Goal: Contribute content: Contribute content

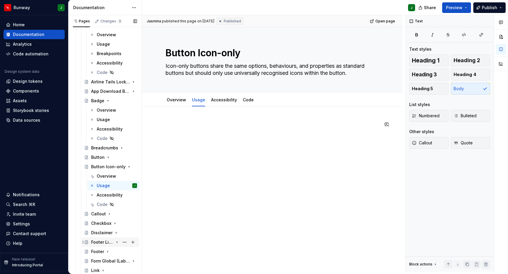
scroll to position [210, 0]
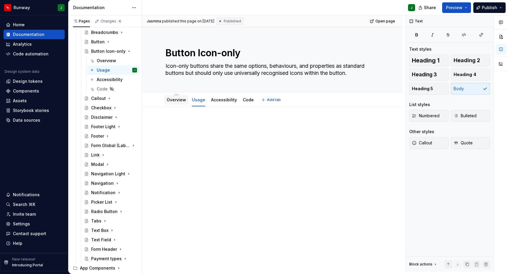
click at [174, 97] on link "Overview" at bounding box center [176, 99] width 19 height 5
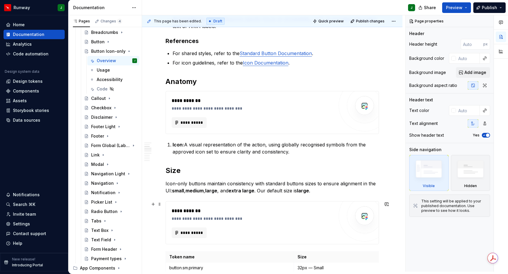
scroll to position [205, 0]
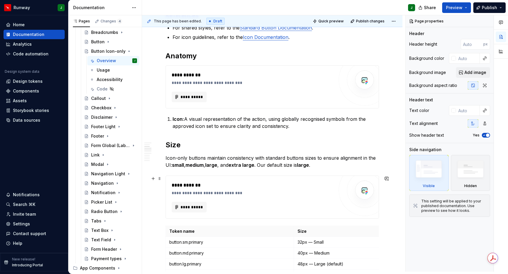
click at [263, 190] on div "**********" at bounding box center [254, 193] width 165 height 6
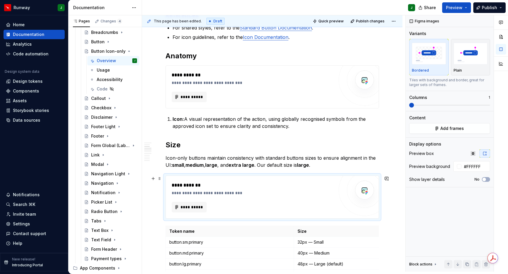
click at [249, 190] on div "**********" at bounding box center [254, 193] width 165 height 6
click at [433, 123] on button "Add frames" at bounding box center [449, 128] width 81 height 11
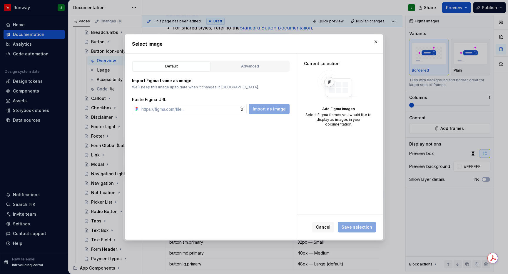
type textarea "*"
click at [253, 67] on div "Advanced" at bounding box center [250, 66] width 74 height 6
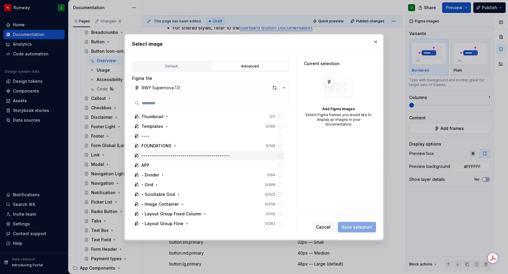
scroll to position [125, 0]
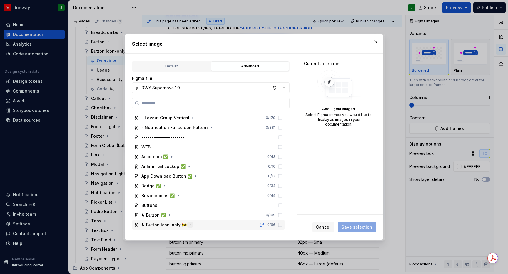
click at [190, 225] on icon "button" at bounding box center [190, 224] width 5 height 5
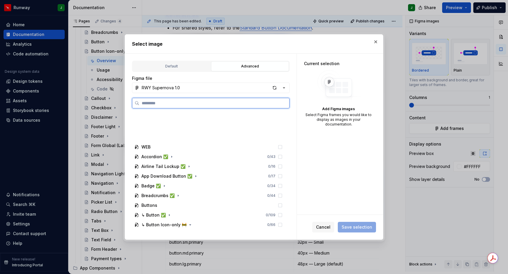
scroll to position [203, 0]
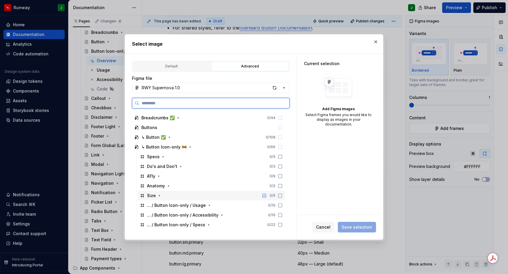
click at [178, 196] on div "Size 0 / 5" at bounding box center [211, 195] width 147 height 9
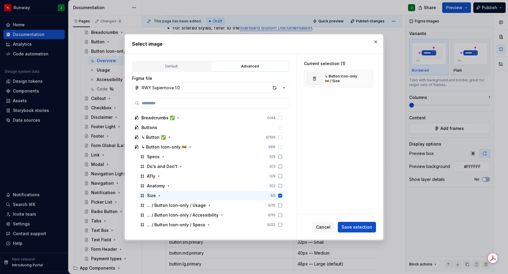
click at [356, 229] on span "Save selection" at bounding box center [357, 227] width 31 height 6
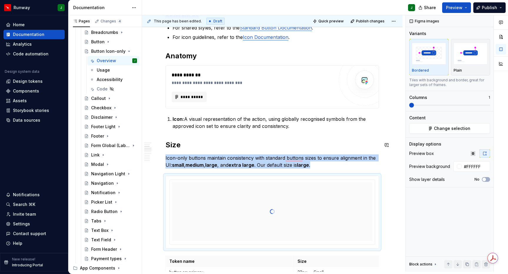
click at [0, 0] on span "******" at bounding box center [0, 0] width 0 height 0
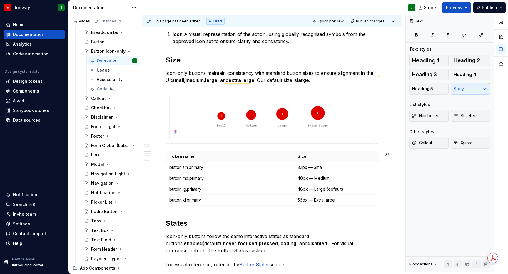
scroll to position [157, 0]
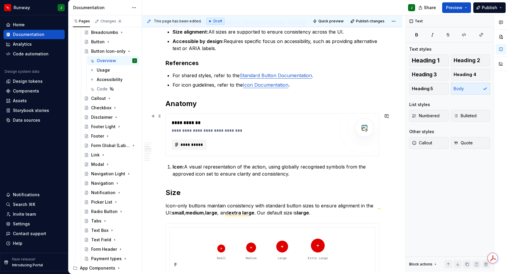
click at [258, 127] on div "**********" at bounding box center [254, 130] width 165 height 6
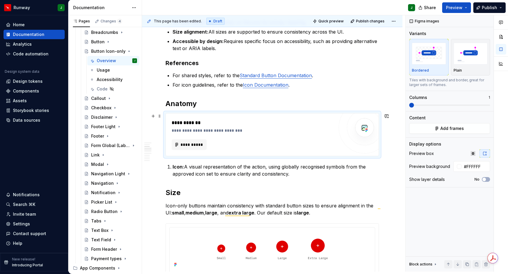
click at [271, 127] on div "**********" at bounding box center [254, 130] width 165 height 6
click at [435, 123] on button "Add frames" at bounding box center [449, 128] width 81 height 11
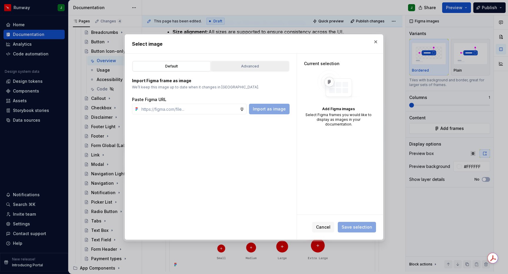
click at [238, 64] on div "Advanced" at bounding box center [250, 66] width 74 height 6
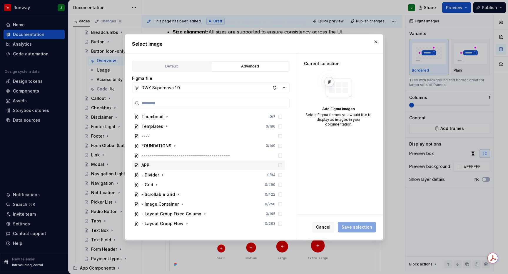
scroll to position [125, 0]
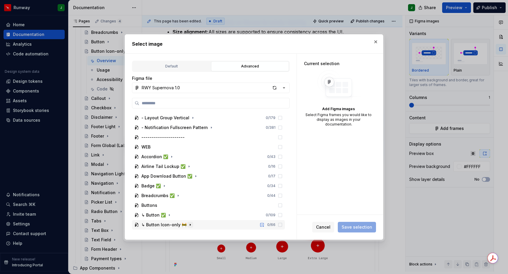
click at [188, 226] on icon "button" at bounding box center [190, 224] width 5 height 5
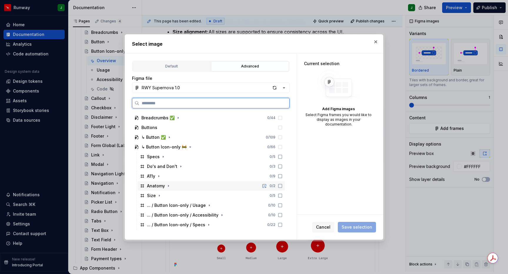
click at [185, 186] on div "Anatomy 0 / 2" at bounding box center [211, 185] width 147 height 9
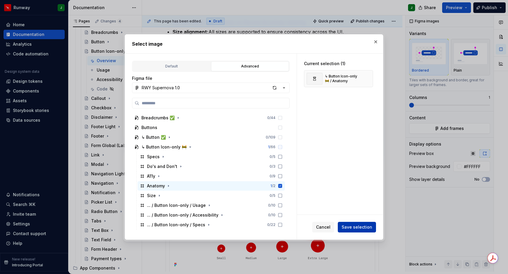
click at [355, 226] on span "Save selection" at bounding box center [357, 227] width 31 height 6
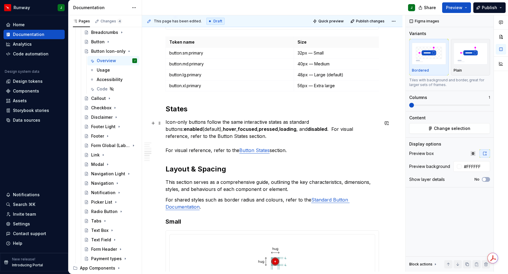
scroll to position [426, 0]
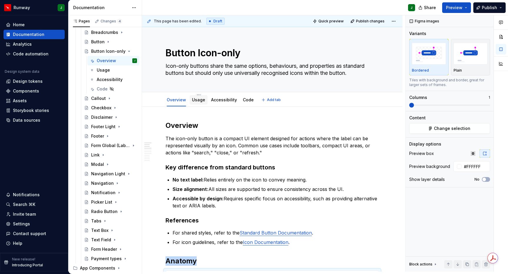
click at [196, 97] on link "Usage" at bounding box center [198, 99] width 13 height 5
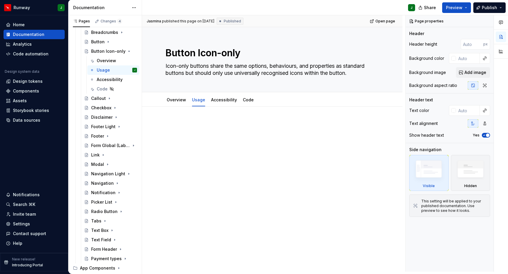
click at [180, 121] on div at bounding box center [273, 132] width 214 height 22
type textarea "*"
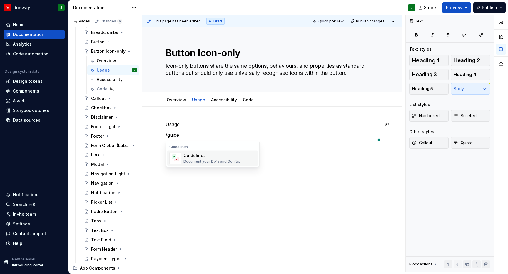
click at [204, 159] on div "Document your Do's and Don'ts." at bounding box center [212, 161] width 56 height 5
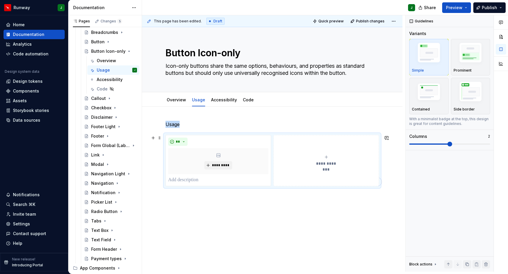
click at [297, 136] on button "**********" at bounding box center [327, 160] width 106 height 51
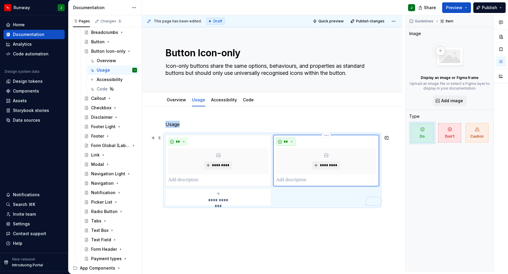
click at [288, 139] on span "**" at bounding box center [286, 141] width 5 height 5
drag, startPoint x: 305, startPoint y: 156, endPoint x: 189, endPoint y: 136, distance: 117.6
click at [305, 156] on div "Don't" at bounding box center [301, 155] width 11 height 6
click at [224, 150] on div "*********" at bounding box center [218, 161] width 100 height 26
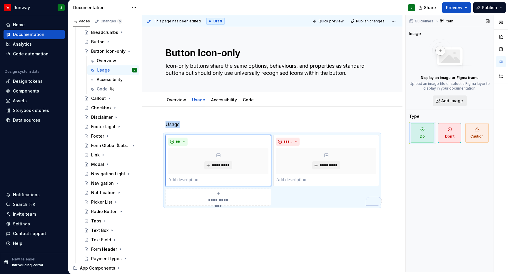
click at [451, 98] on span "Add image" at bounding box center [453, 101] width 22 height 6
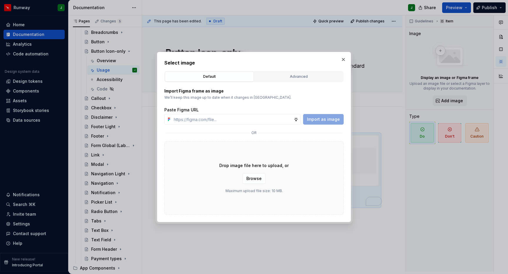
click at [306, 77] on div "Advanced" at bounding box center [298, 77] width 85 height 6
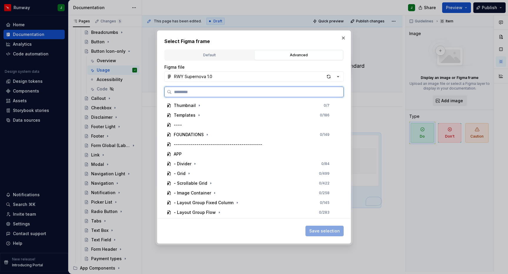
scroll to position [125, 0]
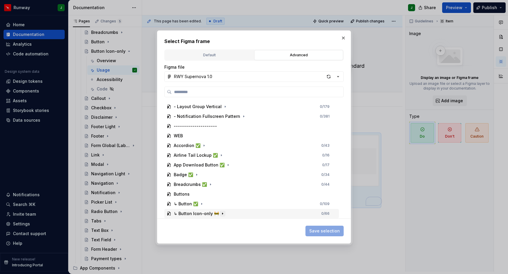
click at [222, 213] on icon "button" at bounding box center [222, 213] width 5 height 5
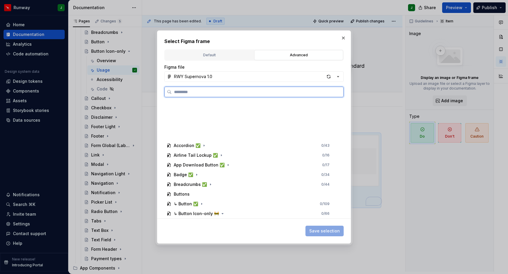
scroll to position [203, 0]
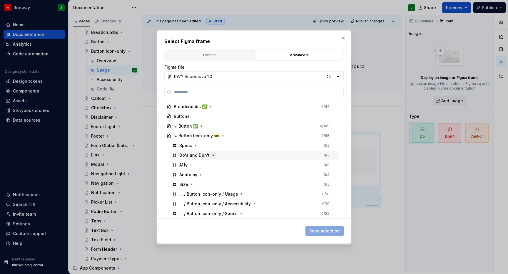
click at [213, 155] on icon "button" at bounding box center [213, 155] width 5 height 5
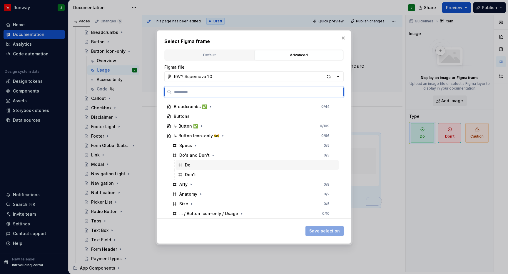
drag, startPoint x: 211, startPoint y: 162, endPoint x: 314, endPoint y: 210, distance: 113.6
click at [211, 162] on div "Do" at bounding box center [258, 164] width 164 height 9
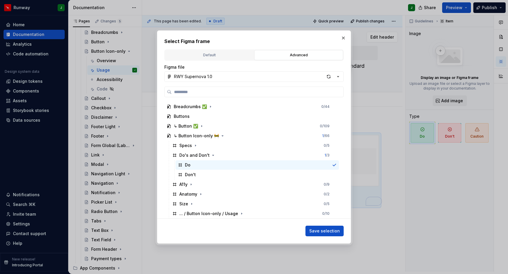
drag, startPoint x: 328, startPoint y: 230, endPoint x: 343, endPoint y: 41, distance: 189.1
click at [328, 230] on span "Save selection" at bounding box center [324, 231] width 31 height 6
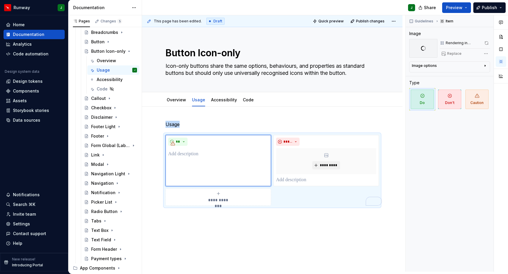
click at [178, 150] on p "To enrich screen reader interactions, please activate Accessibility in Grammarl…" at bounding box center [218, 153] width 100 height 7
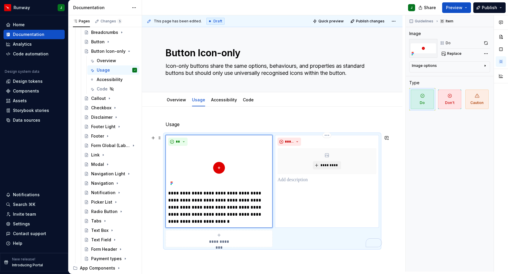
click at [286, 176] on p "To enrich screen reader interactions, please activate Accessibility in Grammarl…" at bounding box center [327, 179] width 99 height 7
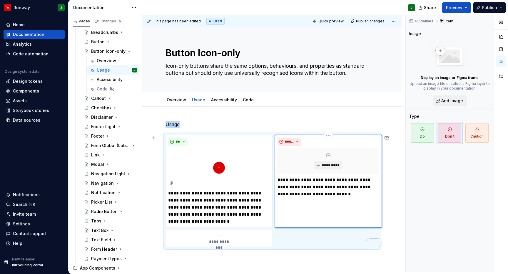
drag, startPoint x: 329, startPoint y: 153, endPoint x: 325, endPoint y: 153, distance: 3.6
click at [329, 153] on div "*********" at bounding box center [329, 161] width 102 height 26
click at [450, 98] on span "Add image" at bounding box center [453, 101] width 22 height 6
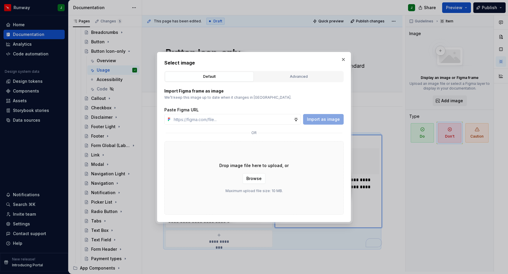
click at [293, 79] on div "Advanced" at bounding box center [298, 77] width 85 height 6
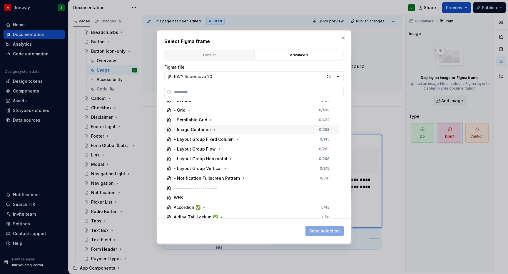
scroll to position [125, 0]
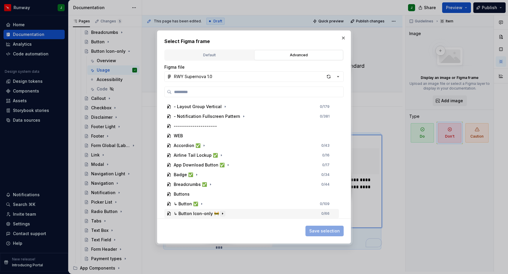
click at [221, 213] on icon "button" at bounding box center [222, 213] width 5 height 5
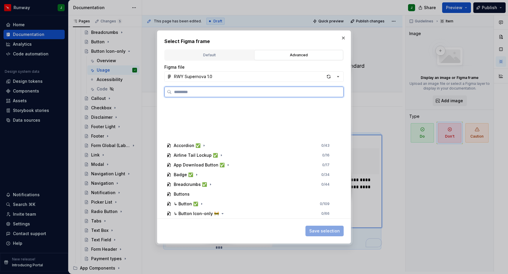
scroll to position [203, 0]
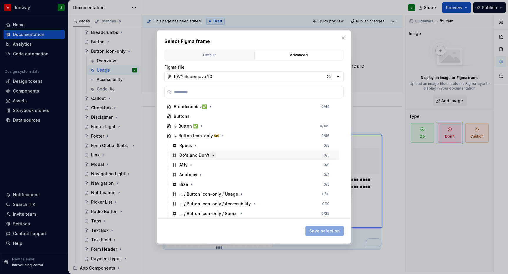
click at [212, 155] on icon "button" at bounding box center [213, 155] width 5 height 5
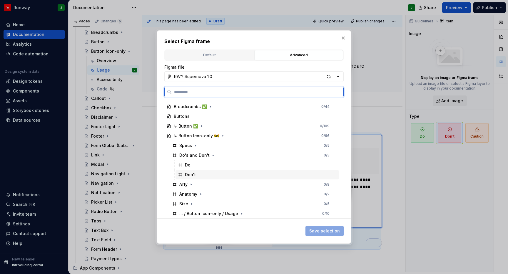
drag, startPoint x: 210, startPoint y: 174, endPoint x: 219, endPoint y: 176, distance: 9.3
click at [211, 174] on div "Don't" at bounding box center [258, 174] width 164 height 9
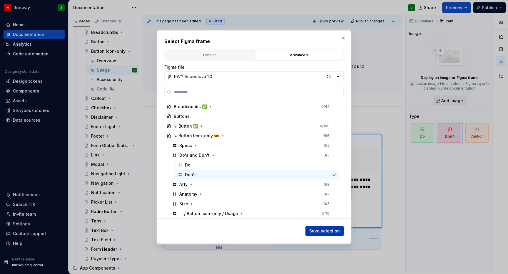
click at [325, 229] on span "Save selection" at bounding box center [324, 231] width 31 height 6
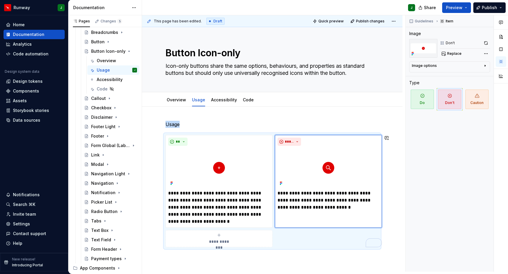
click at [326, 253] on div "**********" at bounding box center [272, 220] width 261 height 229
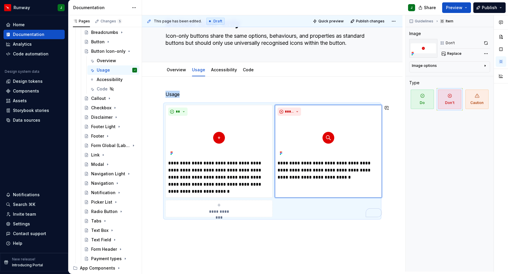
scroll to position [31, 0]
click at [268, 237] on div "**********" at bounding box center [272, 190] width 261 height 229
click at [304, 200] on div "**********" at bounding box center [273, 160] width 214 height 112
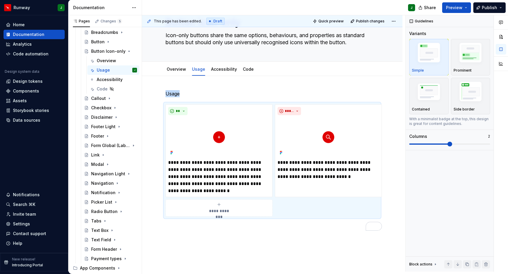
drag, startPoint x: 470, startPoint y: 60, endPoint x: 224, endPoint y: 215, distance: 291.1
click at [470, 60] on div "Prominent" at bounding box center [471, 56] width 34 height 31
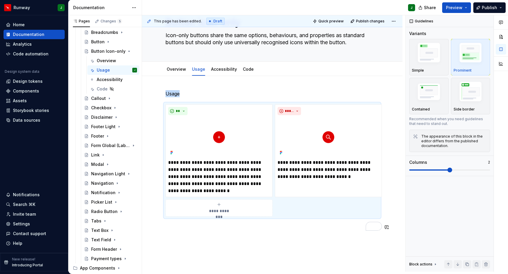
click at [176, 234] on div "**********" at bounding box center [272, 198] width 261 height 244
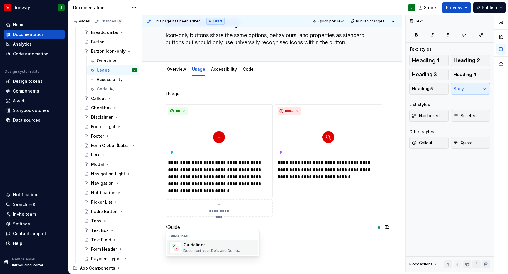
scroll to position [79, 0]
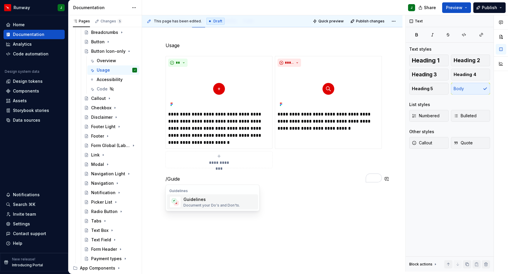
click at [209, 203] on div "Document your Do's and Don'ts." at bounding box center [212, 205] width 56 height 5
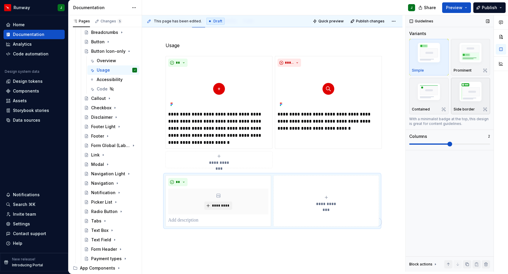
click at [469, 89] on img "button" at bounding box center [471, 93] width 34 height 26
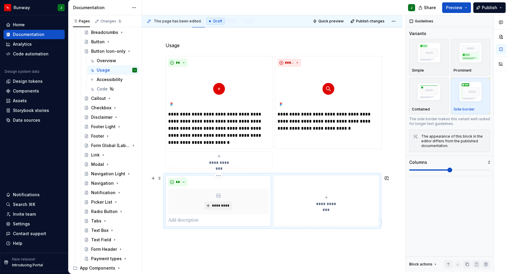
click at [193, 216] on p "To enrich screen reader interactions, please activate Accessibility in Grammarl…" at bounding box center [218, 219] width 100 height 7
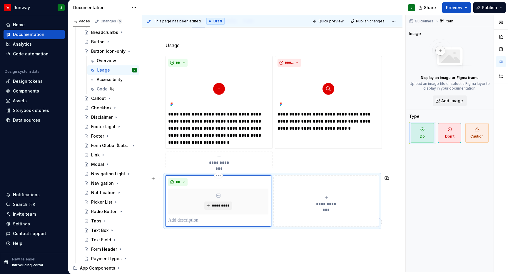
click at [188, 216] on p "To enrich screen reader interactions, please activate Accessibility in Grammarl…" at bounding box center [218, 219] width 100 height 7
click at [288, 213] on button "**********" at bounding box center [327, 200] width 104 height 51
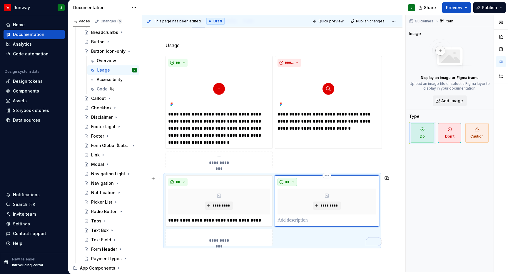
click at [294, 178] on button "**" at bounding box center [287, 182] width 19 height 8
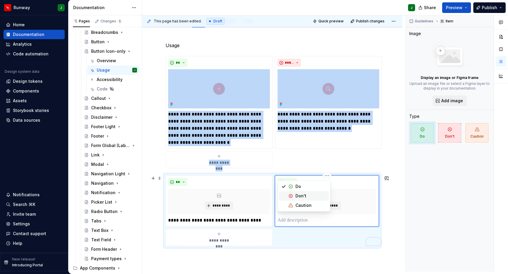
click at [297, 196] on div "Don't" at bounding box center [301, 196] width 11 height 6
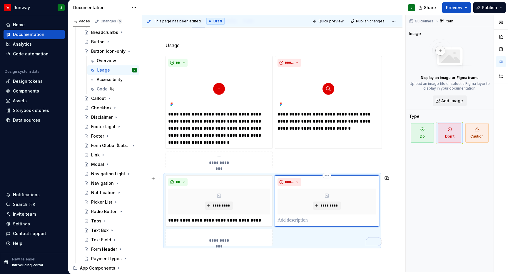
click at [286, 216] on p "To enrich screen reader interactions, please activate Accessibility in Grammarl…" at bounding box center [327, 219] width 99 height 7
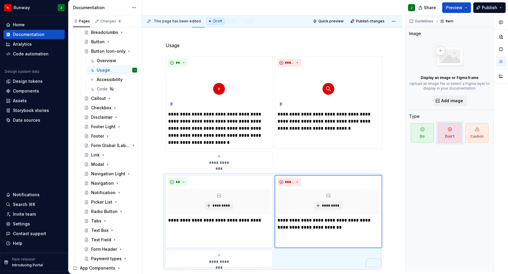
click at [288, 233] on p "**********" at bounding box center [329, 230] width 102 height 28
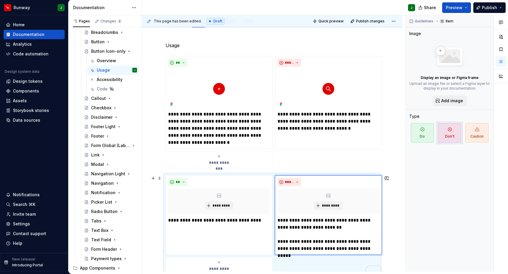
click at [395, 225] on div "**********" at bounding box center [272, 195] width 261 height 335
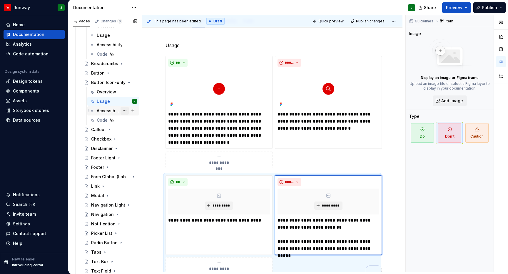
scroll to position [156, 0]
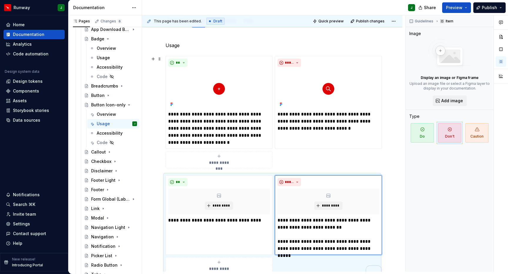
click at [170, 42] on p "Usage" at bounding box center [273, 45] width 214 height 7
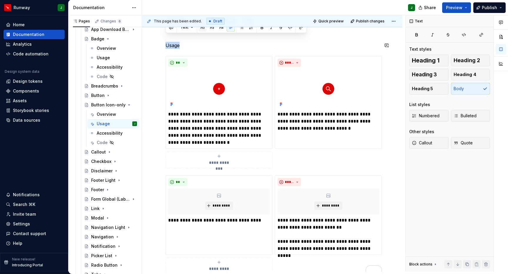
click at [201, 28] on button "button" at bounding box center [203, 27] width 8 height 8
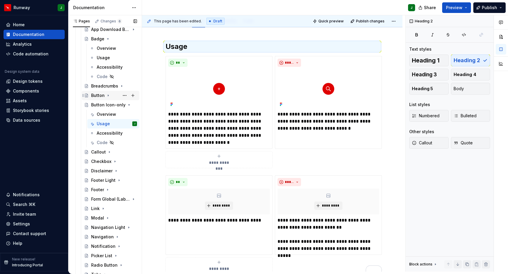
click at [108, 93] on icon "Page tree" at bounding box center [108, 95] width 5 height 5
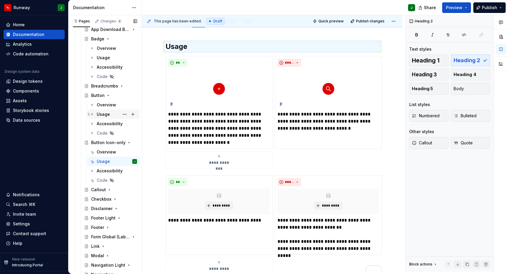
click at [112, 110] on div "Usage" at bounding box center [117, 114] width 40 height 8
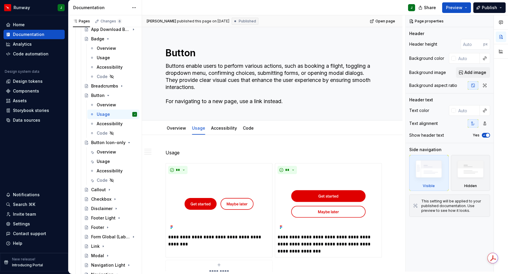
click at [172, 149] on p "Usage" at bounding box center [273, 152] width 214 height 7
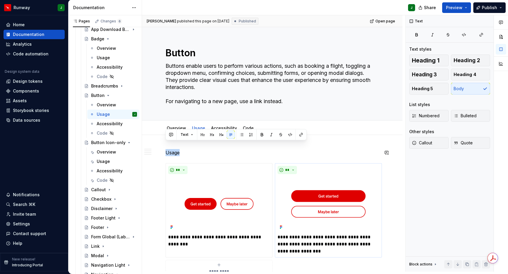
click at [202, 134] on button "button" at bounding box center [203, 134] width 8 height 8
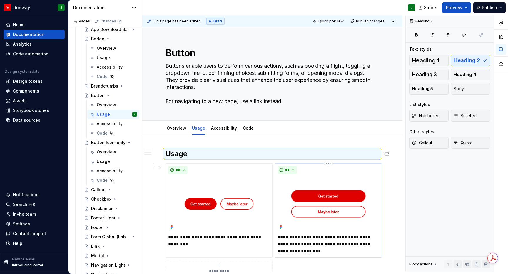
click at [332, 245] on div "**********" at bounding box center [328, 210] width 107 height 94
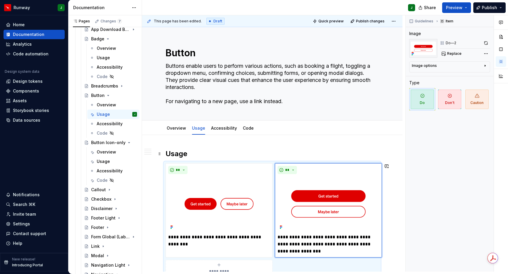
scroll to position [4, 0]
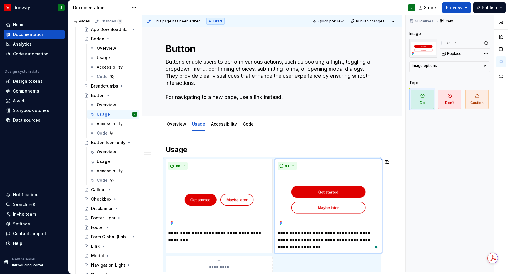
click at [296, 255] on div "**********" at bounding box center [273, 216] width 214 height 114
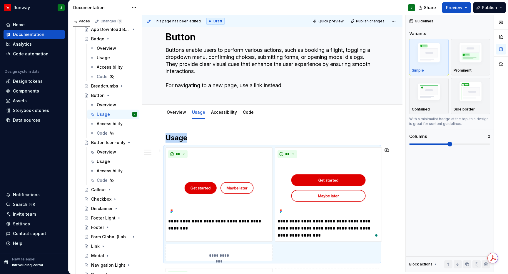
scroll to position [17, 0]
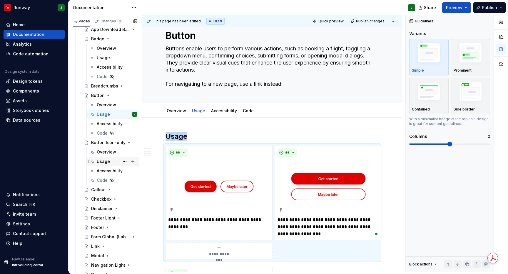
click at [111, 157] on div "Usage" at bounding box center [117, 161] width 40 height 8
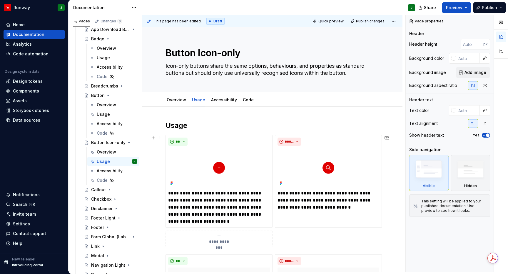
click at [343, 237] on div "**********" at bounding box center [273, 191] width 214 height 112
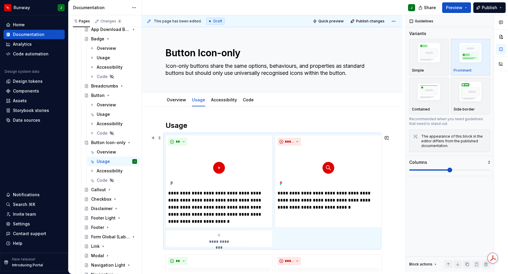
drag, startPoint x: 330, startPoint y: 233, endPoint x: 338, endPoint y: 226, distance: 10.6
click at [330, 233] on div "**********" at bounding box center [273, 191] width 214 height 112
click at [424, 45] on img "button" at bounding box center [429, 54] width 34 height 26
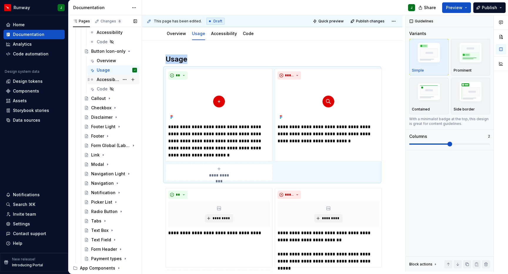
scroll to position [66, 0]
click at [104, 76] on div "Accessibility" at bounding box center [108, 79] width 23 height 6
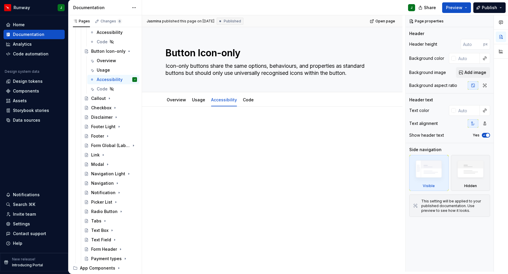
type textarea "*"
click at [182, 121] on p "To enrich screen reader interactions, please activate Accessibility in Grammarl…" at bounding box center [273, 124] width 214 height 7
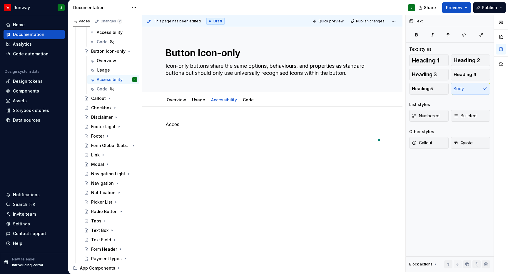
type textarea "*"
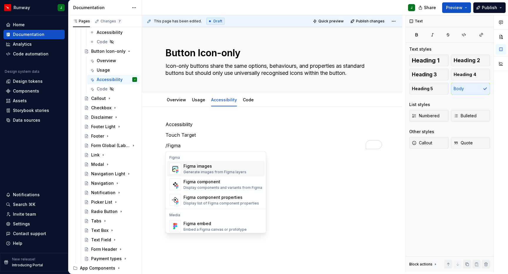
click at [211, 163] on div "Figma images Generate images from Figma layers" at bounding box center [215, 168] width 63 height 11
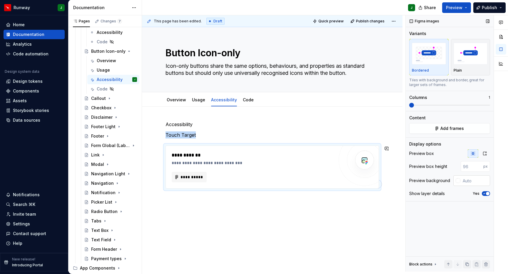
click at [485, 151] on icon "button" at bounding box center [485, 153] width 5 height 5
click at [487, 177] on span "button" at bounding box center [488, 179] width 4 height 4
click at [484, 161] on input "text" at bounding box center [476, 166] width 30 height 11
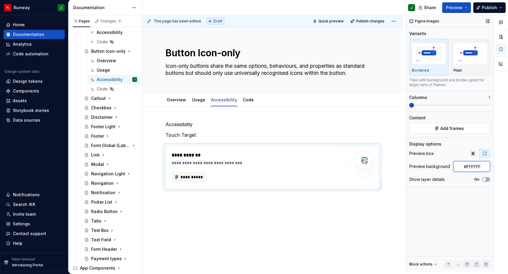
type input "#FFFFFF"
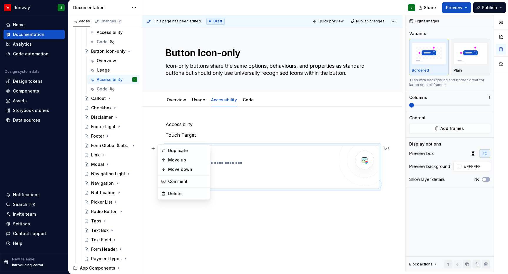
drag, startPoint x: 160, startPoint y: 141, endPoint x: 167, endPoint y: 150, distance: 11.7
click at [160, 144] on span at bounding box center [159, 148] width 5 height 8
click at [167, 150] on div "**********" at bounding box center [272, 167] width 213 height 42
click at [161, 144] on span at bounding box center [159, 148] width 5 height 8
click at [169, 151] on div "Duplicate" at bounding box center [187, 150] width 38 height 6
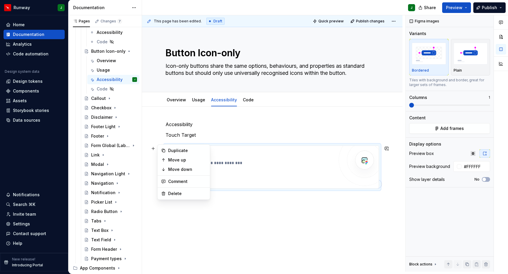
click at [204, 131] on p "Touch Target" at bounding box center [273, 134] width 214 height 7
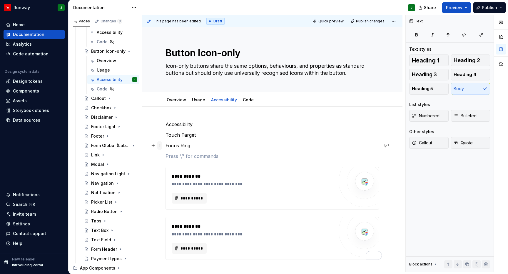
click at [160, 141] on span at bounding box center [159, 145] width 5 height 8
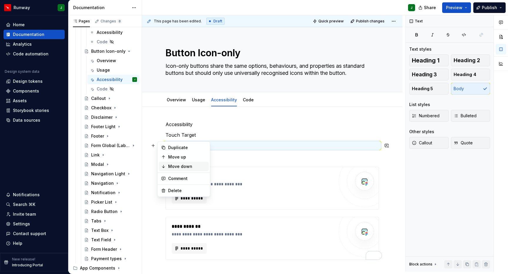
click at [175, 166] on div "Move down" at bounding box center [187, 166] width 38 height 6
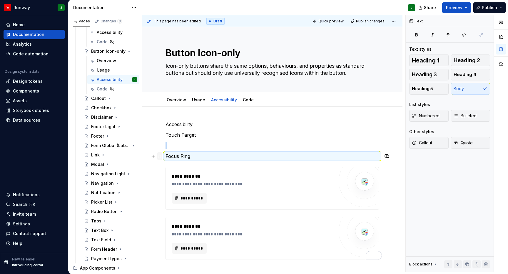
click at [160, 152] on span at bounding box center [159, 156] width 5 height 8
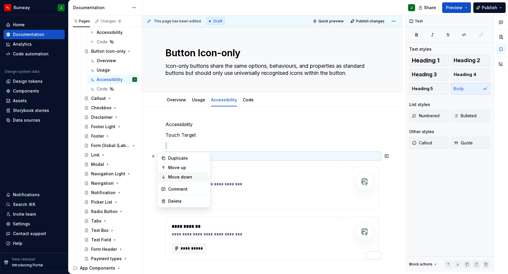
click at [172, 176] on div "Move down" at bounding box center [187, 177] width 38 height 6
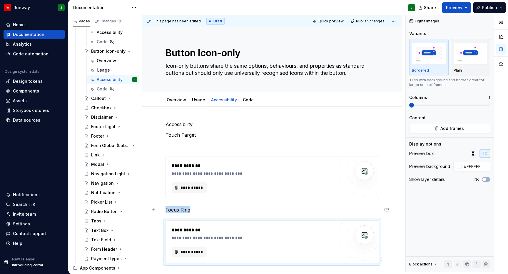
click at [192, 206] on p "Focus Ring" at bounding box center [273, 209] width 214 height 7
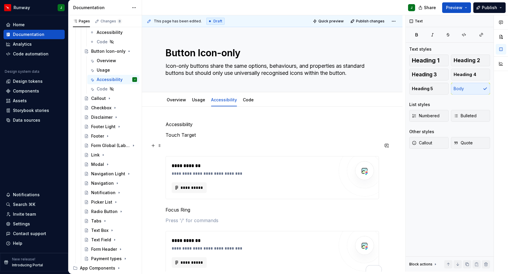
click at [176, 142] on p "To enrich screen reader interactions, please activate Accessibility in Grammarl…" at bounding box center [273, 145] width 214 height 7
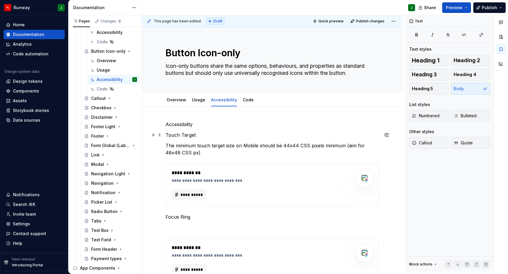
click at [197, 131] on p "Touch Target" at bounding box center [273, 134] width 214 height 7
click at [185, 121] on p "Accessibility" at bounding box center [273, 124] width 214 height 7
click at [203, 104] on button "button" at bounding box center [203, 106] width 8 height 8
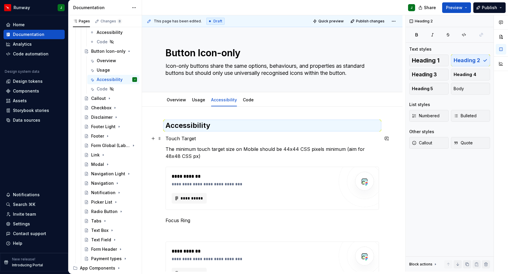
click at [170, 135] on p "Touch Target" at bounding box center [273, 138] width 214 height 7
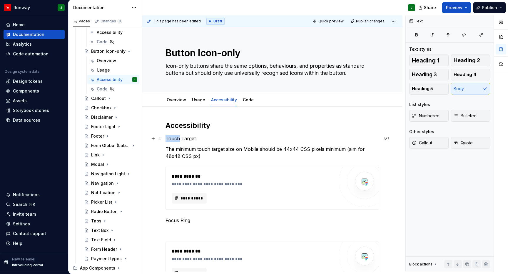
click at [170, 135] on p "Touch Target" at bounding box center [273, 138] width 214 height 7
click at [212, 121] on button "button" at bounding box center [212, 120] width 8 height 8
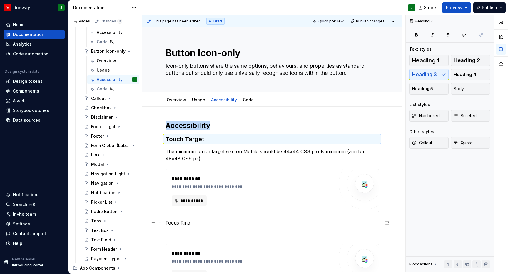
click at [173, 219] on p "Focus Ring" at bounding box center [273, 222] width 214 height 7
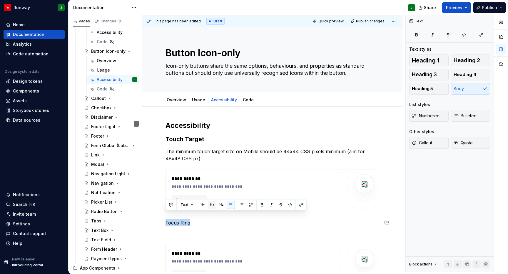
click at [213, 204] on button "button" at bounding box center [212, 204] width 8 height 8
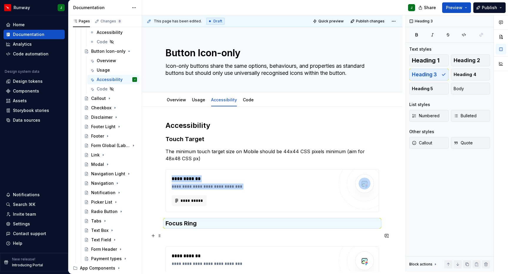
click at [175, 232] on p "To enrich screen reader interactions, please activate Accessibility in Grammarl…" at bounding box center [273, 235] width 214 height 7
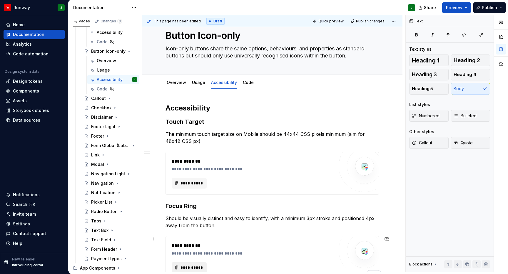
scroll to position [55, 0]
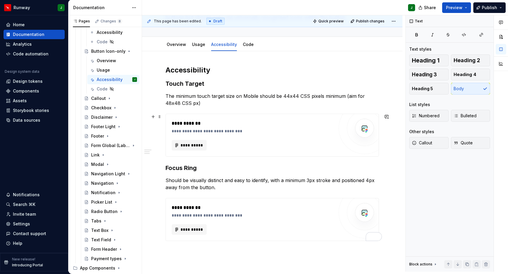
drag, startPoint x: 258, startPoint y: 133, endPoint x: 282, endPoint y: 133, distance: 24.4
click at [258, 140] on div "**********" at bounding box center [253, 145] width 162 height 11
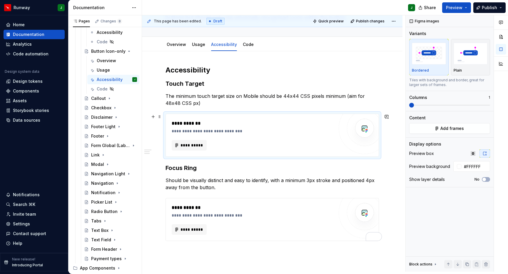
click at [287, 140] on div "**********" at bounding box center [253, 145] width 162 height 11
click at [470, 123] on button "Add frames" at bounding box center [449, 128] width 81 height 11
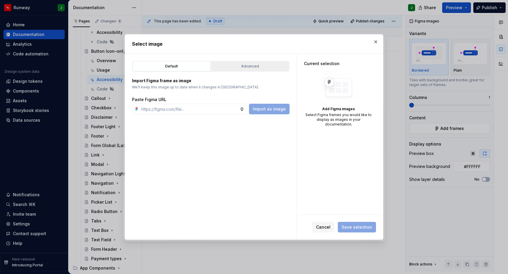
click at [240, 66] on div "Advanced" at bounding box center [250, 66] width 74 height 6
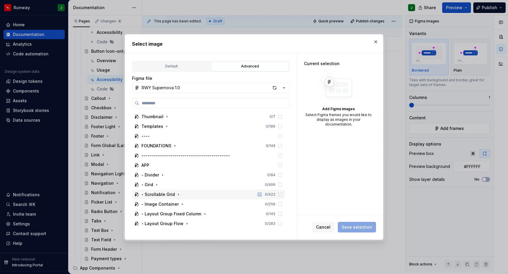
scroll to position [125, 0]
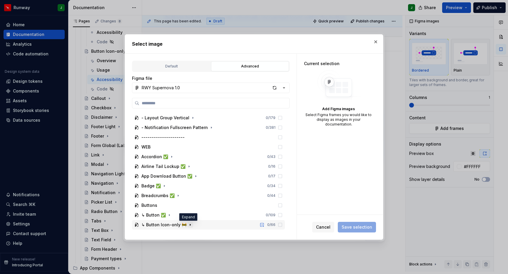
click at [189, 225] on icon "button" at bounding box center [190, 224] width 5 height 5
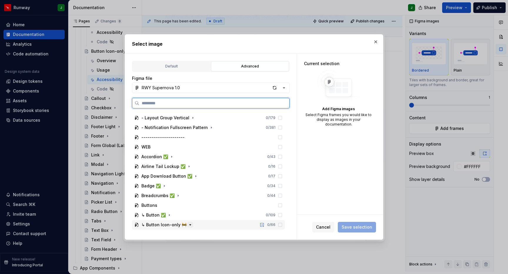
scroll to position [203, 0]
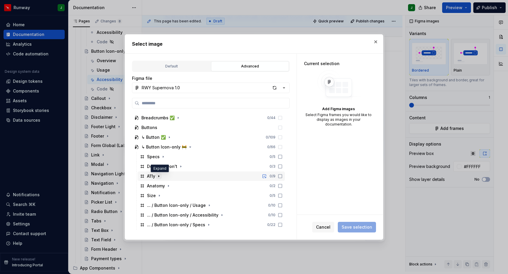
click at [160, 177] on icon "button" at bounding box center [158, 176] width 5 height 5
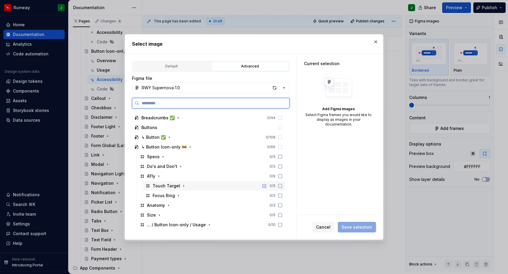
drag, startPoint x: 264, startPoint y: 188, endPoint x: 258, endPoint y: 189, distance: 5.9
click at [263, 188] on div "Touch Target 0 / 5" at bounding box center [214, 185] width 142 height 9
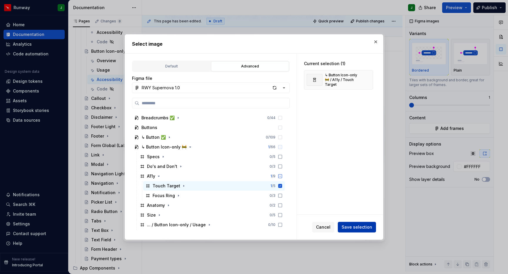
click at [359, 231] on button "Save selection" at bounding box center [357, 226] width 38 height 11
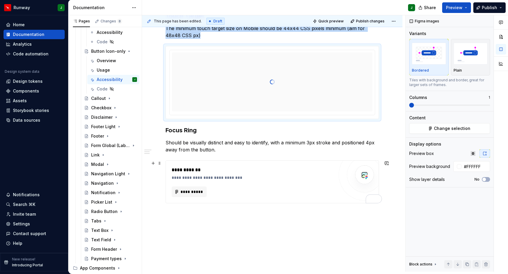
scroll to position [124, 0]
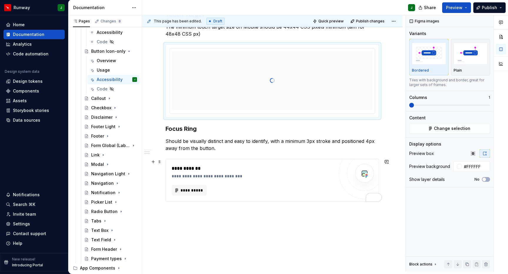
click at [324, 174] on div "**********" at bounding box center [253, 180] width 162 height 31
click at [441, 125] on span "Add frames" at bounding box center [453, 128] width 24 height 6
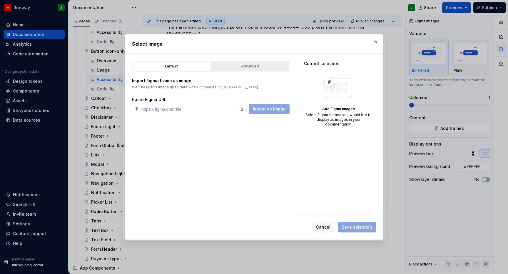
click at [238, 67] on div "Advanced" at bounding box center [250, 66] width 74 height 6
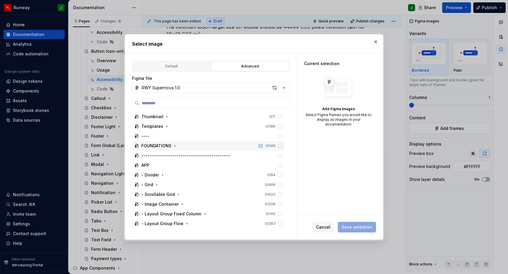
scroll to position [125, 0]
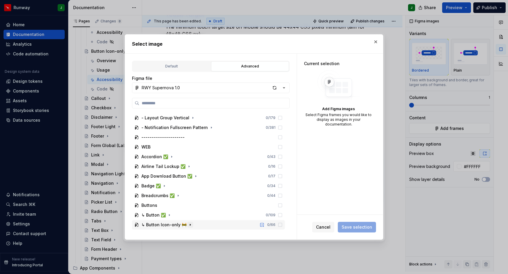
click at [190, 225] on icon "button" at bounding box center [190, 224] width 5 height 5
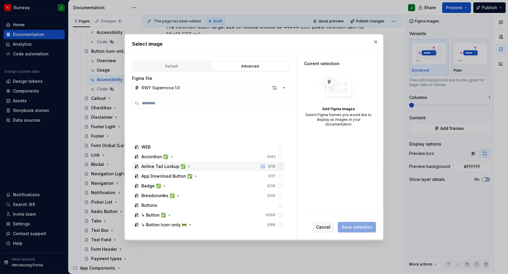
scroll to position [203, 0]
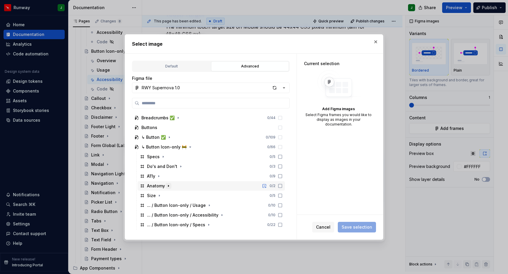
click at [170, 186] on icon "button" at bounding box center [168, 185] width 5 height 5
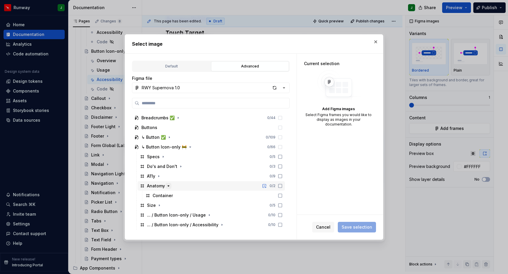
scroll to position [106, 0]
click at [170, 188] on button "button" at bounding box center [169, 186] width 6 height 6
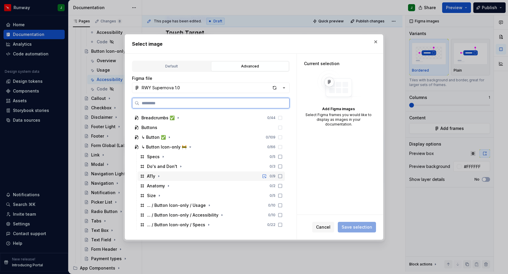
click at [165, 178] on div "A11y 0 / 9" at bounding box center [211, 175] width 147 height 9
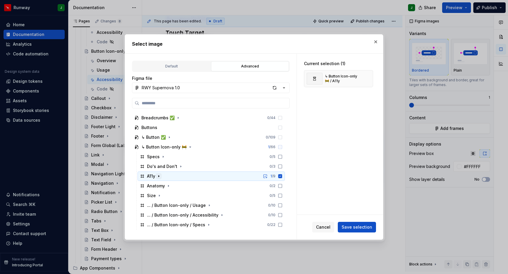
click at [159, 176] on icon "button" at bounding box center [158, 176] width 5 height 5
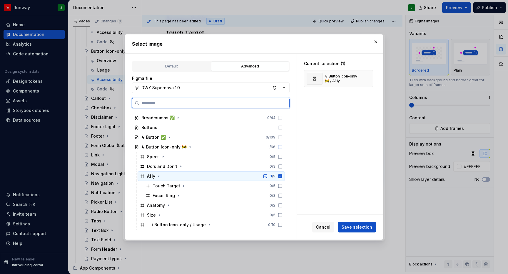
click at [171, 176] on div "A11y 1 / 9" at bounding box center [211, 175] width 147 height 9
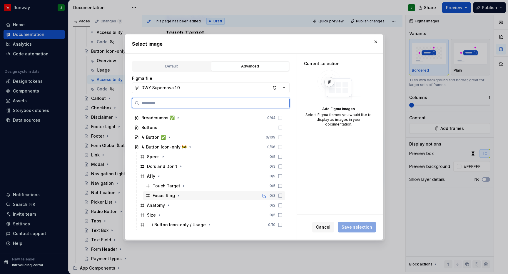
drag, startPoint x: 189, startPoint y: 195, endPoint x: 192, endPoint y: 195, distance: 3.5
click at [188, 195] on div "Focus Ring 0 / 3" at bounding box center [214, 195] width 142 height 9
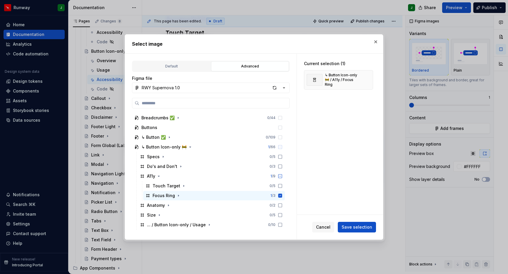
click at [365, 229] on span "Save selection" at bounding box center [357, 227] width 31 height 6
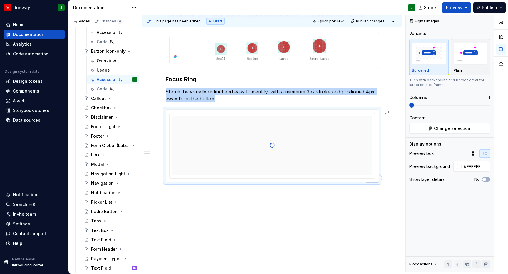
scroll to position [124, 0]
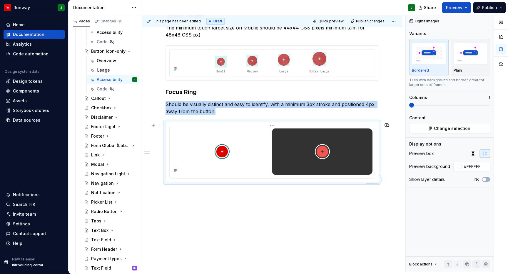
click at [359, 135] on img "To enrich screen reader interactions, please activate Accessibility in Grammarl…" at bounding box center [272, 151] width 201 height 46
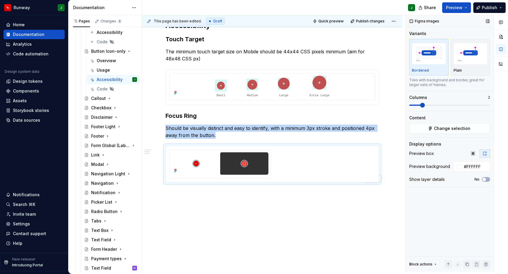
click at [420, 103] on span at bounding box center [422, 105] width 5 height 5
click at [449, 125] on span "Change selection" at bounding box center [452, 128] width 36 height 6
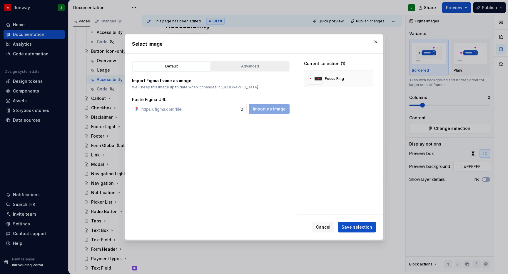
click at [249, 64] on div "Advanced" at bounding box center [250, 66] width 74 height 6
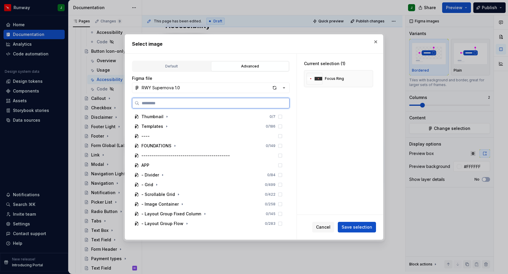
scroll to position [125, 0]
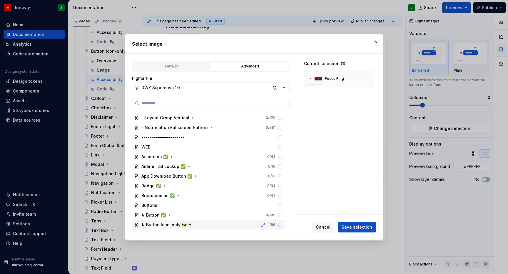
click at [190, 224] on icon "button" at bounding box center [190, 224] width 1 height 1
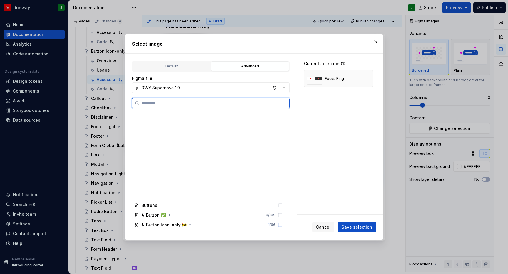
scroll to position [222, 0]
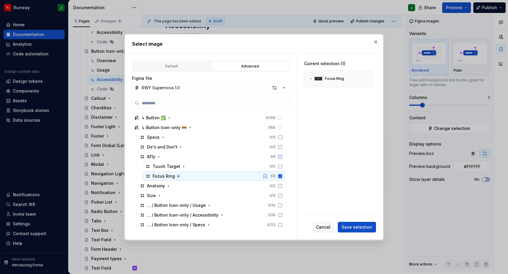
click at [178, 176] on icon "button" at bounding box center [178, 175] width 1 height 1
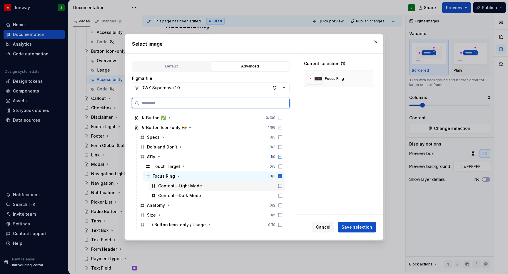
drag, startPoint x: 285, startPoint y: 186, endPoint x: 286, endPoint y: 193, distance: 7.4
click at [283, 186] on icon at bounding box center [280, 185] width 5 height 5
drag, startPoint x: 286, startPoint y: 194, endPoint x: 283, endPoint y: 176, distance: 18.4
click at [283, 194] on icon at bounding box center [280, 195] width 5 height 5
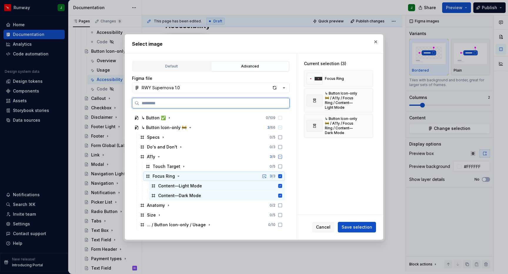
drag, startPoint x: 285, startPoint y: 175, endPoint x: 298, endPoint y: 186, distance: 16.3
click at [282, 175] on icon at bounding box center [281, 176] width 4 height 4
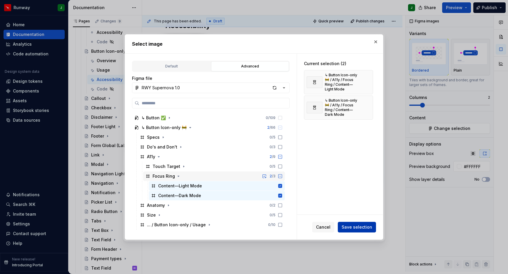
click at [351, 230] on button "Save selection" at bounding box center [357, 226] width 38 height 11
type textarea "*"
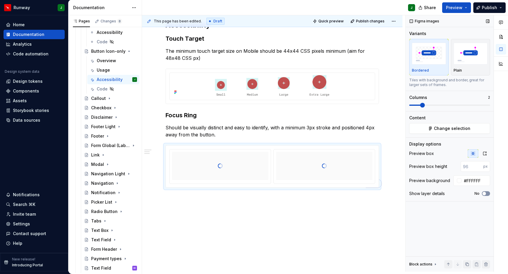
click at [483, 191] on span "button" at bounding box center [485, 193] width 4 height 4
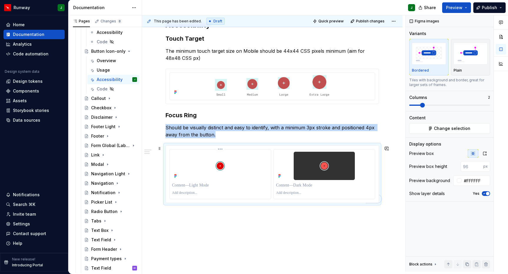
drag, startPoint x: 174, startPoint y: 181, endPoint x: 178, endPoint y: 181, distance: 3.8
click at [178, 181] on div "To enrich screen reader interactions, please activate Accessibility in Grammarl…" at bounding box center [220, 185] width 96 height 8
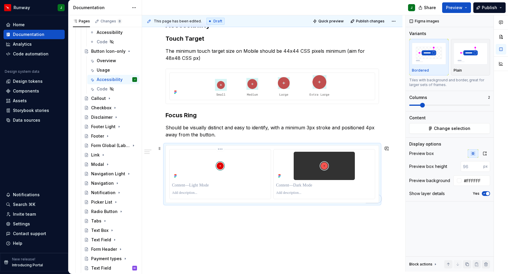
click at [182, 182] on p "To enrich screen reader interactions, please activate Accessibility in Grammarl…" at bounding box center [220, 185] width 96 height 6
click at [311, 182] on p "To enrich screen reader interactions, please activate Accessibility in Grammarl…" at bounding box center [324, 185] width 96 height 6
click at [276, 217] on div "**********" at bounding box center [274, 143] width 264 height 256
click at [274, 221] on div "**********" at bounding box center [272, 149] width 261 height 286
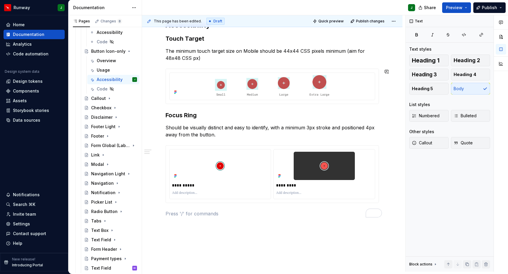
scroll to position [0, 0]
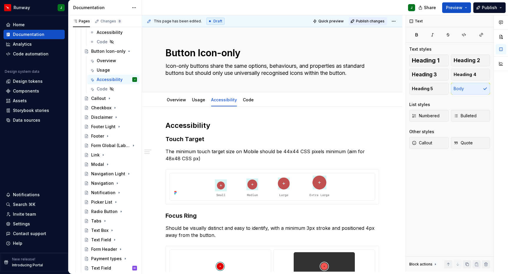
click at [374, 19] on span "Publish changes" at bounding box center [370, 21] width 29 height 5
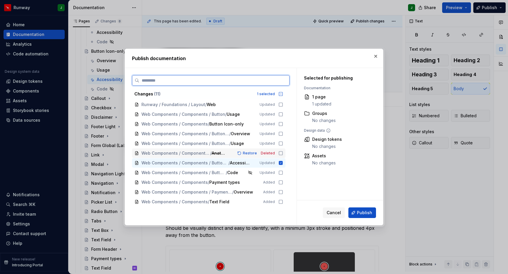
click at [283, 152] on icon at bounding box center [281, 153] width 5 height 5
click at [283, 143] on icon at bounding box center [281, 143] width 5 height 5
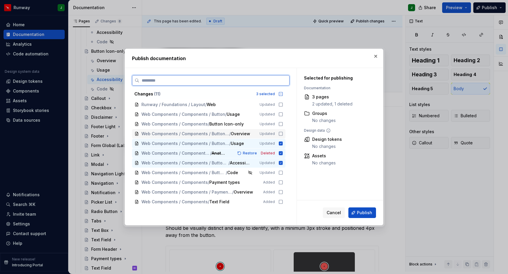
click at [283, 134] on icon at bounding box center [281, 133] width 5 height 5
click at [283, 124] on icon at bounding box center [281, 123] width 5 height 5
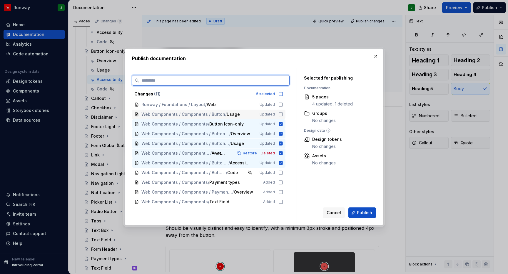
click at [283, 114] on icon at bounding box center [281, 114] width 5 height 5
click at [283, 173] on icon at bounding box center [281, 172] width 5 height 5
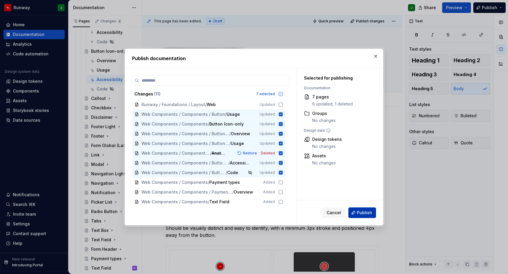
click at [364, 211] on span "Publish" at bounding box center [364, 212] width 15 height 6
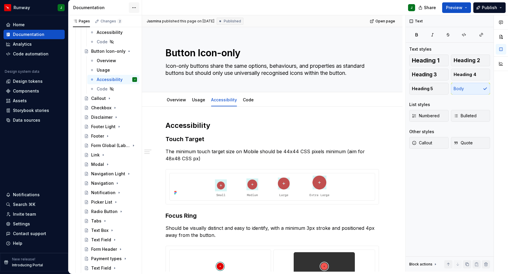
type textarea "*"
click at [194, 105] on div at bounding box center [199, 105] width 18 height 1
click at [194, 97] on link "Usage" at bounding box center [198, 99] width 13 height 5
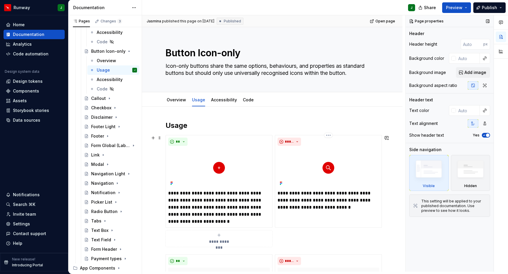
click at [359, 207] on div "**********" at bounding box center [328, 181] width 107 height 93
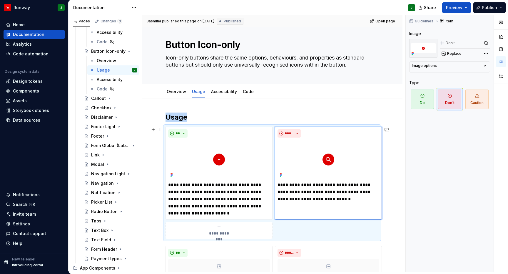
scroll to position [10, 0]
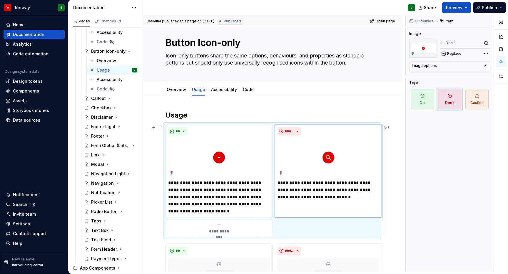
click at [306, 222] on div "**********" at bounding box center [273, 180] width 214 height 112
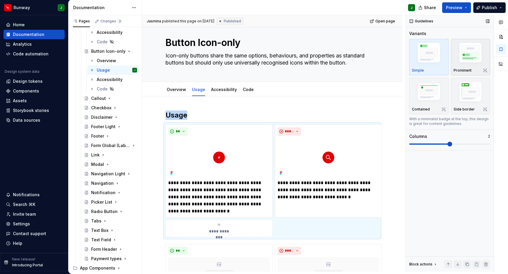
click at [467, 54] on img "button" at bounding box center [471, 54] width 34 height 26
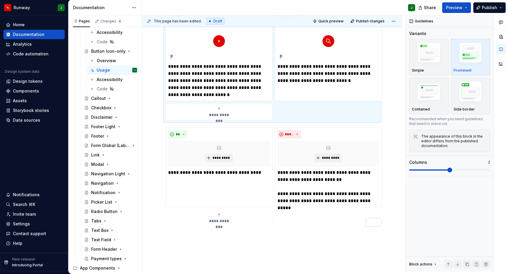
scroll to position [0, 0]
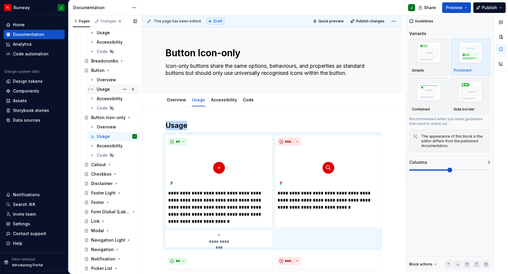
click at [109, 85] on div "Usage" at bounding box center [117, 89] width 40 height 8
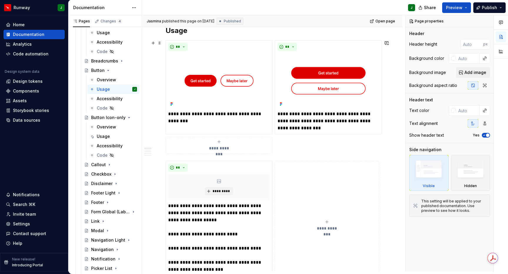
click at [295, 135] on div "**********" at bounding box center [273, 97] width 214 height 114
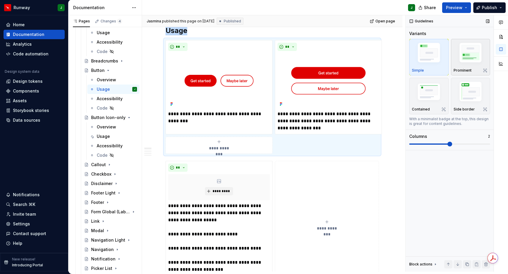
click at [459, 57] on img "button" at bounding box center [471, 54] width 34 height 26
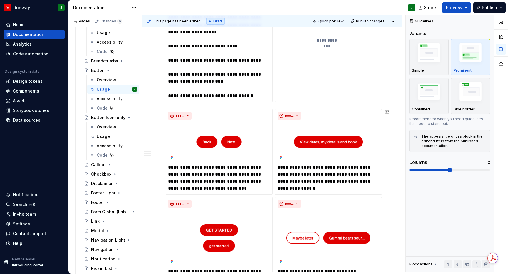
click at [273, 109] on div "**********" at bounding box center [273, 278] width 214 height 339
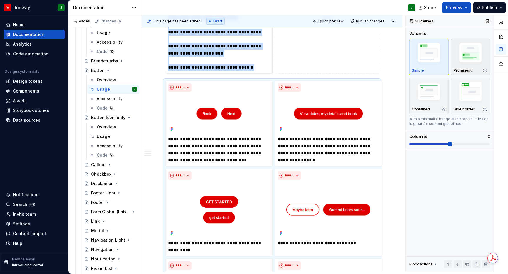
click at [481, 46] on img "button" at bounding box center [471, 54] width 34 height 26
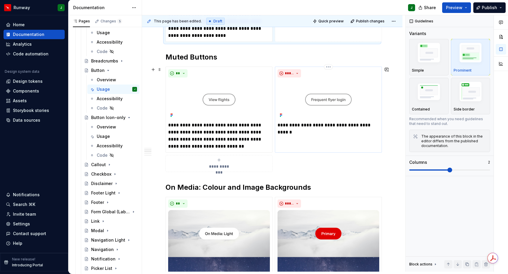
click at [340, 134] on div "**********" at bounding box center [328, 109] width 107 height 86
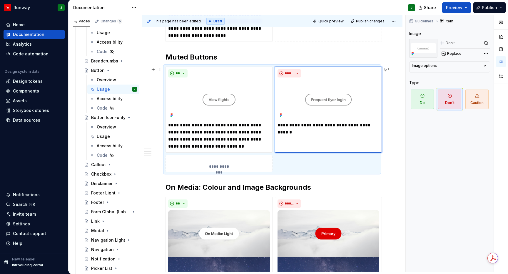
drag, startPoint x: 334, startPoint y: 162, endPoint x: 380, endPoint y: 127, distance: 57.4
click at [334, 162] on div "**********" at bounding box center [273, 118] width 214 height 105
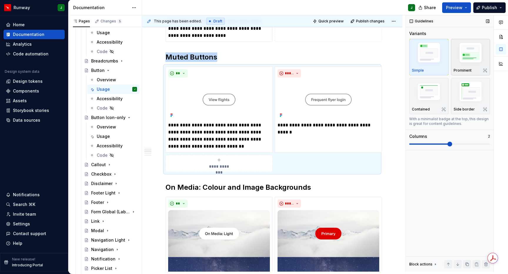
click at [464, 57] on img "button" at bounding box center [471, 54] width 34 height 26
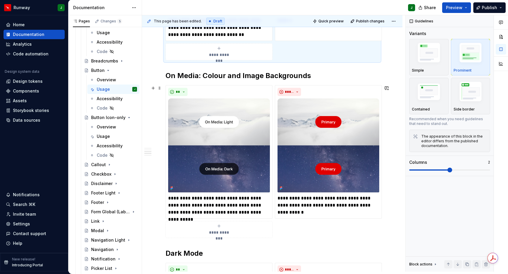
click at [304, 221] on div "**********" at bounding box center [273, 161] width 214 height 153
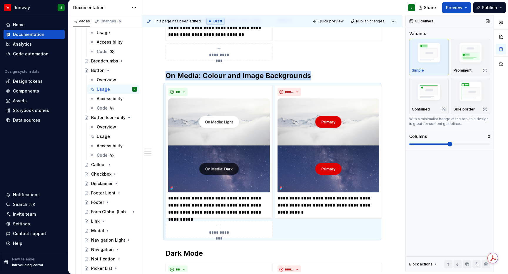
drag, startPoint x: 468, startPoint y: 51, endPoint x: 414, endPoint y: 64, distance: 55.2
click at [468, 51] on img "button" at bounding box center [471, 54] width 34 height 26
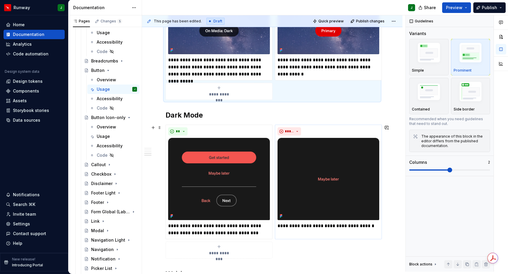
drag, startPoint x: 325, startPoint y: 237, endPoint x: 349, endPoint y: 210, distance: 36.5
click at [325, 237] on div "**********" at bounding box center [273, 191] width 214 height 134
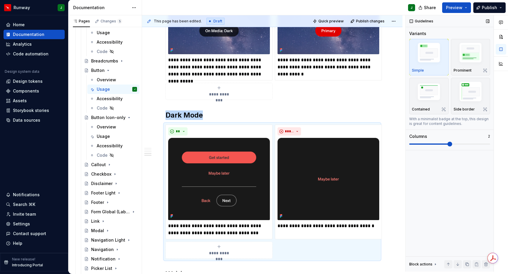
drag, startPoint x: 468, startPoint y: 45, endPoint x: 439, endPoint y: 49, distance: 29.1
click at [468, 45] on img "button" at bounding box center [471, 54] width 34 height 26
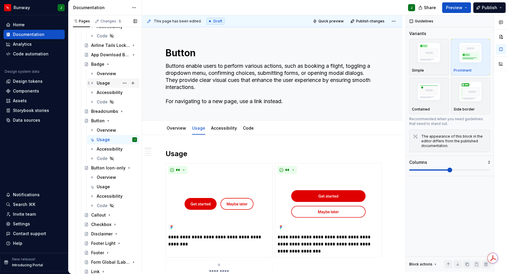
click at [106, 79] on div "Usage" at bounding box center [117, 83] width 40 height 8
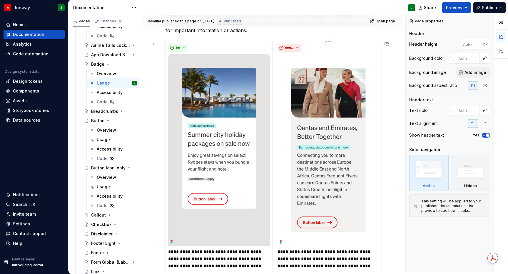
click at [375, 112] on img at bounding box center [329, 149] width 102 height 191
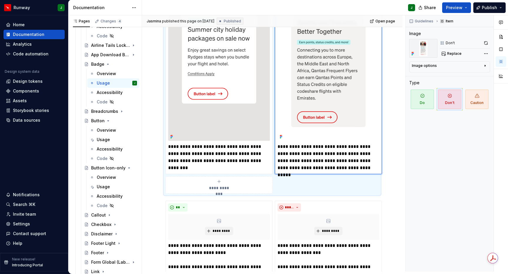
click at [342, 184] on div "**********" at bounding box center [273, 64] width 214 height 257
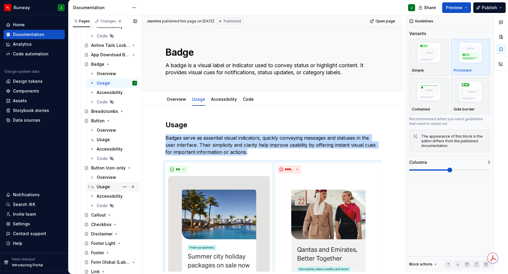
click at [106, 184] on div "Usage" at bounding box center [103, 187] width 13 height 6
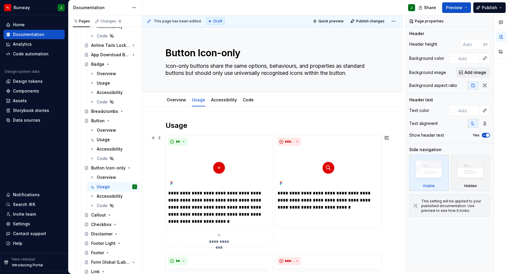
click at [301, 231] on div "**********" at bounding box center [273, 191] width 214 height 112
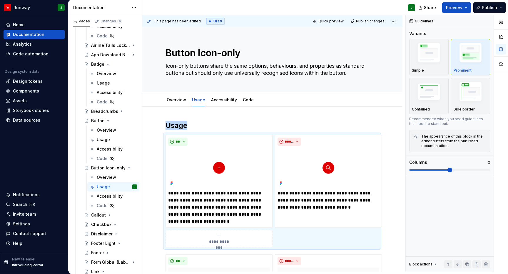
drag, startPoint x: 121, startPoint y: 191, endPoint x: 262, endPoint y: 72, distance: 184.6
click at [0, 0] on button "Page tree" at bounding box center [0, 0] width 0 height 0
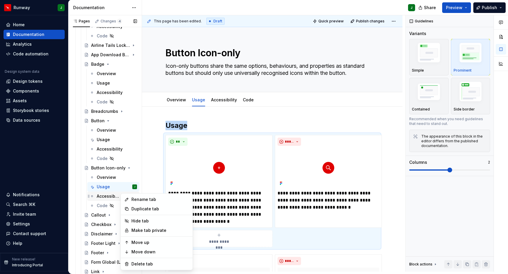
click at [108, 189] on div "Pages Changes 4 Add Accessibility guide for tree Page tree. Navigate the tree w…" at bounding box center [105, 144] width 74 height 258
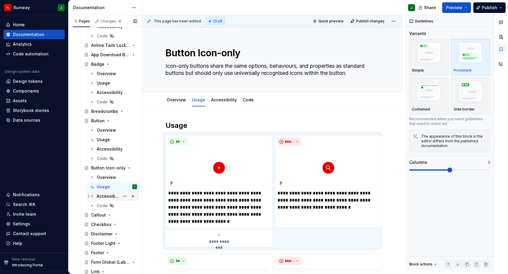
click at [99, 193] on div "Accessibility" at bounding box center [108, 196] width 23 height 6
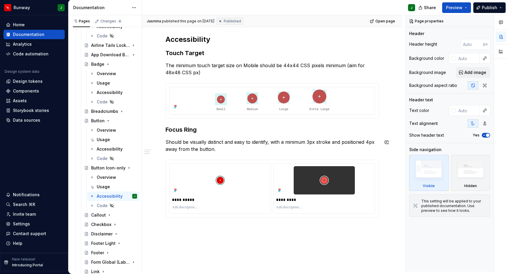
scroll to position [135, 0]
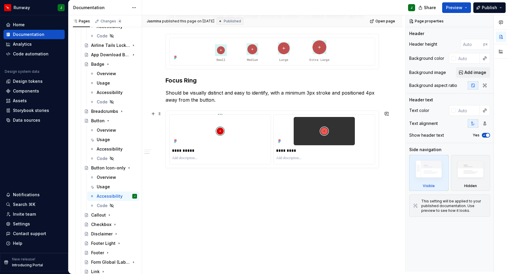
click at [258, 119] on img at bounding box center [220, 131] width 96 height 28
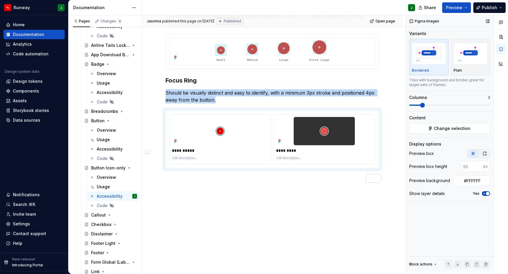
click at [484, 151] on icon "button" at bounding box center [485, 153] width 3 height 4
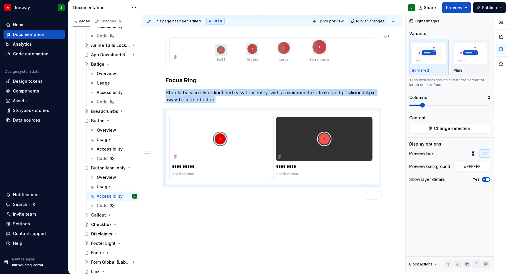
click at [373, 19] on span "Publish changes" at bounding box center [370, 21] width 29 height 5
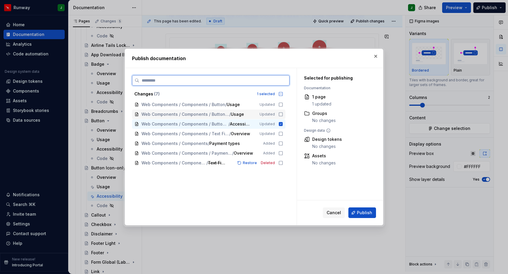
click at [283, 114] on icon at bounding box center [281, 114] width 5 height 5
click at [283, 104] on icon at bounding box center [281, 104] width 5 height 5
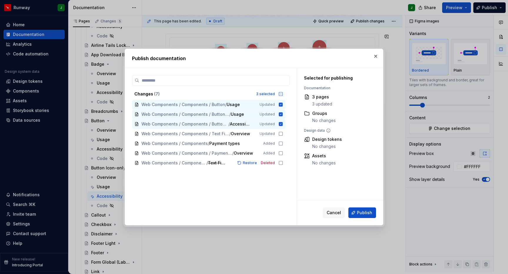
drag, startPoint x: 361, startPoint y: 213, endPoint x: 357, endPoint y: 212, distance: 4.1
click at [361, 213] on span "Publish" at bounding box center [364, 212] width 15 height 6
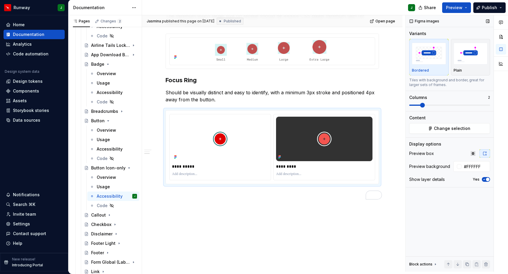
drag, startPoint x: 96, startPoint y: 210, endPoint x: 473, endPoint y: 171, distance: 379.3
click at [96, 212] on div "Callout" at bounding box center [98, 215] width 15 height 6
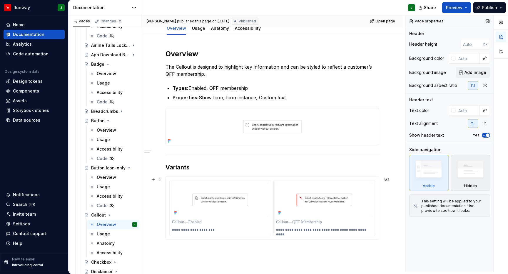
scroll to position [61, 0]
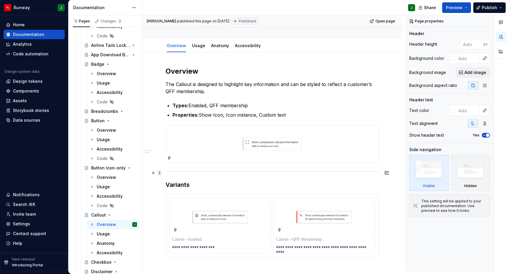
click at [159, 169] on span at bounding box center [159, 173] width 5 height 8
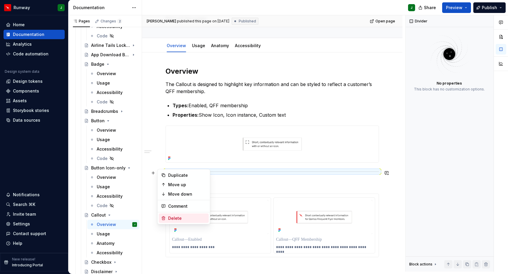
drag, startPoint x: 176, startPoint y: 217, endPoint x: 255, endPoint y: 169, distance: 92.1
click at [176, 217] on div "Delete" at bounding box center [187, 218] width 38 height 6
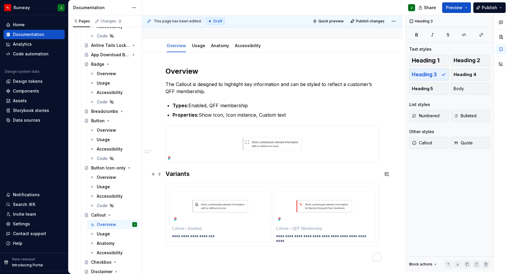
type textarea "*"
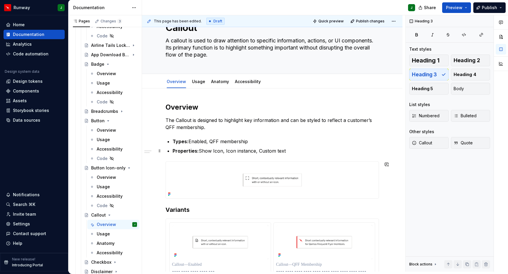
scroll to position [24, 0]
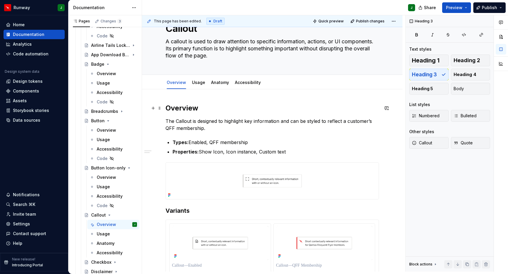
click at [177, 103] on h2 "Overview" at bounding box center [273, 107] width 214 height 9
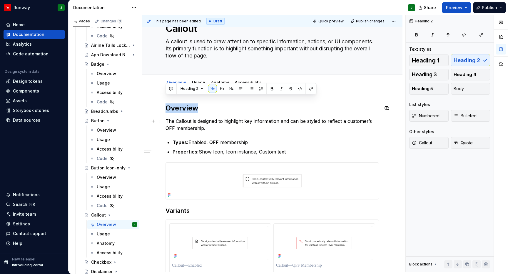
drag, startPoint x: 211, startPoint y: 111, endPoint x: 184, endPoint y: 114, distance: 27.2
click at [211, 117] on p "The Callout is designed to highlight key information and can be styled to refle…" at bounding box center [273, 124] width 214 height 14
click at [184, 117] on p "The Callout is designed to highlight key information and can be styled to refle…" at bounding box center [273, 124] width 214 height 14
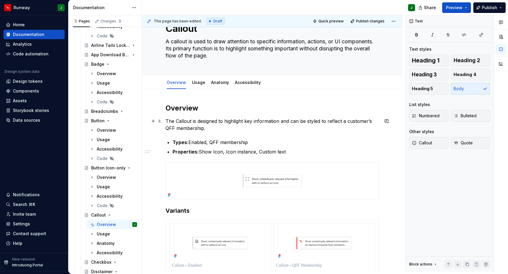
click at [220, 117] on p "The Callout is designed to highlight key information and can be styled to refle…" at bounding box center [273, 124] width 214 height 14
click at [221, 117] on p "The Callout is designed to highlight key information and can be styled to refle…" at bounding box center [273, 124] width 214 height 14
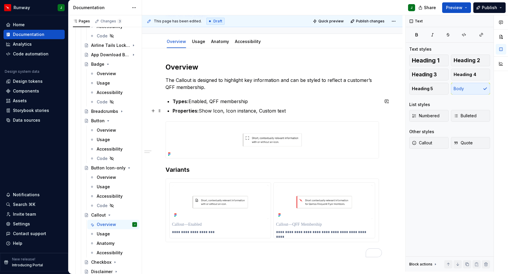
click at [296, 107] on p "Properties: Show Icon, Icon instance, Custom text" at bounding box center [276, 110] width 206 height 7
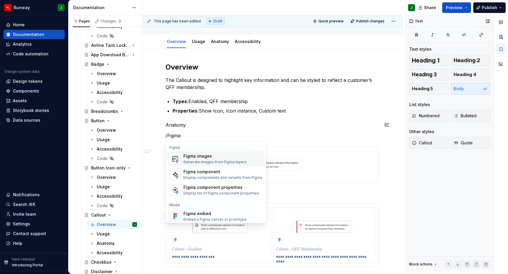
click at [205, 153] on div "Figma images" at bounding box center [215, 156] width 63 height 6
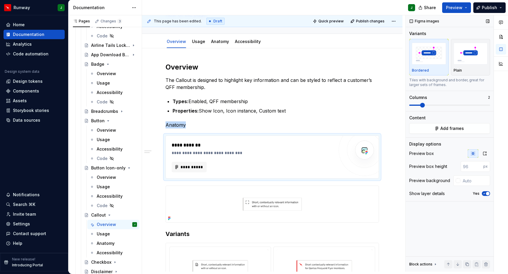
type textarea "*"
click at [424, 103] on span at bounding box center [422, 105] width 5 height 5
drag, startPoint x: 484, startPoint y: 146, endPoint x: 484, endPoint y: 184, distance: 38.5
click at [484, 151] on icon "button" at bounding box center [485, 153] width 5 height 5
click at [468, 161] on input "text" at bounding box center [476, 166] width 30 height 11
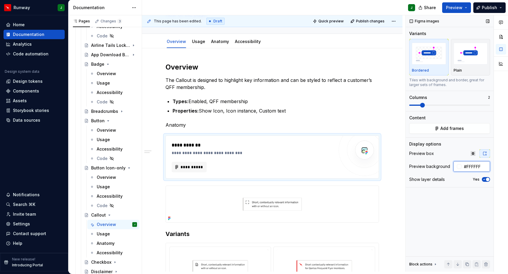
type input "#FFFFFF"
click at [216, 108] on div "**********" at bounding box center [273, 191] width 214 height 258
click at [278, 107] on p "Properties: Show Icon, Icon instance, Custom text" at bounding box center [276, 110] width 206 height 7
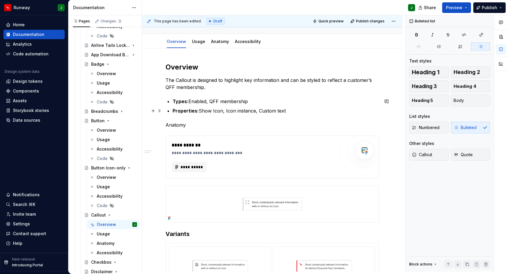
click at [289, 107] on p "Properties: Show Icon, Icon instance, Custom text" at bounding box center [276, 110] width 206 height 7
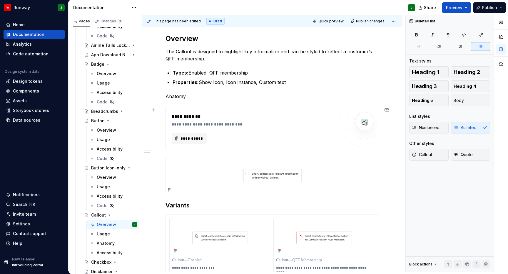
scroll to position [100, 0]
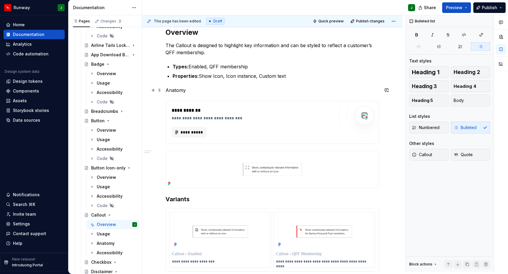
click at [177, 86] on p "Anatomy" at bounding box center [273, 89] width 214 height 7
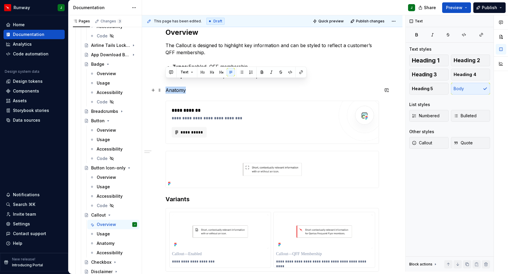
click at [177, 86] on p "Anatomy" at bounding box center [273, 89] width 214 height 7
click at [210, 72] on button "button" at bounding box center [212, 72] width 8 height 8
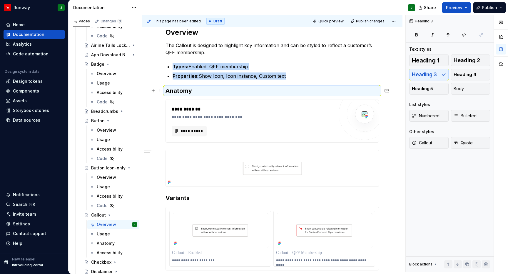
click at [182, 86] on h3 "Anatomy" at bounding box center [273, 90] width 214 height 8
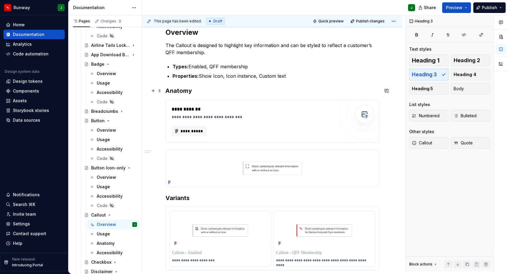
click at [182, 86] on h3 "Anatomy" at bounding box center [273, 90] width 214 height 8
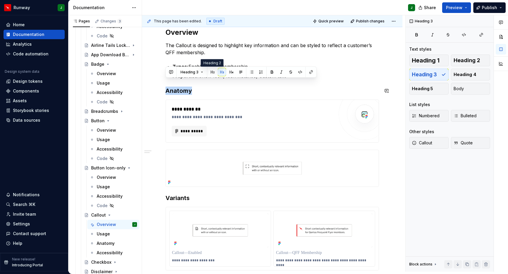
drag, startPoint x: 212, startPoint y: 71, endPoint x: 181, endPoint y: 96, distance: 39.2
click at [212, 71] on button "button" at bounding box center [213, 72] width 8 height 8
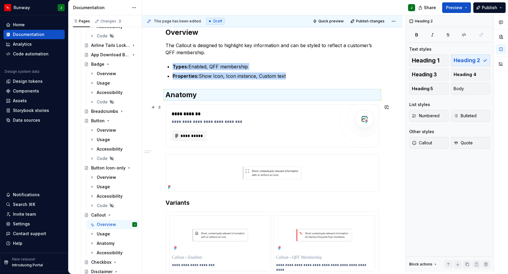
click at [189, 143] on div "**********" at bounding box center [273, 158] width 214 height 261
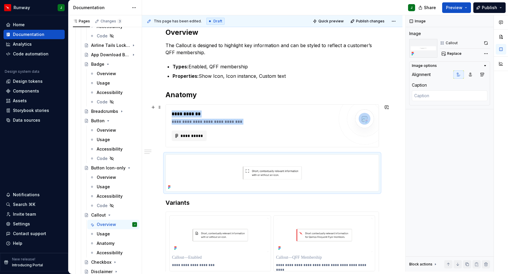
click at [391, 129] on div "**********" at bounding box center [274, 143] width 264 height 256
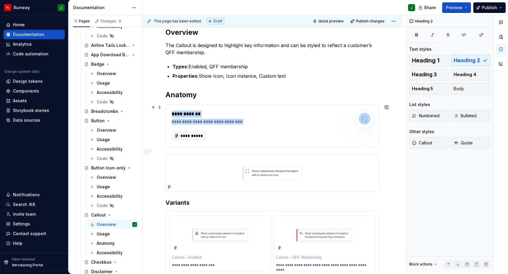
click at [392, 127] on div "**********" at bounding box center [272, 196] width 261 height 364
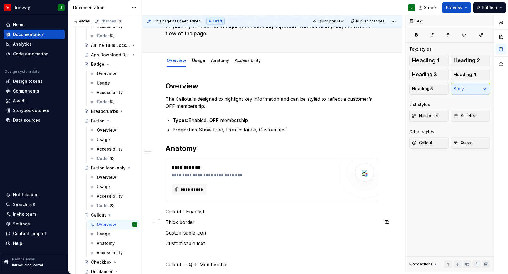
scroll to position [101, 0]
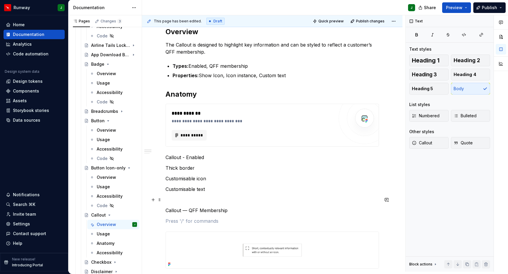
click at [176, 217] on p "To enrich screen reader interactions, please activate Accessibility in Grammarl…" at bounding box center [273, 220] width 214 height 7
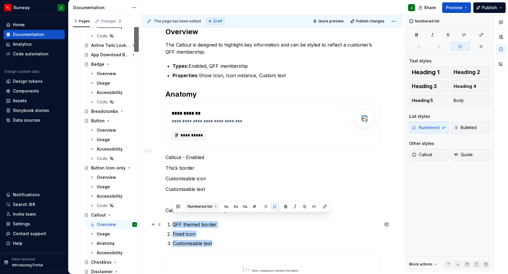
drag, startPoint x: 181, startPoint y: 219, endPoint x: 206, endPoint y: 208, distance: 27.9
click at [173, 221] on ol "QFF themed border Fixed icon Customisable text" at bounding box center [276, 234] width 206 height 26
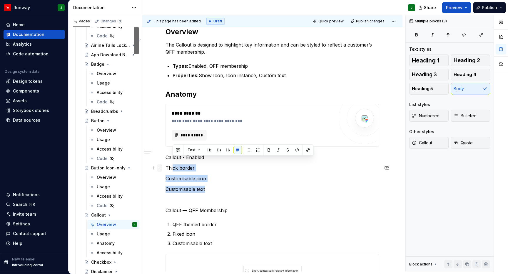
drag, startPoint x: 165, startPoint y: 162, endPoint x: 161, endPoint y: 159, distance: 5.3
click at [166, 159] on div "**********" at bounding box center [273, 211] width 214 height 368
click at [161, 164] on span at bounding box center [159, 168] width 5 height 8
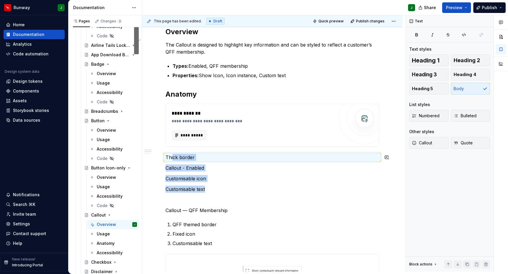
click at [202, 185] on p "Customisable text" at bounding box center [273, 188] width 214 height 7
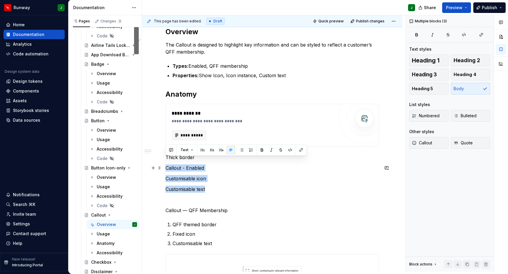
drag, startPoint x: 200, startPoint y: 179, endPoint x: 165, endPoint y: 161, distance: 39.6
click at [165, 161] on div "**********" at bounding box center [272, 245] width 261 height 464
click at [250, 151] on button "button" at bounding box center [251, 150] width 8 height 8
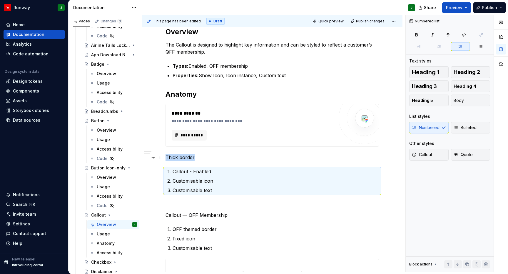
click at [178, 154] on p "Thick border" at bounding box center [273, 157] width 214 height 7
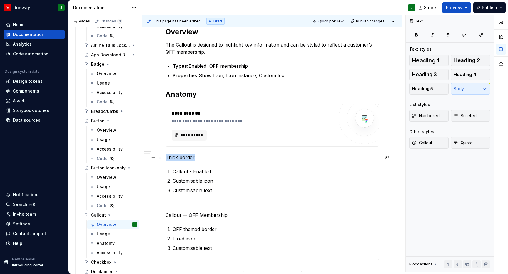
click at [178, 154] on p "Thick border" at bounding box center [273, 157] width 214 height 7
click at [212, 160] on div "**********" at bounding box center [273, 210] width 214 height 366
drag, startPoint x: 166, startPoint y: 150, endPoint x: 199, endPoint y: 149, distance: 33.0
click at [199, 154] on p "Thick border" at bounding box center [273, 157] width 214 height 7
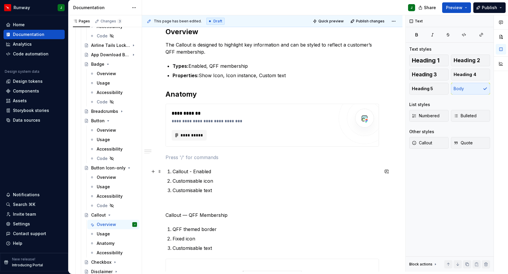
click at [173, 168] on p "Callout - Enabled" at bounding box center [276, 171] width 206 height 7
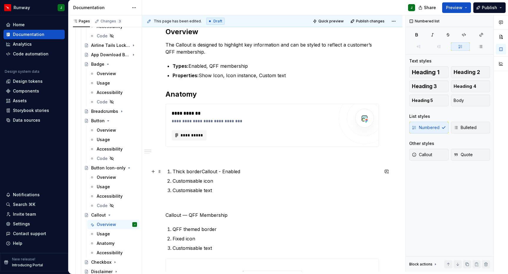
click at [241, 168] on p "Thick borderCallout - Enabled" at bounding box center [276, 171] width 206 height 7
click at [179, 154] on p "To enrich screen reader interactions, please activate Accessibility in Grammarl…" at bounding box center [273, 157] width 214 height 7
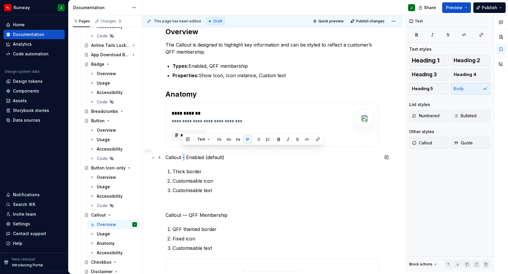
click at [184, 154] on p "Callout - Enabled (default)" at bounding box center [273, 157] width 214 height 7
click at [183, 211] on p "Callout — QFF Membership" at bounding box center [273, 214] width 214 height 7
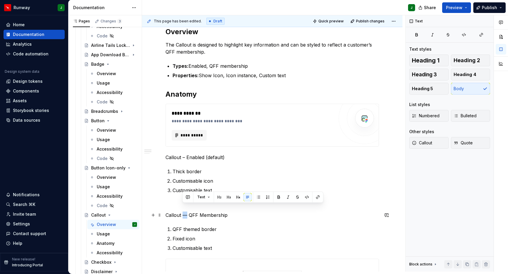
click at [185, 211] on p "Callout — QFF Membership" at bounding box center [273, 214] width 214 height 7
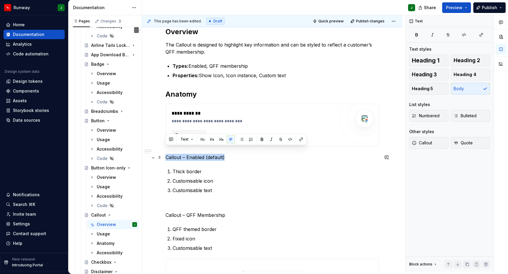
drag, startPoint x: 224, startPoint y: 150, endPoint x: 167, endPoint y: 150, distance: 57.4
click at [167, 154] on p "Callout – Enabled (default)" at bounding box center [273, 157] width 214 height 7
click at [221, 140] on button "button" at bounding box center [221, 139] width 8 height 8
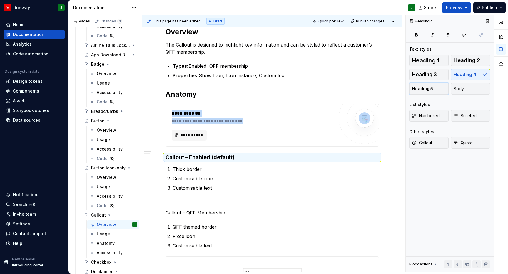
click at [422, 86] on span "Heading 5" at bounding box center [422, 89] width 21 height 6
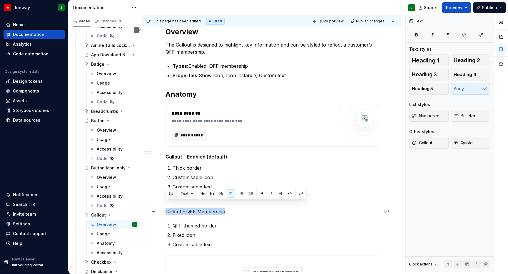
drag, startPoint x: 229, startPoint y: 204, endPoint x: 217, endPoint y: 183, distance: 24.2
click at [162, 205] on html "Runway J Home Documentation Analytics Code automation Design system data Design…" at bounding box center [254, 137] width 508 height 274
drag, startPoint x: 424, startPoint y: 82, endPoint x: 305, endPoint y: 129, distance: 127.5
click at [424, 86] on span "Heading 5" at bounding box center [422, 89] width 21 height 6
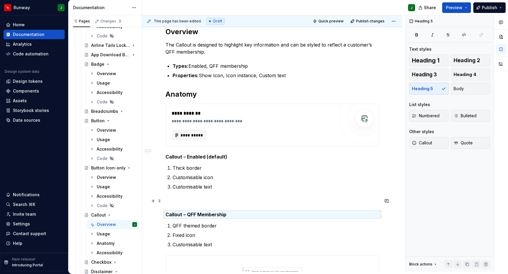
click at [183, 197] on p "To enrich screen reader interactions, please activate Accessibility in Grammarl…" at bounding box center [273, 200] width 214 height 7
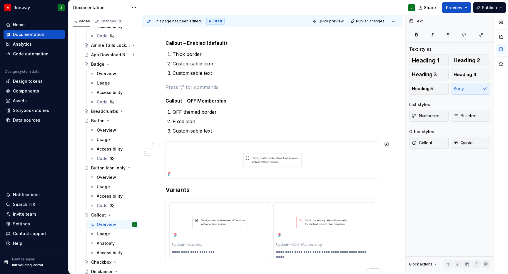
scroll to position [216, 0]
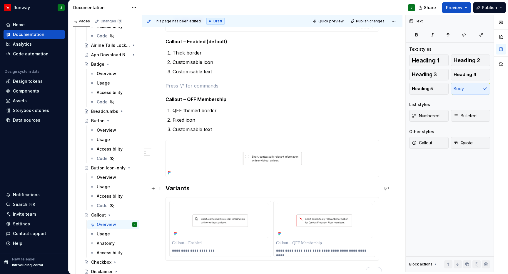
click at [222, 184] on h3 "Variants" at bounding box center [273, 188] width 214 height 8
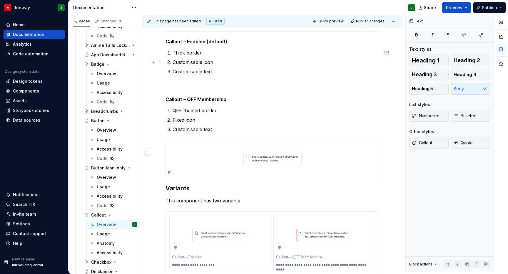
click at [199, 59] on p "Customisable icon" at bounding box center [276, 62] width 206 height 7
click at [212, 59] on p "Customisable icon" at bounding box center [276, 62] width 206 height 7
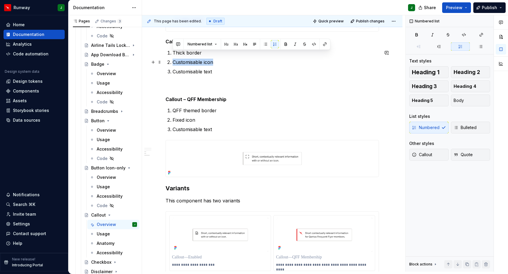
drag, startPoint x: 179, startPoint y: 54, endPoint x: 175, endPoint y: 55, distance: 4.2
click at [174, 59] on p "Customisable icon" at bounding box center [276, 62] width 206 height 7
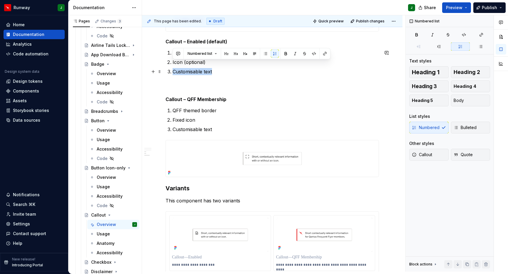
drag, startPoint x: 173, startPoint y: 66, endPoint x: 221, endPoint y: 66, distance: 48.2
click at [221, 68] on p "Customisable text" at bounding box center [276, 71] width 206 height 7
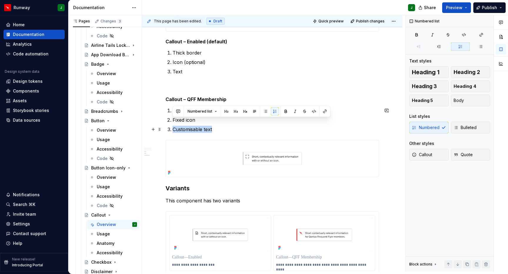
click at [212, 126] on p "Customisable text" at bounding box center [276, 129] width 206 height 7
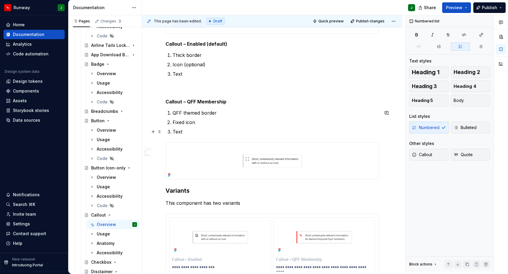
scroll to position [218, 0]
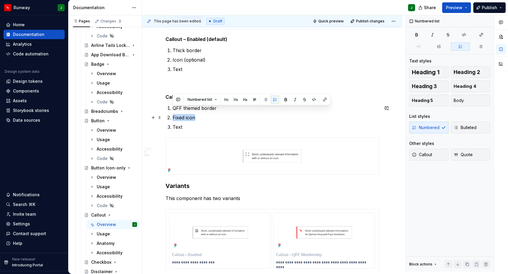
drag, startPoint x: 173, startPoint y: 111, endPoint x: 194, endPoint y: 110, distance: 21.5
click at [194, 114] on p "Fixed icon" at bounding box center [276, 117] width 206 height 7
click at [198, 47] on p "Thick border" at bounding box center [276, 50] width 206 height 7
click at [206, 47] on p "Thick border" at bounding box center [276, 50] width 206 height 7
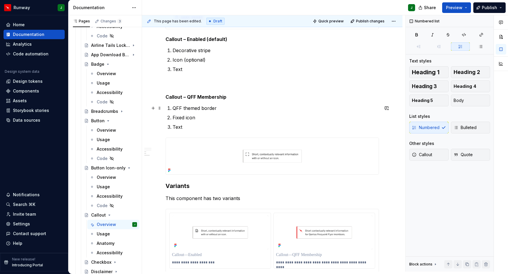
click at [208, 104] on p "QFF themed border" at bounding box center [276, 107] width 206 height 7
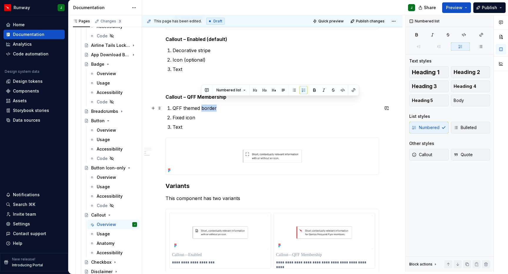
click at [225, 104] on p "QFF themed border" at bounding box center [276, 107] width 206 height 7
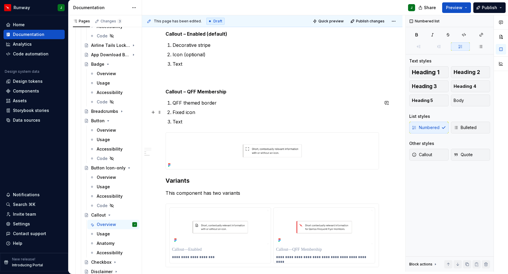
scroll to position [223, 0]
drag, startPoint x: 202, startPoint y: 96, endPoint x: 231, endPoint y: 97, distance: 29.7
click at [231, 100] on p "QFF themed border" at bounding box center [276, 103] width 206 height 7
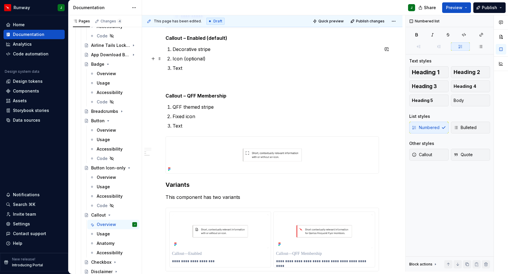
scroll to position [204, 0]
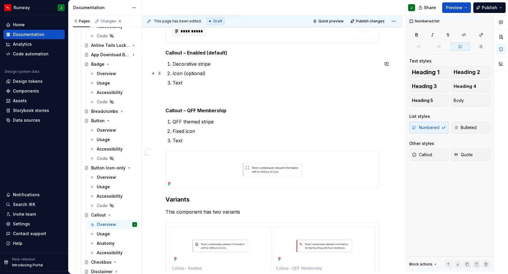
click at [186, 79] on p "Text" at bounding box center [276, 82] width 206 height 7
click at [174, 79] on p "Text" at bounding box center [276, 82] width 206 height 7
click at [201, 79] on p "Callout text" at bounding box center [276, 82] width 206 height 7
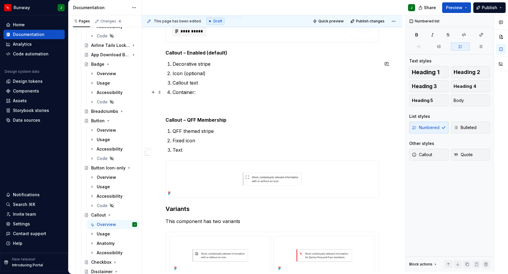
drag, startPoint x: 189, startPoint y: 85, endPoint x: 198, endPoint y: 86, distance: 8.8
click at [189, 89] on p "Container:" at bounding box center [276, 92] width 206 height 7
click at [193, 89] on p "Container:" at bounding box center [276, 92] width 206 height 7
drag, startPoint x: 194, startPoint y: 86, endPoint x: 200, endPoint y: 86, distance: 6.2
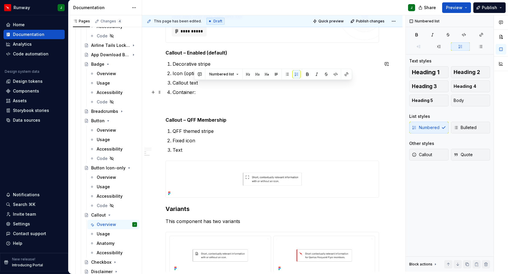
click at [200, 89] on p "Container:" at bounding box center [276, 92] width 206 height 7
click at [166, 86] on div "**********" at bounding box center [273, 116] width 214 height 386
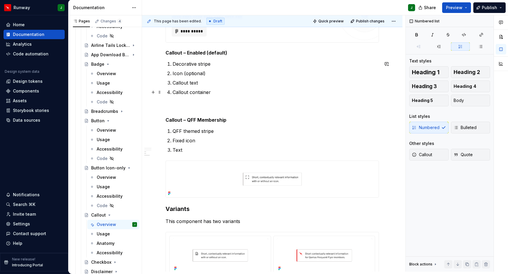
click at [182, 89] on p "Callout container" at bounding box center [276, 92] width 206 height 7
click at [182, 60] on p "Decorative stripe" at bounding box center [276, 63] width 206 height 7
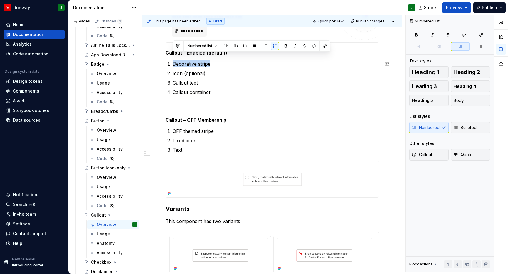
click at [182, 60] on p "Decorative stripe" at bounding box center [276, 63] width 206 height 7
click at [205, 81] on ol "Decorative stripe Icon (optional) Callout text Callout container" at bounding box center [276, 77] width 206 height 35
drag, startPoint x: 213, startPoint y: 85, endPoint x: 173, endPoint y: 59, distance: 48.0
click at [173, 60] on ol "Decorative stripe Icon (optional) Callout text Callout container" at bounding box center [276, 77] width 206 height 35
copy ol "Decorative stripe Icon (optional) Callout text Callout container"
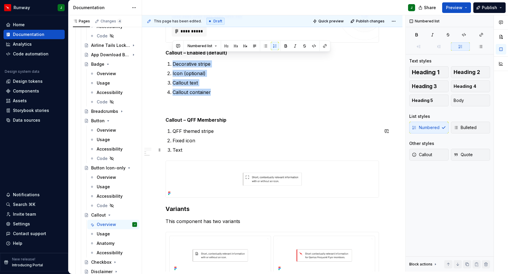
click at [190, 146] on p "Text" at bounding box center [276, 149] width 206 height 7
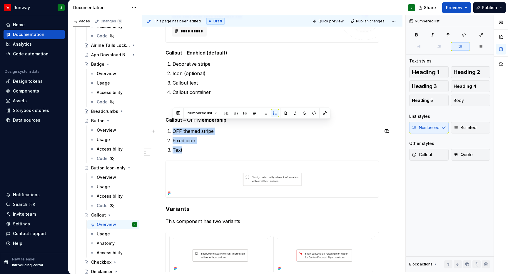
drag, startPoint x: 187, startPoint y: 141, endPoint x: 174, endPoint y: 125, distance: 21.2
click at [174, 127] on ol "QFF themed stripe Fixed icon Text" at bounding box center [276, 140] width 206 height 26
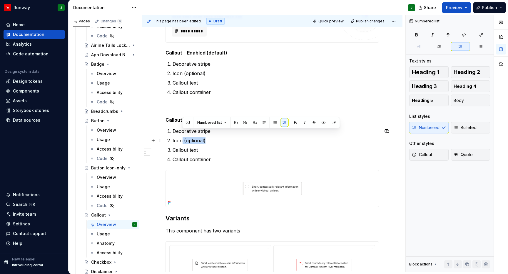
drag, startPoint x: 181, startPoint y: 134, endPoint x: 228, endPoint y: 134, distance: 46.2
click at [228, 137] on p "Icon (optional)" at bounding box center [276, 140] width 206 height 7
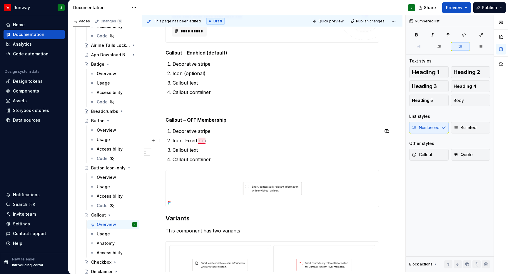
click at [200, 137] on p "Icon: Fixed roo" at bounding box center [276, 140] width 206 height 7
drag, startPoint x: 203, startPoint y: 143, endPoint x: 208, endPoint y: 128, distance: 15.4
click at [203, 146] on p "Callout text" at bounding box center [276, 149] width 206 height 7
click at [211, 127] on p "Decorative stripe" at bounding box center [276, 130] width 206 height 7
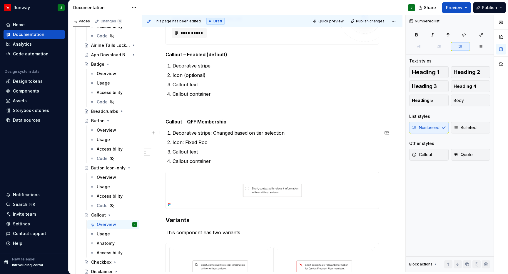
click at [232, 129] on p "Decorative stripe: Changed based on tier selection" at bounding box center [276, 132] width 206 height 7
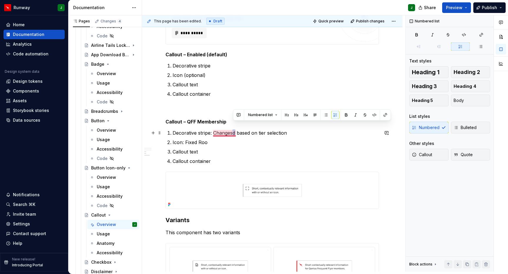
click at [234, 129] on p "Decorative stripe: Changesd based on tier selection" at bounding box center [276, 132] width 206 height 7
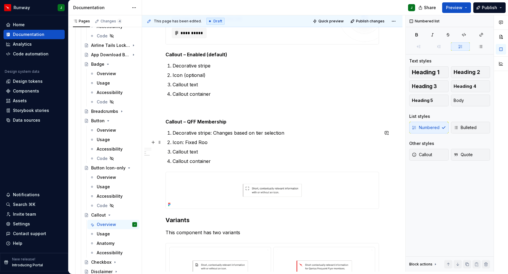
click at [212, 139] on p "Icon: Fixed Roo" at bounding box center [276, 142] width 206 height 7
click at [219, 148] on p "Callout text" at bounding box center [276, 151] width 206 height 7
click at [216, 157] on p "Callout container" at bounding box center [276, 160] width 206 height 7
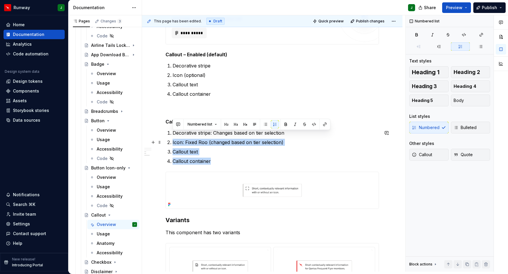
drag, startPoint x: 219, startPoint y: 153, endPoint x: 176, endPoint y: 130, distance: 48.5
click at [176, 130] on ol "Decorative stripe: Changes based on tier selection Icon: Fixed Roo (changed bas…" at bounding box center [276, 146] width 206 height 35
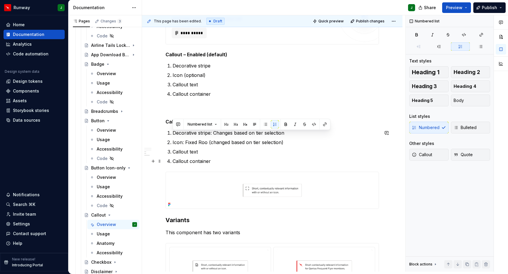
click at [187, 157] on p "Callout container" at bounding box center [276, 160] width 206 height 7
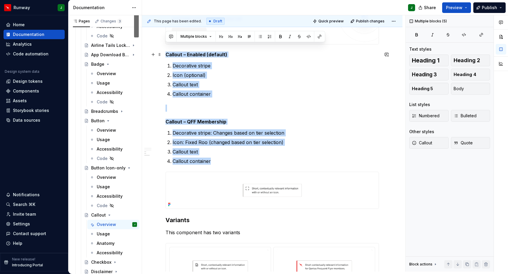
drag, startPoint x: 214, startPoint y: 154, endPoint x: 166, endPoint y: 49, distance: 115.8
click at [166, 47] on div "**********" at bounding box center [273, 122] width 214 height 395
copy div "Callout – Enabled (default) Decorative stripe Icon (optional) Callout text Call…"
click at [200, 81] on p "Callout text" at bounding box center [276, 84] width 206 height 7
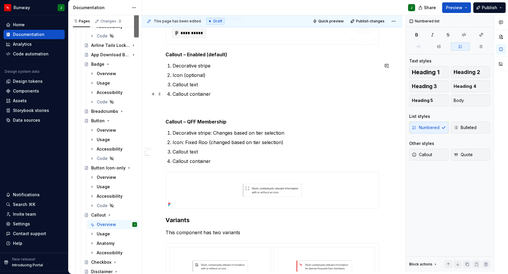
click at [199, 90] on p "Callout container" at bounding box center [276, 93] width 206 height 7
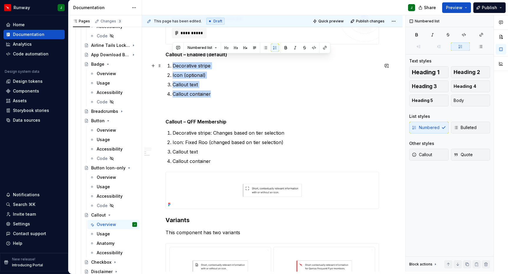
drag, startPoint x: 193, startPoint y: 75, endPoint x: 179, endPoint y: 56, distance: 22.9
click at [173, 62] on ol "Decorative stripe Icon (optional) Callout text Callout container" at bounding box center [276, 79] width 206 height 35
copy ol "Decorative stripe Icon (optional) Callout text Callout container"
click at [267, 139] on p "Icon: Fixed Roo (changed based on tier selection)" at bounding box center [276, 142] width 206 height 7
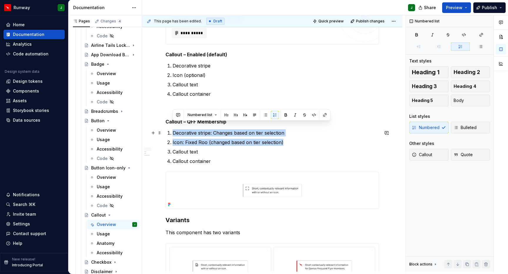
drag, startPoint x: 282, startPoint y: 135, endPoint x: 173, endPoint y: 127, distance: 109.4
click at [173, 129] on ol "Decorative stripe: Changes based on tier selection Icon: Fixed Roo (changed bas…" at bounding box center [276, 146] width 206 height 35
click at [257, 139] on p "Icon: Fixed Roo (changed based on tier selection)" at bounding box center [276, 142] width 206 height 7
drag, startPoint x: 228, startPoint y: 130, endPoint x: 171, endPoint y: 127, distance: 56.5
click at [173, 129] on ol "Decorative stripe: Changes based on tier selection Icon: Fixed Roo (changed bas…" at bounding box center [276, 146] width 206 height 35
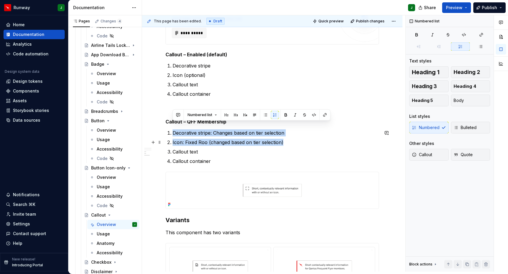
click at [247, 139] on p "Icon: Fixed Roo (changed based on tier selection)" at bounding box center [276, 142] width 206 height 7
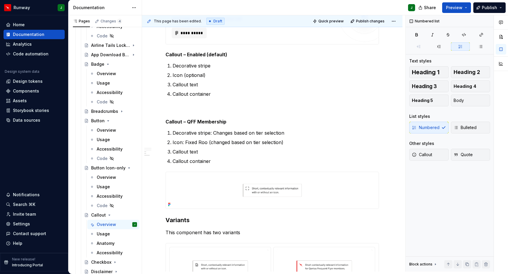
click at [217, 120] on div "**********" at bounding box center [273, 122] width 214 height 395
type textarea "*"
click at [241, 129] on p "Decorative stripe: Changes based on tier selection" at bounding box center [276, 132] width 206 height 7
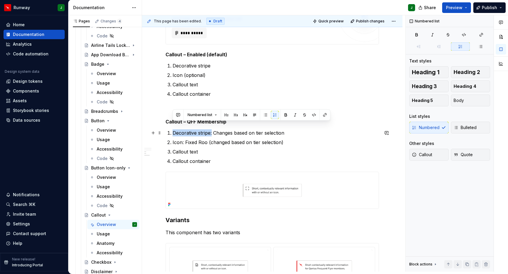
drag, startPoint x: 173, startPoint y: 126, endPoint x: 231, endPoint y: 126, distance: 58.5
click at [211, 129] on p "Decorative stripe: Changes based on tier selection" at bounding box center [276, 132] width 206 height 7
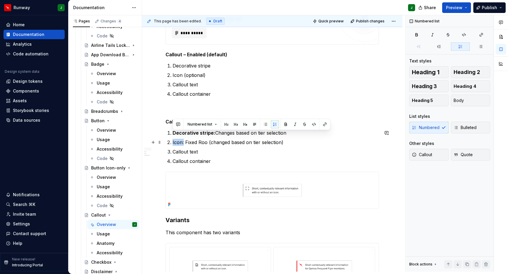
drag, startPoint x: 172, startPoint y: 136, endPoint x: 206, endPoint y: 137, distance: 33.3
click at [183, 139] on p "Icon: Fixed Roo (changed based on tier selection)" at bounding box center [276, 142] width 206 height 7
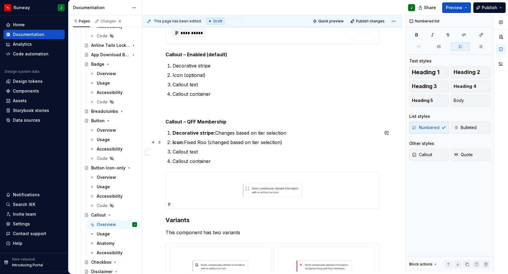
click at [224, 139] on p "Icon: Fixed Roo (changed based on tier selection)" at bounding box center [276, 142] width 206 height 7
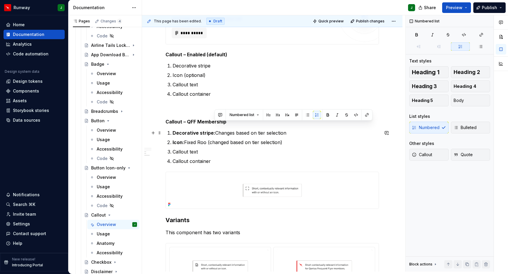
drag, startPoint x: 216, startPoint y: 126, endPoint x: 285, endPoint y: 126, distance: 69.4
click at [285, 129] on p "Decorative stripe: Changes based on tier selection" at bounding box center [276, 132] width 206 height 7
drag, startPoint x: 274, startPoint y: 127, endPoint x: 257, endPoint y: 126, distance: 16.2
click at [274, 129] on p "Decorative stripe: Changes based on tier selection" at bounding box center [276, 132] width 206 height 7
drag, startPoint x: 235, startPoint y: 126, endPoint x: 286, endPoint y: 126, distance: 51.5
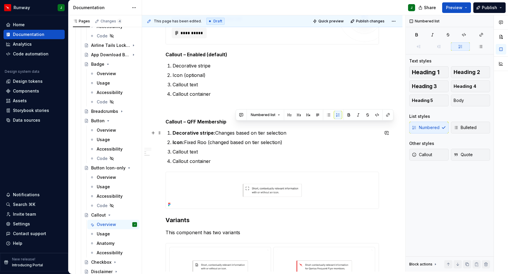
click at [286, 129] on p "Decorative stripe: Changes based on tier selection" at bounding box center [276, 132] width 206 height 7
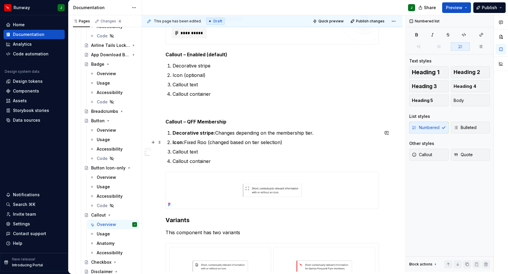
click at [186, 139] on p "Icon: Fixed Roo (changed based on tier selection)" at bounding box center [276, 142] width 206 height 7
click at [207, 139] on p "Icon: Fixed Roo (changed based on tier selection)" at bounding box center [276, 142] width 206 height 7
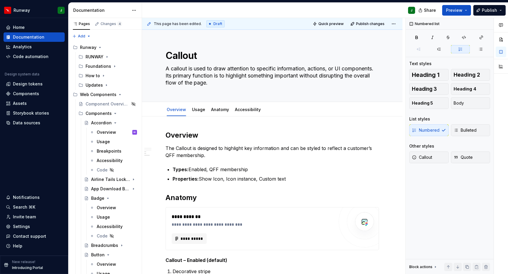
scroll to position [203, 0]
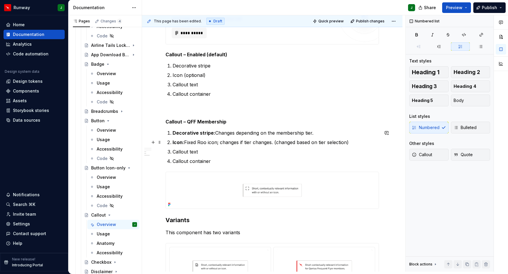
click at [360, 139] on p "Icon: Fixed Roo icon; changes if tier changes. (changed based on tier selection)" at bounding box center [276, 142] width 206 height 7
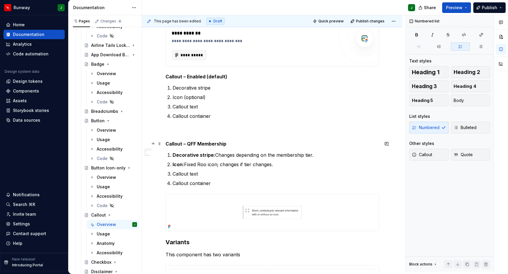
scroll to position [171, 0]
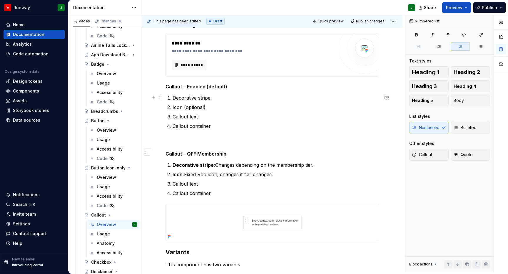
click at [216, 94] on p "Decorative stripe" at bounding box center [276, 97] width 206 height 7
drag, startPoint x: 210, startPoint y: 91, endPoint x: 238, endPoint y: 91, distance: 27.4
click at [238, 94] on p "Decorative stripe: Changes" at bounding box center [276, 97] width 206 height 7
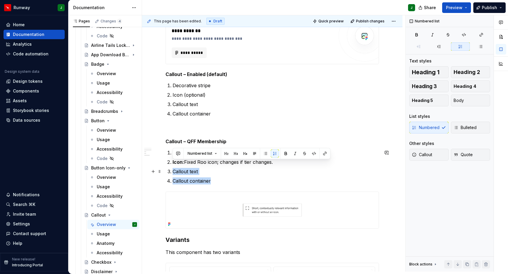
click at [174, 165] on ol "Decorative stripe: Changes depending on the membership tier. Icon: Fixed Roo ic…" at bounding box center [276, 166] width 206 height 35
click at [210, 115] on div "**********" at bounding box center [273, 142] width 214 height 395
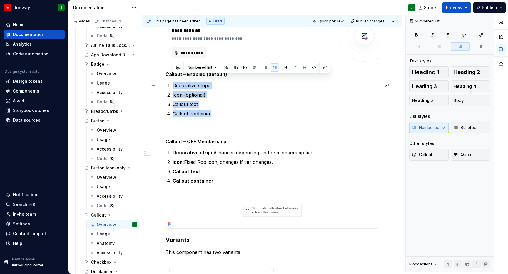
drag, startPoint x: 193, startPoint y: 92, endPoint x: 171, endPoint y: 77, distance: 26.4
click at [173, 82] on ol "Decorative stripe Icon (optional) Callout text Callout container" at bounding box center [276, 99] width 206 height 35
click at [231, 101] on p "Callout text" at bounding box center [276, 104] width 206 height 7
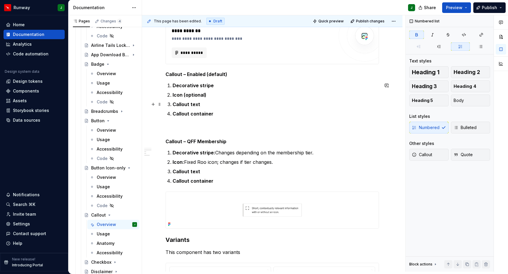
click at [229, 110] on p "Callout container" at bounding box center [276, 113] width 206 height 7
click at [200, 138] on h5 "Callout – QFF Membership" at bounding box center [273, 141] width 214 height 6
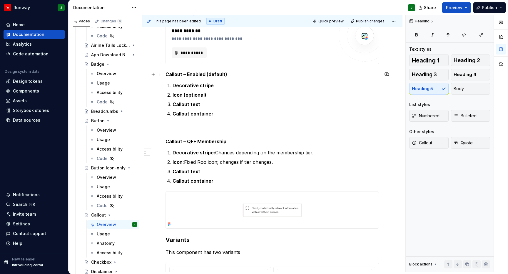
click at [203, 71] on h5 "Callout – Enabled (default)" at bounding box center [273, 74] width 214 height 6
click at [243, 91] on p "Icon (optional)" at bounding box center [276, 94] width 206 height 7
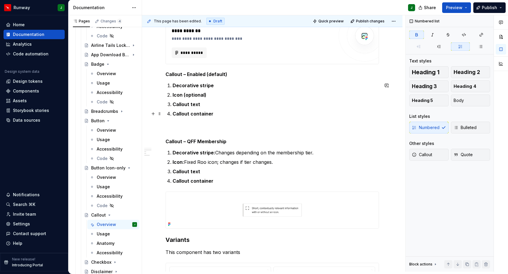
click at [239, 110] on p "Callout container" at bounding box center [276, 113] width 206 height 7
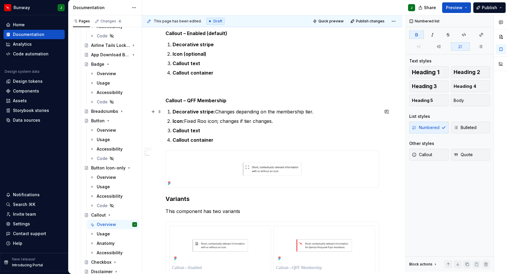
scroll to position [214, 0]
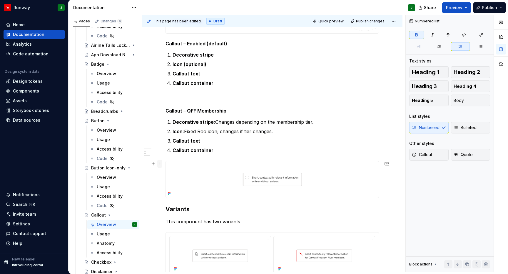
click at [160, 159] on span at bounding box center [159, 163] width 5 height 8
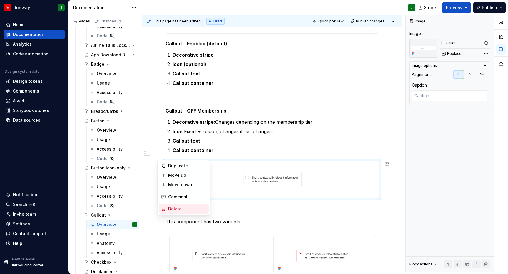
click at [182, 209] on div "Delete" at bounding box center [187, 209] width 38 height 6
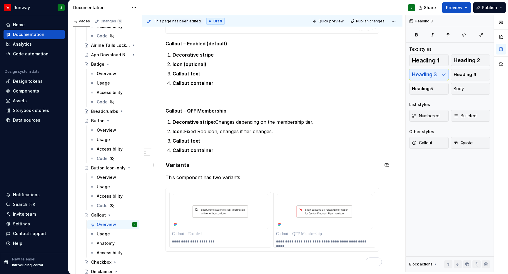
click at [179, 161] on h3 "Variants" at bounding box center [273, 165] width 214 height 8
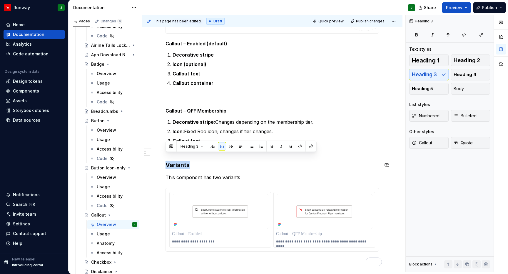
click at [212, 146] on button "button" at bounding box center [213, 146] width 8 height 8
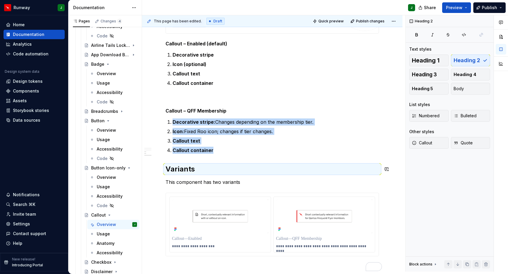
click at [210, 153] on div "**********" at bounding box center [273, 92] width 214 height 356
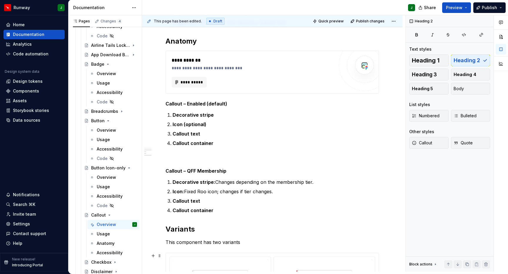
scroll to position [155, 0]
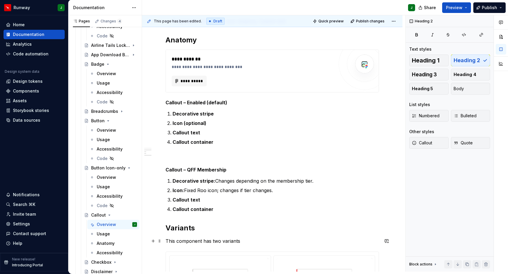
click at [203, 237] on p "This component has two variants" at bounding box center [273, 240] width 214 height 7
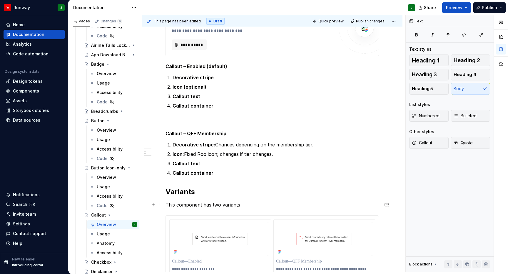
click at [231, 201] on p "This component has two variants" at bounding box center [273, 204] width 214 height 7
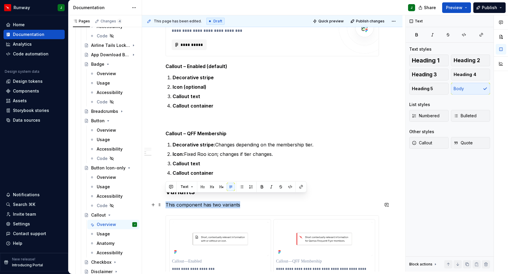
click at [231, 201] on p "This component has two variants" at bounding box center [273, 204] width 214 height 7
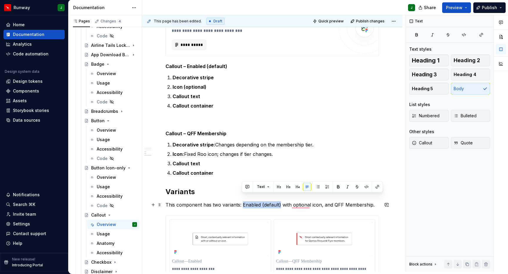
drag, startPoint x: 242, startPoint y: 197, endPoint x: 279, endPoint y: 199, distance: 37.1
click at [279, 201] on p "This component has two variants: Enabled (default) with optional icon, and QFF …" at bounding box center [273, 204] width 214 height 7
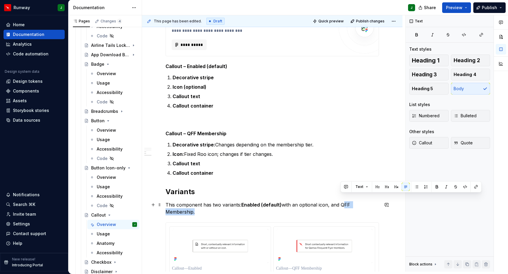
drag, startPoint x: 341, startPoint y: 198, endPoint x: 379, endPoint y: 198, distance: 38.2
click at [379, 201] on p "This component has two variants: Enabled (default) with an optional icon, and Q…" at bounding box center [273, 208] width 214 height 14
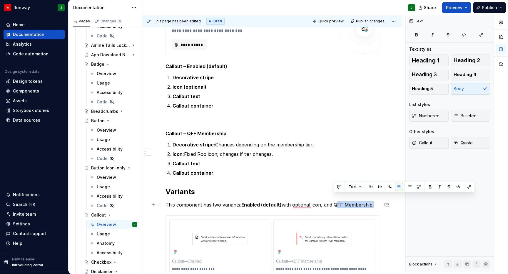
drag, startPoint x: 334, startPoint y: 197, endPoint x: 371, endPoint y: 198, distance: 36.8
click at [371, 201] on p "This component has two variants: Enabled (default) with optional icon, and QFF …" at bounding box center [273, 204] width 214 height 7
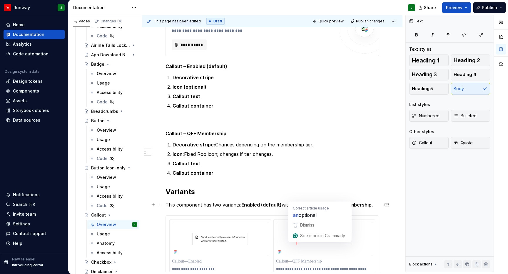
click at [323, 201] on p "This component has two variants: Enabled (default) with optional icon, and QFF …" at bounding box center [273, 204] width 214 height 7
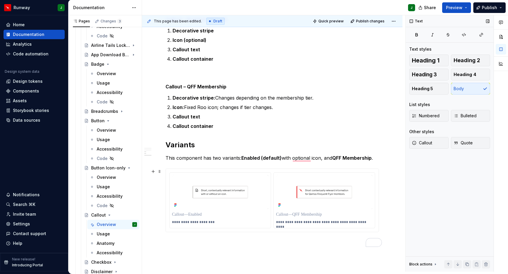
scroll to position [238, 0]
click at [230, 184] on img "To enrich screen reader interactions, please activate Accessibility in Grammarl…" at bounding box center [220, 192] width 96 height 34
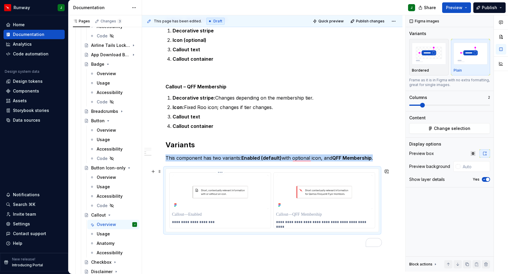
click at [261, 177] on img "To enrich screen reader interactions, please activate Accessibility in Grammarl…" at bounding box center [220, 192] width 96 height 34
click at [436, 125] on span "Change selection" at bounding box center [452, 128] width 36 height 6
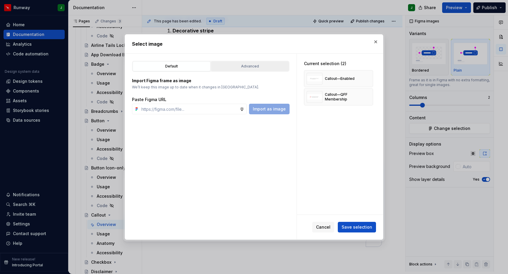
click at [236, 65] on div "Advanced" at bounding box center [250, 66] width 74 height 6
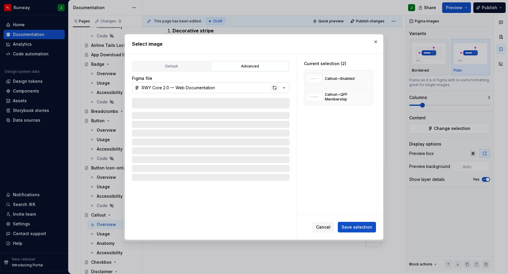
click at [275, 89] on div "button" at bounding box center [275, 88] width 8 height 8
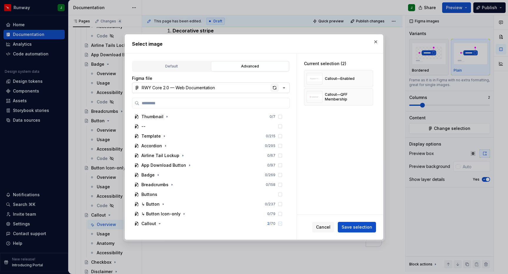
click at [274, 89] on div "button" at bounding box center [275, 88] width 8 height 8
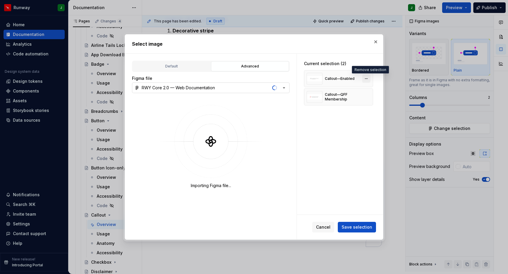
click at [369, 79] on button "button" at bounding box center [366, 78] width 8 height 8
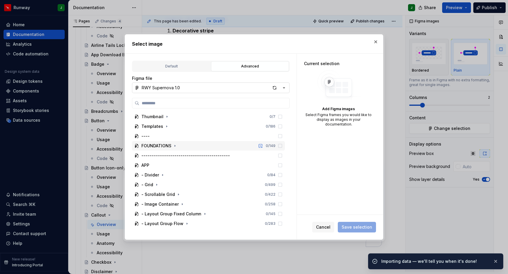
scroll to position [154, 0]
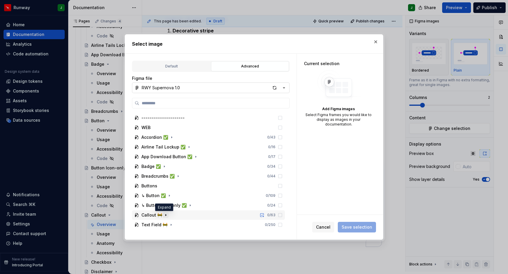
click at [165, 214] on icon "button" at bounding box center [166, 214] width 5 height 5
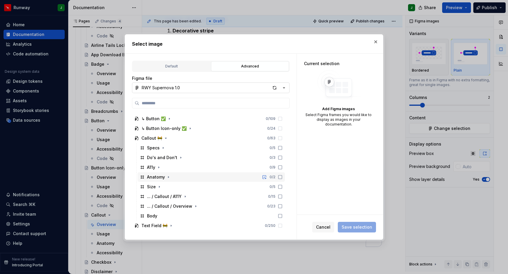
scroll to position [232, 0]
click at [376, 41] on button "button" at bounding box center [376, 42] width 8 height 8
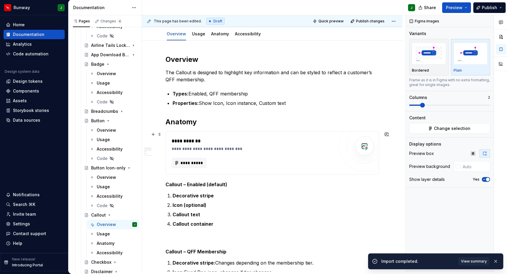
scroll to position [58, 0]
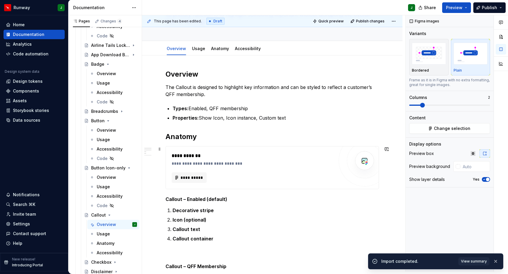
type textarea "*"
type input "#FFFFFF"
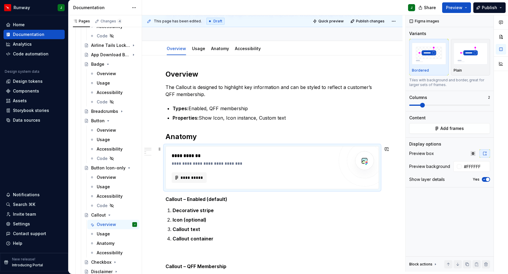
click at [254, 160] on div "**********" at bounding box center [254, 163] width 165 height 6
click at [202, 174] on span "**********" at bounding box center [191, 177] width 23 height 6
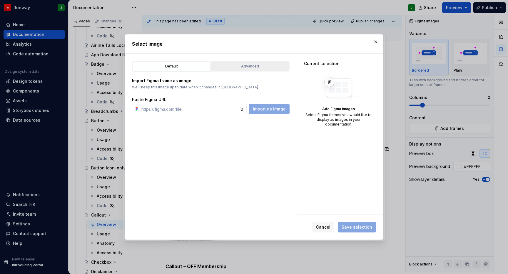
click at [247, 65] on div "Advanced" at bounding box center [250, 66] width 74 height 6
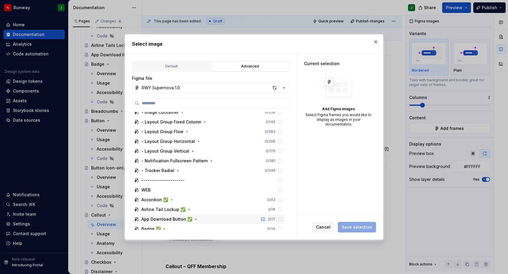
scroll to position [154, 0]
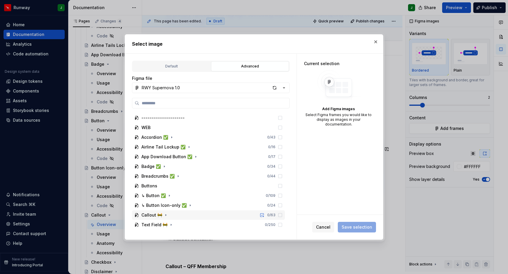
click at [166, 216] on icon "button" at bounding box center [166, 214] width 5 height 5
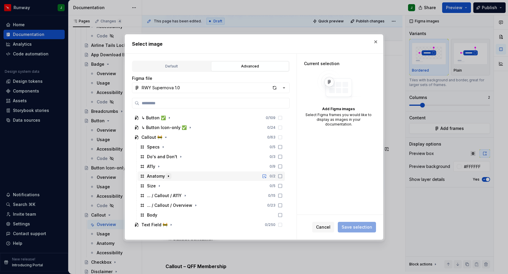
click at [167, 176] on icon "button" at bounding box center [168, 176] width 5 height 5
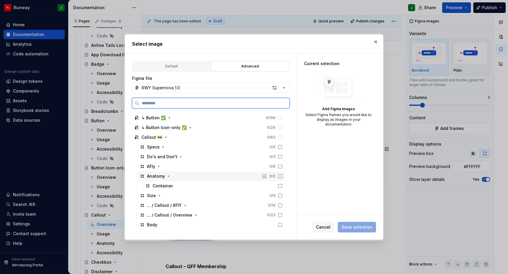
scroll to position [241, 0]
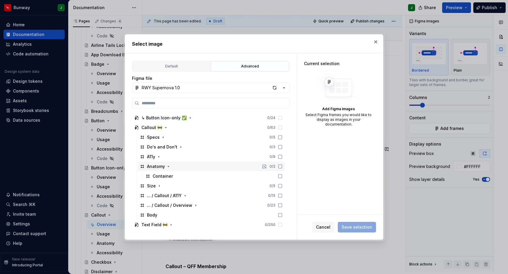
drag, startPoint x: 169, startPoint y: 168, endPoint x: 502, endPoint y: 116, distance: 336.9
click at [169, 168] on icon "button" at bounding box center [168, 166] width 5 height 5
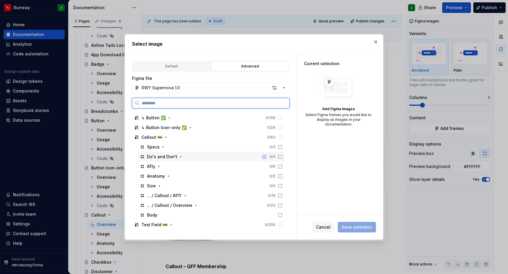
scroll to position [232, 0]
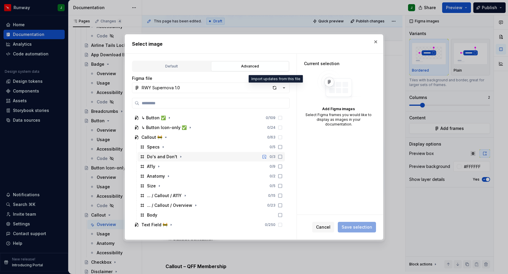
click at [274, 89] on div "button" at bounding box center [275, 88] width 8 height 8
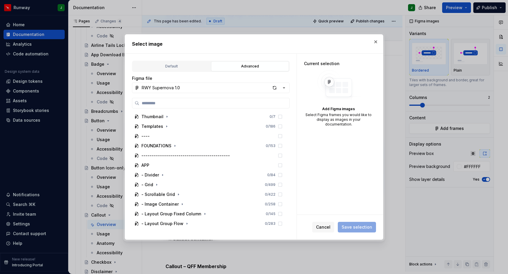
scroll to position [212, 0]
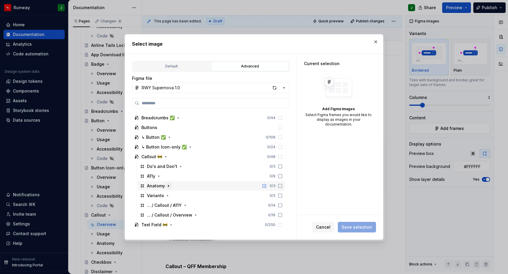
click at [167, 186] on icon "button" at bounding box center [168, 185] width 5 height 5
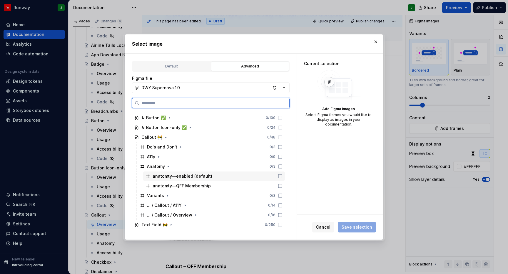
click at [283, 176] on icon at bounding box center [280, 176] width 5 height 5
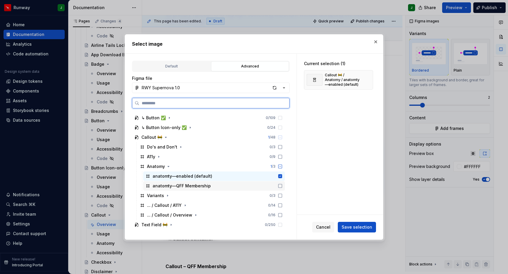
click at [283, 185] on icon at bounding box center [280, 185] width 5 height 5
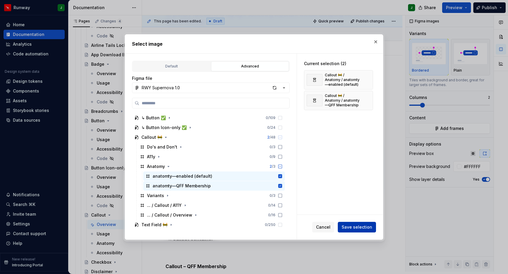
type textarea "*"
click at [353, 226] on span "Save selection" at bounding box center [357, 227] width 31 height 6
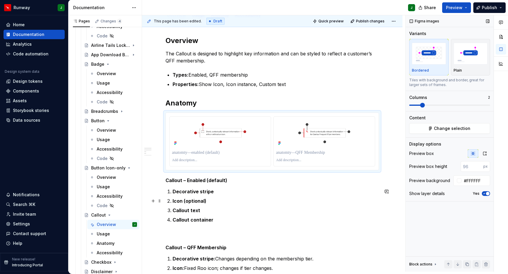
scroll to position [91, 0]
drag, startPoint x: 487, startPoint y: 148, endPoint x: 472, endPoint y: 168, distance: 25.0
click at [487, 151] on icon "button" at bounding box center [485, 153] width 5 height 5
click at [206, 150] on p "To enrich screen reader interactions, please activate Accessibility in Grammarl…" at bounding box center [220, 153] width 96 height 6
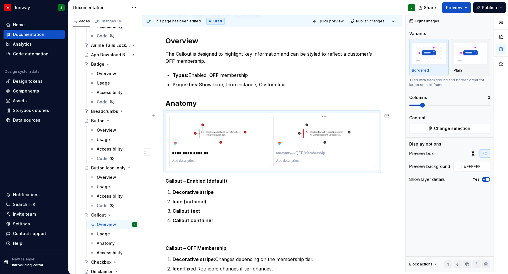
click at [301, 150] on p "To enrich screen reader interactions, please activate Accessibility in Grammarl…" at bounding box center [324, 153] width 96 height 6
drag, startPoint x: 326, startPoint y: 179, endPoint x: 324, endPoint y: 184, distance: 5.2
click at [326, 179] on div "**********" at bounding box center [273, 221] width 214 height 371
click at [323, 188] on p "Decorative stripe" at bounding box center [276, 191] width 206 height 7
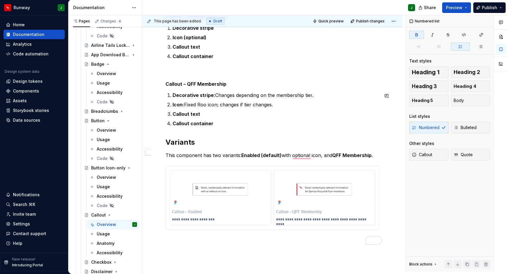
scroll to position [302, 0]
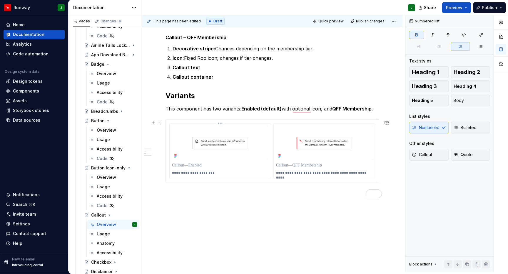
click at [251, 169] on div "**********" at bounding box center [220, 172] width 96 height 7
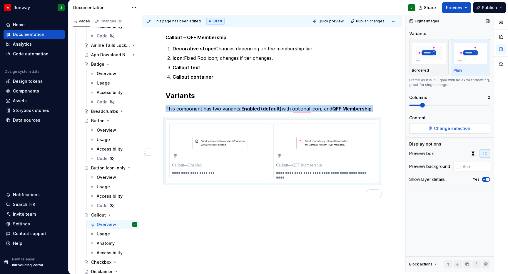
click at [437, 125] on span "Change selection" at bounding box center [452, 128] width 36 height 6
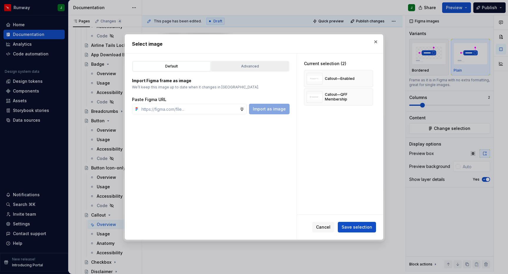
click at [242, 66] on div "Advanced" at bounding box center [250, 66] width 74 height 6
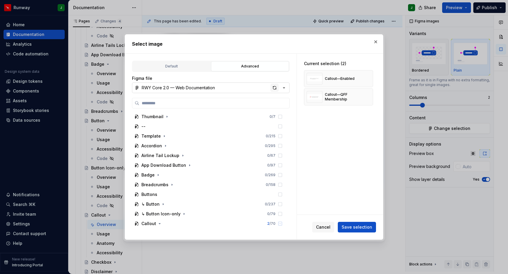
click at [275, 88] on div "button" at bounding box center [275, 88] width 8 height 8
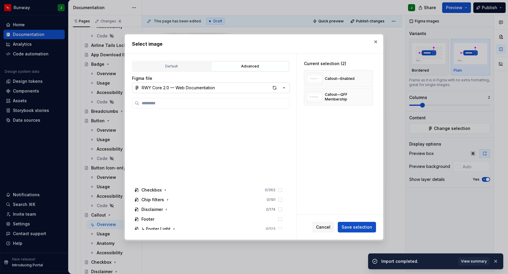
scroll to position [280, 0]
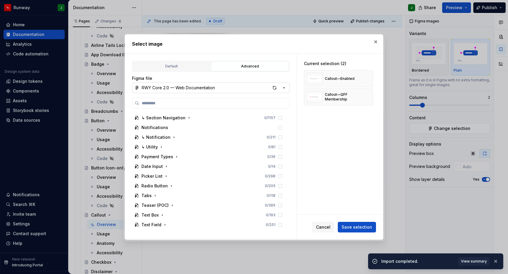
click at [216, 86] on button "RWY Core 2.0 — Web Documentation" at bounding box center [211, 87] width 158 height 11
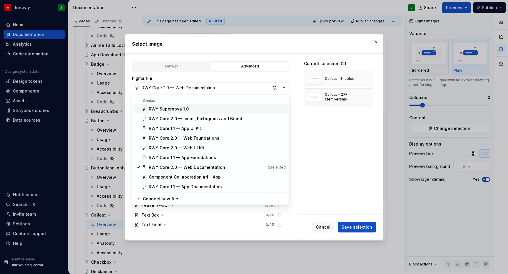
click at [188, 107] on div "RWY Supernova 1.0" at bounding box center [217, 109] width 137 height 6
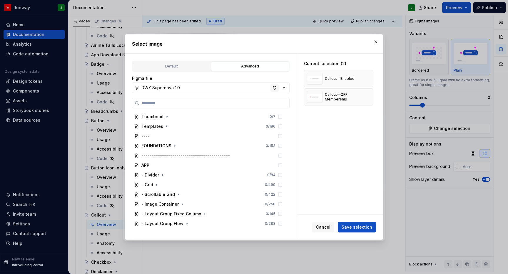
click at [271, 86] on div "button" at bounding box center [275, 88] width 8 height 8
type textarea "*"
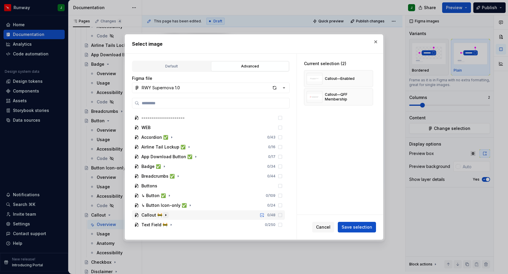
click at [165, 215] on icon "button" at bounding box center [166, 214] width 5 height 5
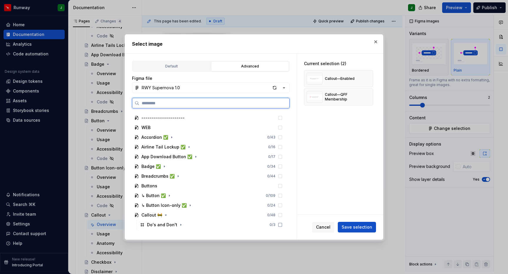
scroll to position [212, 0]
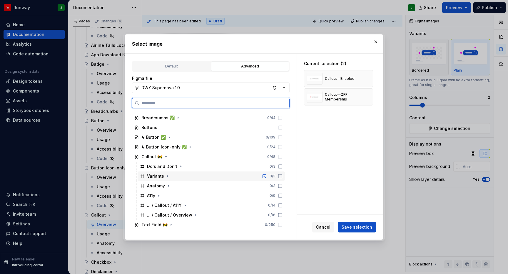
click at [179, 175] on div "Variants 0 / 3" at bounding box center [211, 175] width 147 height 9
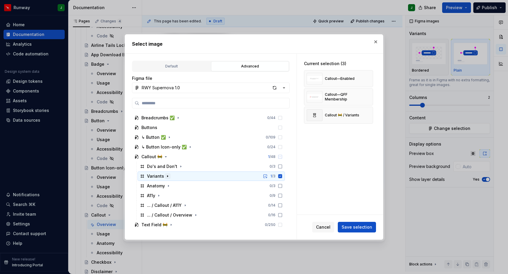
click at [167, 176] on icon "button" at bounding box center [167, 175] width 1 height 1
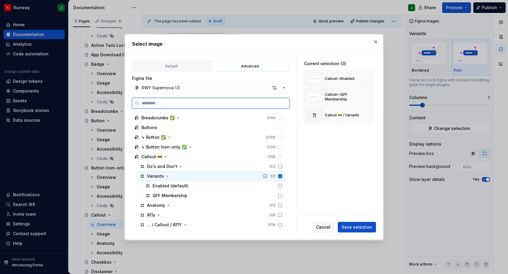
drag, startPoint x: 285, startPoint y: 176, endPoint x: 287, endPoint y: 183, distance: 7.6
click at [282, 176] on icon at bounding box center [281, 176] width 4 height 4
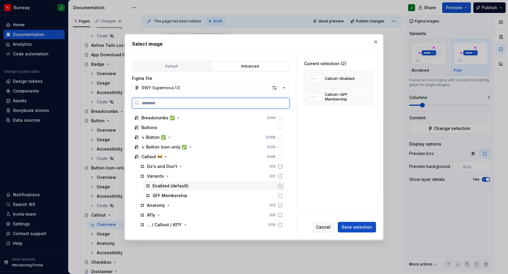
drag, startPoint x: 285, startPoint y: 186, endPoint x: 286, endPoint y: 192, distance: 6.3
click at [283, 186] on icon at bounding box center [280, 185] width 5 height 5
click at [283, 195] on icon at bounding box center [280, 195] width 5 height 5
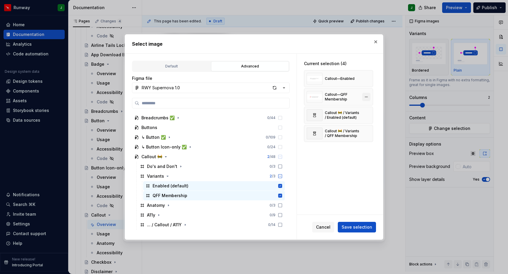
click at [371, 96] on button "button" at bounding box center [366, 97] width 8 height 8
click at [371, 78] on button "button" at bounding box center [366, 78] width 8 height 8
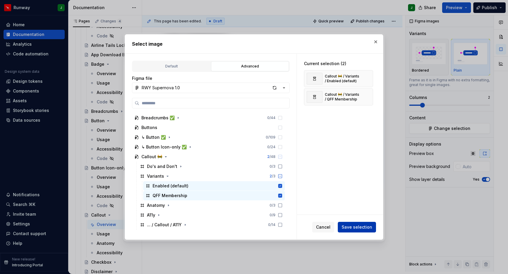
click at [354, 228] on span "Save selection" at bounding box center [357, 227] width 31 height 6
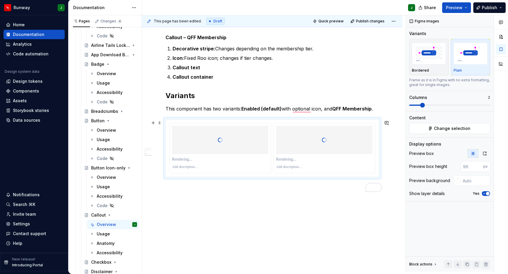
click at [184, 156] on p "To enrich screen reader interactions, please activate Accessibility in Grammarl…" at bounding box center [220, 159] width 96 height 6
click at [287, 156] on p "To enrich screen reader interactions, please activate Accessibility in Grammarl…" at bounding box center [324, 159] width 96 height 6
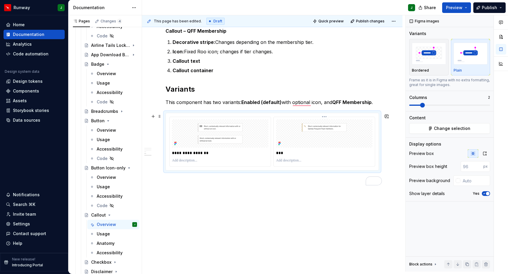
scroll to position [311, 0]
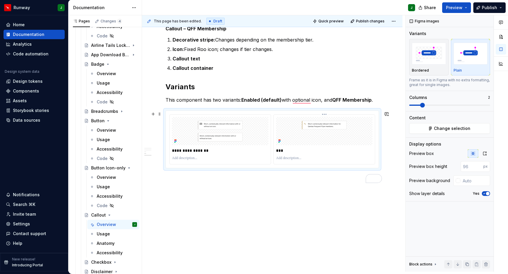
click at [294, 146] on div "***" at bounding box center [324, 150] width 96 height 8
click at [301, 147] on p "***" at bounding box center [325, 150] width 98 height 6
click at [287, 147] on p "***" at bounding box center [325, 150] width 98 height 6
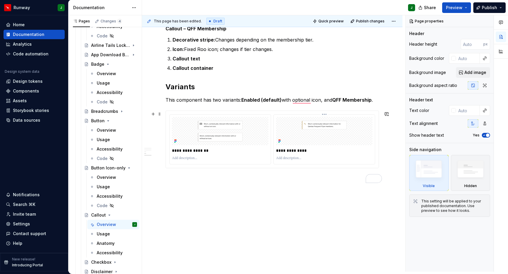
click at [337, 156] on div "**********" at bounding box center [324, 138] width 101 height 49
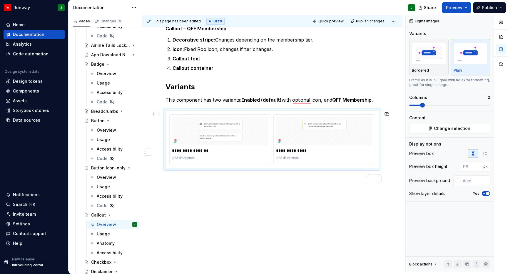
type textarea "*"
drag, startPoint x: 485, startPoint y: 147, endPoint x: 472, endPoint y: 159, distance: 17.9
click at [485, 151] on icon "button" at bounding box center [485, 153] width 5 height 5
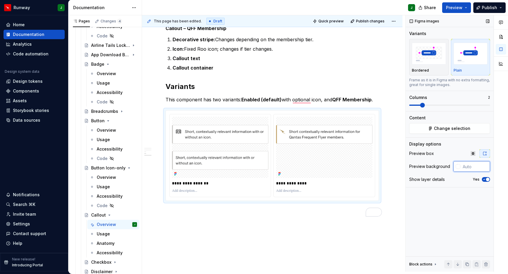
click at [472, 161] on input "text" at bounding box center [476, 166] width 30 height 11
type input "#FFFFFF"
click at [433, 68] on div "Bordered" at bounding box center [429, 70] width 34 height 5
click at [430, 61] on div "Bordered" at bounding box center [429, 56] width 34 height 31
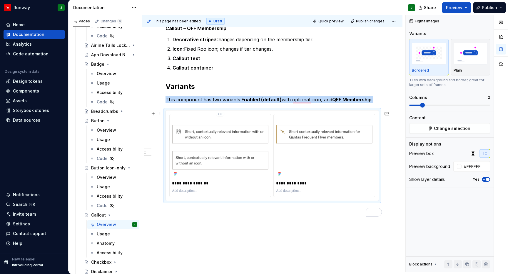
click at [213, 180] on p "**********" at bounding box center [221, 183] width 98 height 6
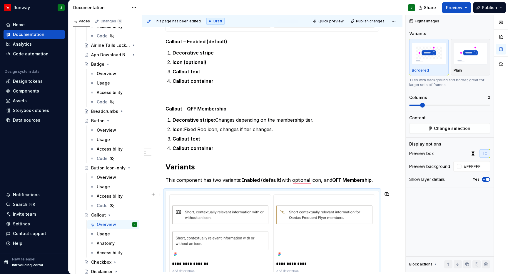
scroll to position [0, 0]
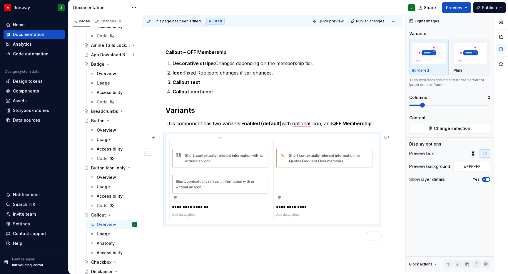
click at [194, 212] on p "To enrich screen reader interactions, please activate Accessibility in Grammarl…" at bounding box center [220, 214] width 96 height 5
type textarea "*"
click at [209, 204] on p "**********" at bounding box center [221, 207] width 98 height 6
click at [214, 212] on p "**********" at bounding box center [221, 214] width 98 height 5
drag, startPoint x: 228, startPoint y: 234, endPoint x: 266, endPoint y: 142, distance: 99.4
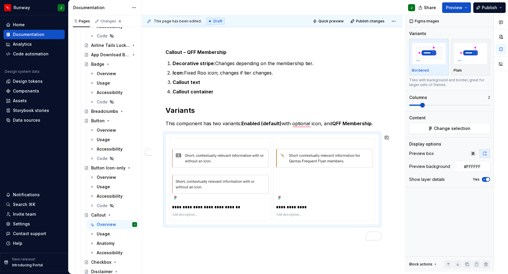
click at [228, 234] on div "**********" at bounding box center [273, 43] width 214 height 405
click at [226, 239] on div "**********" at bounding box center [273, 43] width 214 height 405
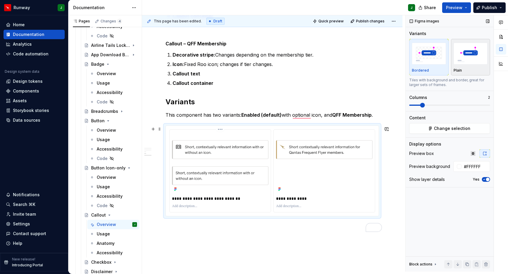
scroll to position [298, 0]
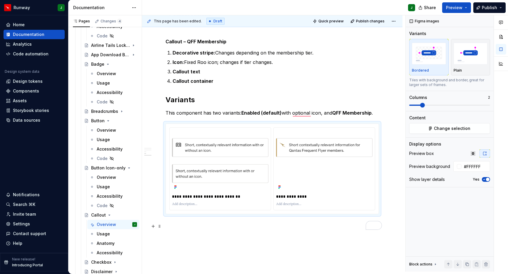
click at [175, 221] on p "To enrich screen reader interactions, please activate Accessibility in Grammarl…" at bounding box center [273, 224] width 214 height 7
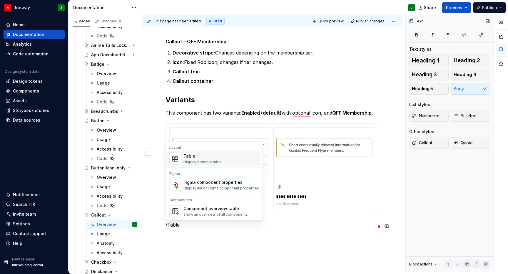
click at [204, 159] on div "Display a simple table" at bounding box center [203, 161] width 38 height 5
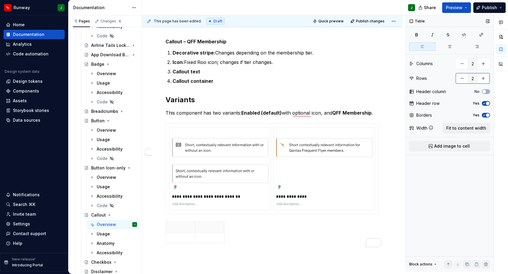
click at [485, 73] on button "button" at bounding box center [483, 78] width 11 height 11
type input "3"
click at [487, 113] on span "button" at bounding box center [488, 115] width 4 height 4
drag, startPoint x: 469, startPoint y: 121, endPoint x: 255, endPoint y: 164, distance: 218.5
click at [469, 125] on span "Fit to content width" at bounding box center [467, 128] width 40 height 6
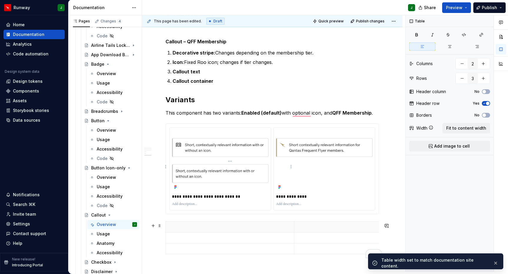
click at [200, 224] on p "To enrich screen reader interactions, please activate Accessibility in Grammarl…" at bounding box center [229, 227] width 121 height 6
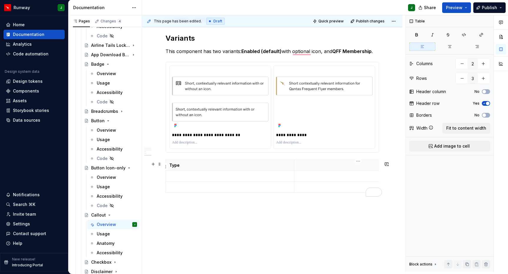
click at [304, 162] on p "To enrich screen reader interactions, please activate Accessibility in Grammarl…" at bounding box center [358, 165] width 121 height 6
click at [213, 173] on p "To enrich screen reader interactions, please activate Accessibility in Grammarl…" at bounding box center [229, 176] width 121 height 6
click at [205, 184] on p "To enrich screen reader interactions, please activate Accessibility in Grammarl…" at bounding box center [229, 187] width 121 height 6
click at [177, 184] on p "QQQ Membership" at bounding box center [229, 187] width 121 height 6
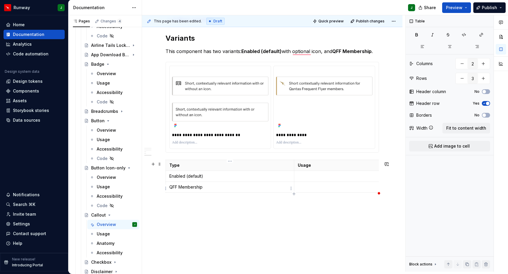
click at [188, 184] on p "QFF Membership" at bounding box center [229, 187] width 121 height 6
drag, startPoint x: 188, startPoint y: 182, endPoint x: 196, endPoint y: 181, distance: 7.7
click at [188, 184] on p "QFF Membership" at bounding box center [229, 187] width 121 height 6
click at [196, 184] on p "QFF Membership" at bounding box center [229, 187] width 121 height 6
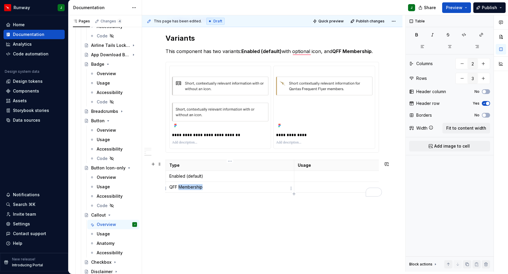
click at [196, 184] on p "QFF Membership" at bounding box center [229, 187] width 121 height 6
click at [190, 173] on p "Enabled (default)" at bounding box center [229, 176] width 121 height 6
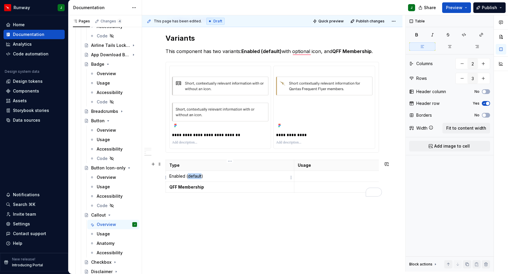
click at [190, 173] on p "Enabled (default)" at bounding box center [229, 176] width 121 height 6
click at [323, 173] on p "To enrich screen reader interactions, please activate Accessibility in Grammarl…" at bounding box center [358, 176] width 121 height 6
click at [306, 173] on p "To enrich screen reader interactions, please activate Accessibility in Grammarl…" at bounding box center [358, 176] width 121 height 6
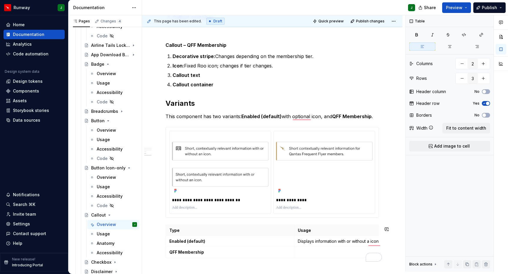
scroll to position [335, 0]
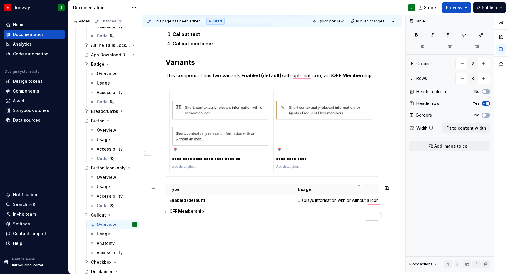
click at [311, 208] on p "To enrich screen reader interactions, please activate Accessibility in Grammarl…" at bounding box center [358, 211] width 121 height 6
click at [306, 208] on p "To enrich screen reader interactions, please activate Accessibility in Grammarl…" at bounding box center [358, 211] width 121 height 6
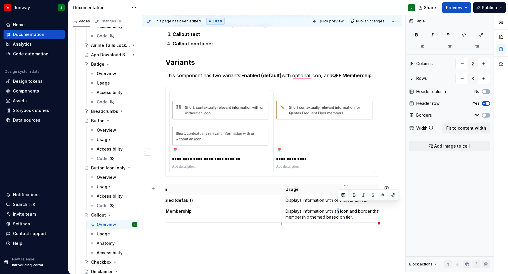
click at [339, 208] on p "Displays information with an icon and border that are QFF membership themed bas…" at bounding box center [346, 214] width 121 height 12
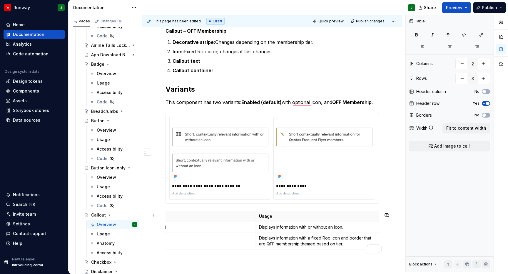
scroll to position [0, 41]
click at [351, 235] on p "Displays information with a fixed Roo icon and border that are QFF membership t…" at bounding box center [317, 241] width 121 height 12
click at [354, 235] on p "Displays information with a fixed Roo icon and border that are QFF membership t…" at bounding box center [317, 241] width 121 height 12
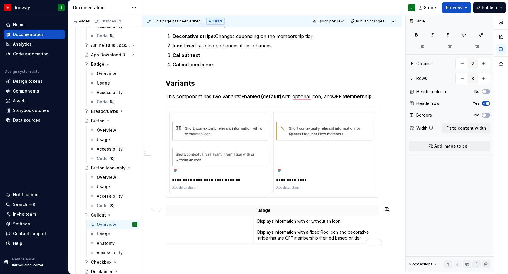
scroll to position [307, 0]
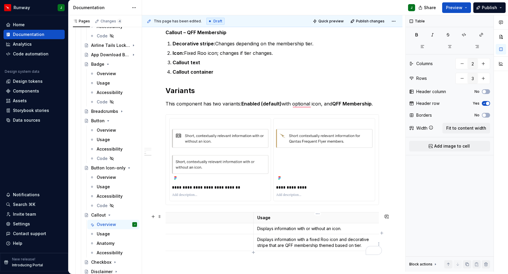
drag, startPoint x: 269, startPoint y: 240, endPoint x: 278, endPoint y: 240, distance: 8.8
click at [270, 240] on p "Displays information with a fixed Roo icon and decorative stripe that are QFF m…" at bounding box center [317, 242] width 121 height 12
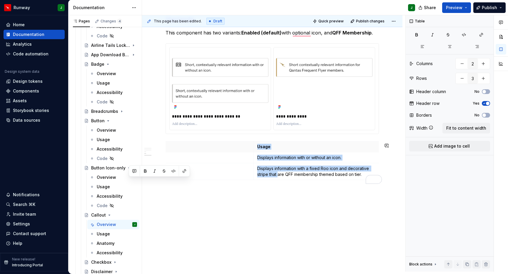
drag, startPoint x: 299, startPoint y: 240, endPoint x: 358, endPoint y: 202, distance: 69.9
click at [358, 202] on div "**********" at bounding box center [272, 3] width 261 height 535
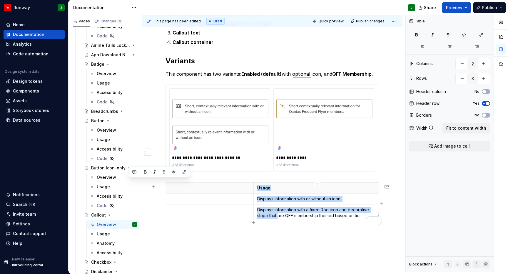
drag, startPoint x: 282, startPoint y: 210, endPoint x: 278, endPoint y: 210, distance: 3.5
click at [282, 210] on p "Displays information with a fixed Roo icon and decorative stripe that are QFF m…" at bounding box center [317, 212] width 121 height 12
click at [278, 210] on p "Displays information with a fixed Roo icon and decorative stripe that are QFF m…" at bounding box center [317, 212] width 121 height 12
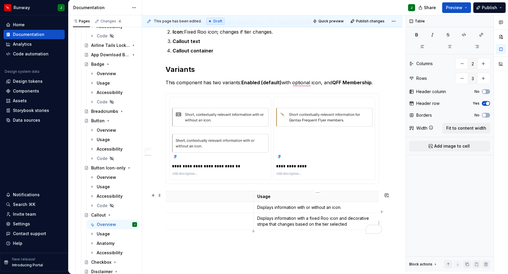
drag, startPoint x: 321, startPoint y: 219, endPoint x: 334, endPoint y: 219, distance: 13.2
click at [321, 219] on p "Displays information with a fixed Roo icon and decorative stripe that changes b…" at bounding box center [317, 221] width 121 height 12
click at [308, 215] on p "Displays information with a fixed Roo icon and decorative stripe that changes b…" at bounding box center [317, 221] width 121 height 12
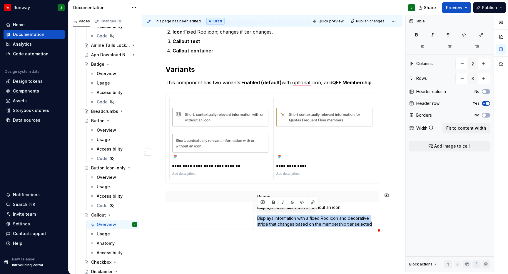
copy p "Displays information with a fixed Roo icon and decorative stripe that changes b…"
click at [314, 215] on p "Displays information with a fixed Roo icon and decorative stripe that changes b…" at bounding box center [317, 221] width 121 height 12
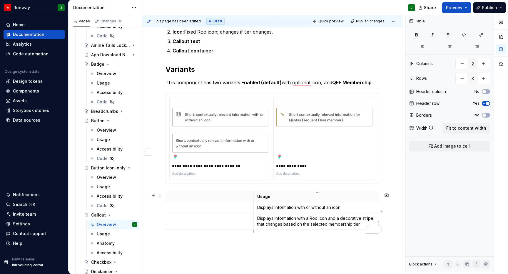
click at [311, 215] on p "Displays information with a Roo icon and a decorative stripe that changes based…" at bounding box center [317, 221] width 121 height 12
click at [298, 242] on div "**********" at bounding box center [272, 53] width 261 height 535
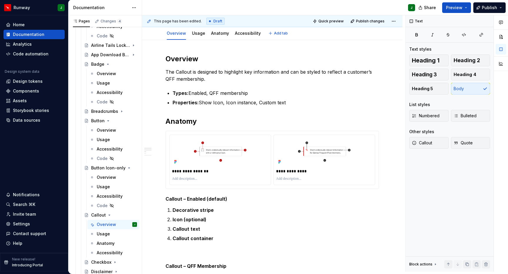
scroll to position [0, 0]
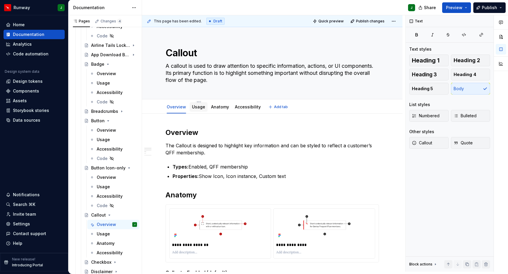
click at [199, 104] on link "Usage" at bounding box center [198, 106] width 13 height 5
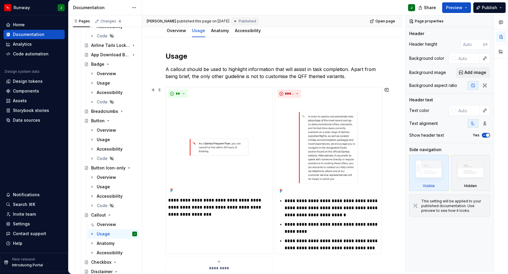
scroll to position [79, 0]
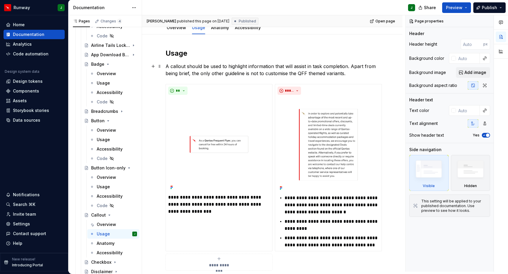
click at [211, 63] on p "A callout should be used to highlight information that will assist in task comp…" at bounding box center [273, 70] width 214 height 14
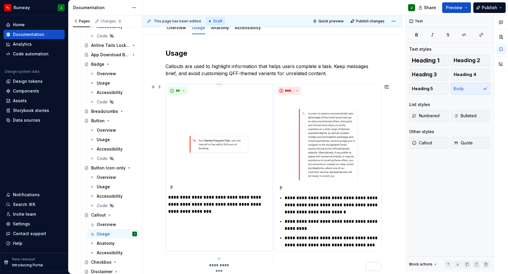
click at [189, 194] on p "**********" at bounding box center [219, 204] width 102 height 21
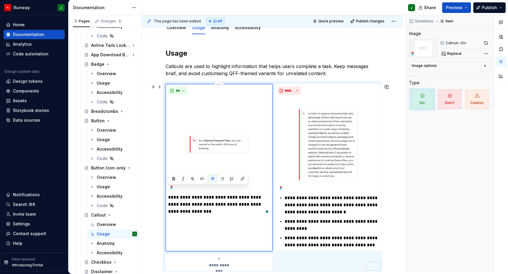
click at [214, 194] on p "**********" at bounding box center [219, 204] width 102 height 21
click at [296, 218] on p "**********" at bounding box center [332, 225] width 95 height 14
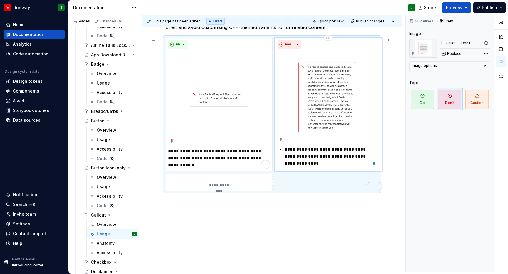
scroll to position [126, 0]
drag, startPoint x: 348, startPoint y: 205, endPoint x: 328, endPoint y: 179, distance: 33.0
click at [348, 205] on div "**********" at bounding box center [274, 143] width 264 height 256
click at [346, 207] on div "**********" at bounding box center [272, 133] width 261 height 291
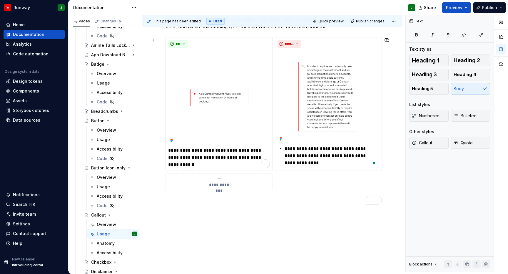
click at [328, 179] on div "**********" at bounding box center [273, 113] width 214 height 153
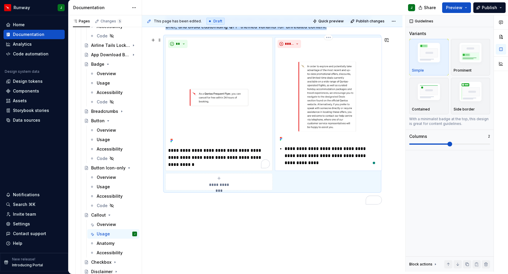
scroll to position [102, 0]
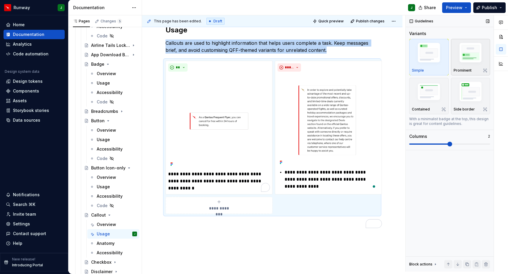
click at [467, 41] on img "button" at bounding box center [471, 54] width 34 height 26
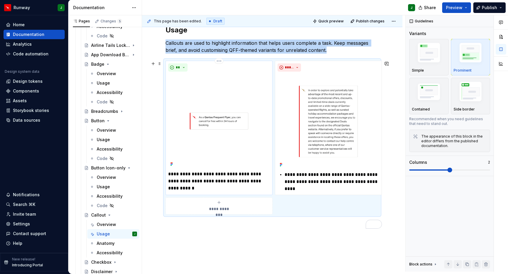
click at [235, 79] on img "To enrich screen reader interactions, please activate Accessibility in Grammarl…" at bounding box center [219, 121] width 102 height 94
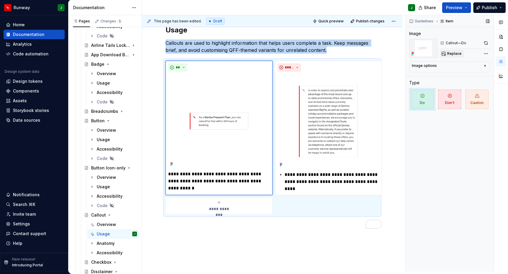
click at [449, 51] on span "Replace" at bounding box center [454, 53] width 14 height 5
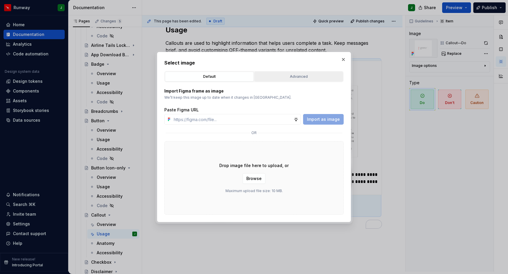
click at [294, 78] on div "Advanced" at bounding box center [298, 77] width 85 height 6
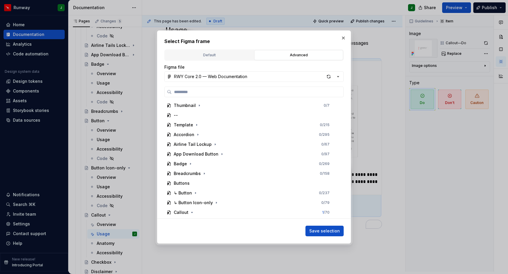
drag, startPoint x: 254, startPoint y: 76, endPoint x: 239, endPoint y: 80, distance: 15.5
click at [254, 76] on button "RWY Core 2.0 — Web Documentation" at bounding box center [253, 76] width 179 height 11
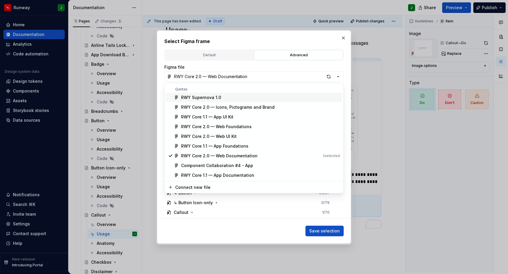
click at [218, 97] on div "RWY Supernova 1.0" at bounding box center [201, 97] width 40 height 6
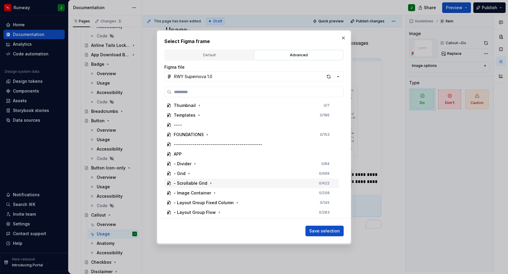
scroll to position [154, 0]
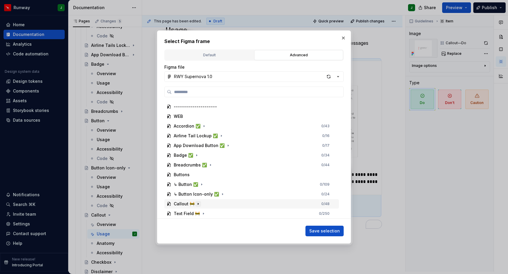
click at [196, 204] on icon "button" at bounding box center [198, 203] width 5 height 5
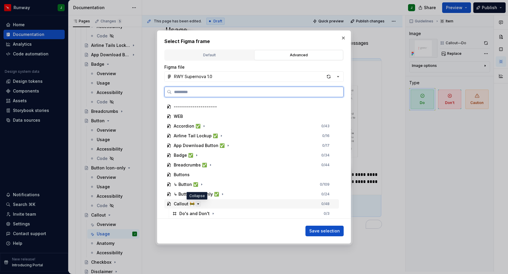
scroll to position [212, 0]
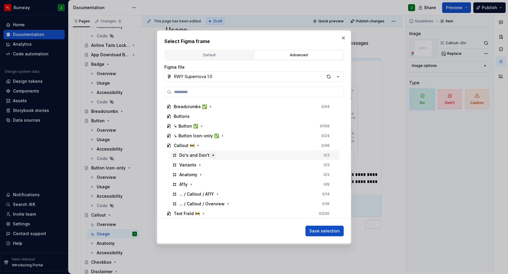
click at [213, 155] on icon "button" at bounding box center [213, 155] width 5 height 5
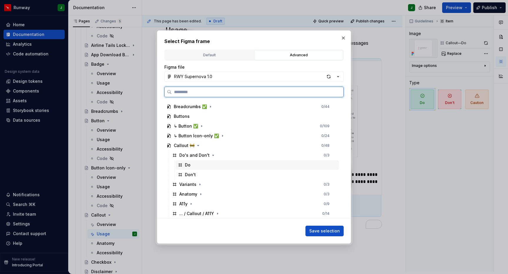
drag, startPoint x: 194, startPoint y: 164, endPoint x: 229, endPoint y: 170, distance: 35.1
click at [194, 164] on div "Do" at bounding box center [258, 164] width 164 height 9
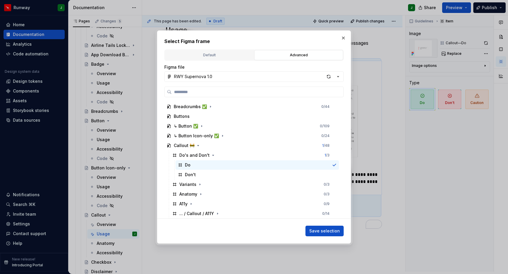
drag, startPoint x: 319, startPoint y: 231, endPoint x: 350, endPoint y: 135, distance: 101.5
click at [319, 231] on span "Save selection" at bounding box center [324, 231] width 31 height 6
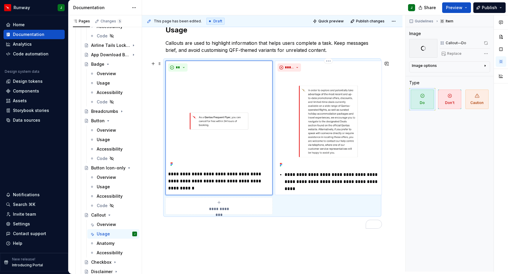
click at [362, 131] on img "To enrich screen reader interactions, please activate Accessibility in Grammarl…" at bounding box center [329, 121] width 102 height 95
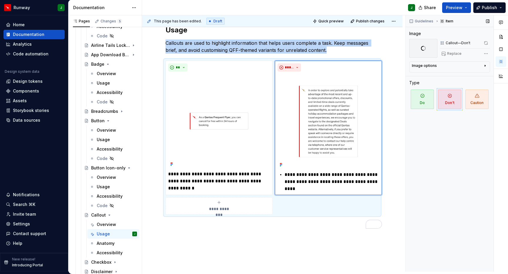
click at [453, 51] on span "Replace" at bounding box center [454, 53] width 14 height 5
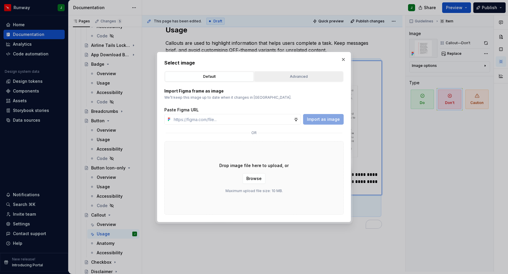
click at [297, 78] on div "Advanced" at bounding box center [298, 77] width 85 height 6
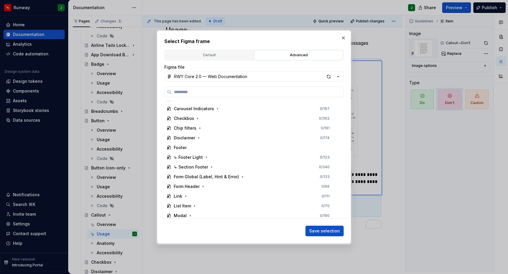
scroll to position [280, 0]
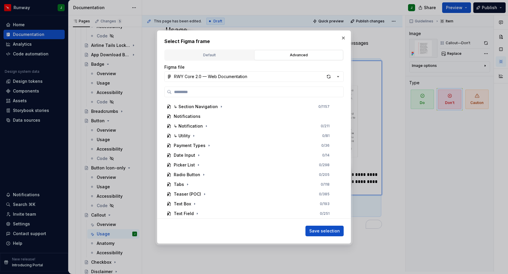
drag, startPoint x: 220, startPoint y: 72, endPoint x: 223, endPoint y: 82, distance: 10.1
click at [220, 72] on button "RWY Core 2.0 — Web Documentation" at bounding box center [253, 76] width 179 height 11
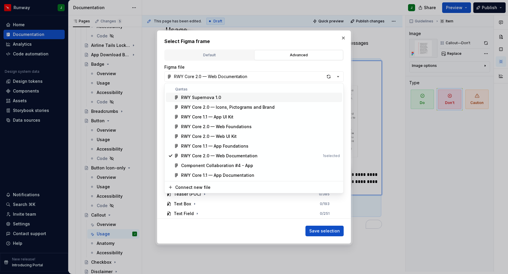
click at [216, 95] on div "RWY Supernova 1.0" at bounding box center [201, 97] width 40 height 6
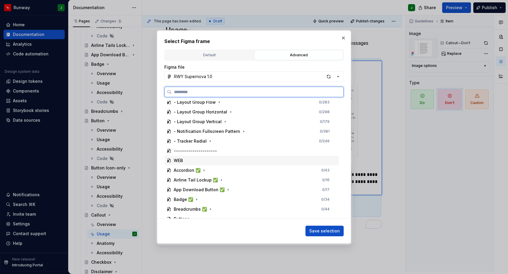
scroll to position [154, 0]
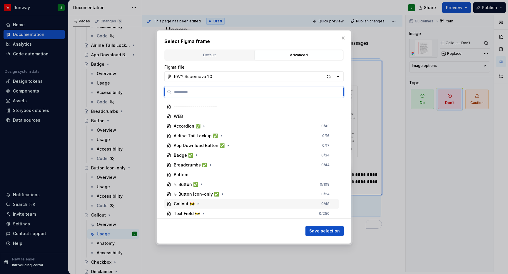
click at [201, 206] on div "Callout 🚧 0 / 48" at bounding box center [251, 203] width 175 height 9
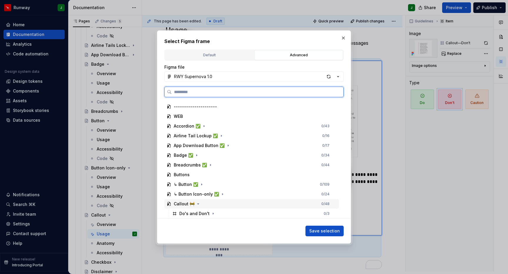
scroll to position [212, 0]
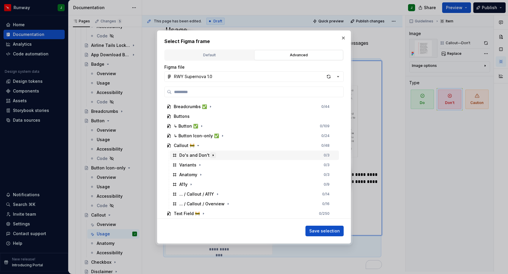
click at [213, 155] on icon "button" at bounding box center [213, 154] width 1 height 1
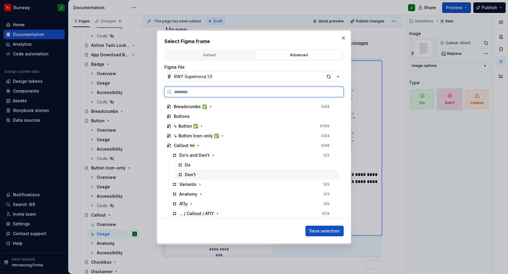
drag, startPoint x: 200, startPoint y: 175, endPoint x: 259, endPoint y: 195, distance: 61.9
click at [200, 175] on div "Don't" at bounding box center [258, 174] width 164 height 9
drag, startPoint x: 331, startPoint y: 230, endPoint x: 316, endPoint y: 186, distance: 46.1
click at [331, 230] on span "Save selection" at bounding box center [324, 231] width 31 height 6
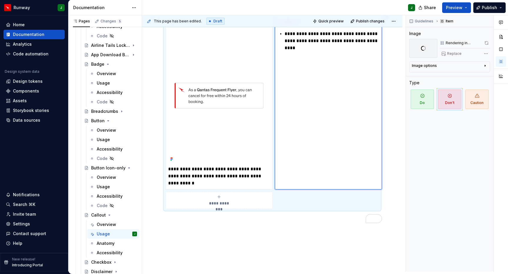
scroll to position [146, 0]
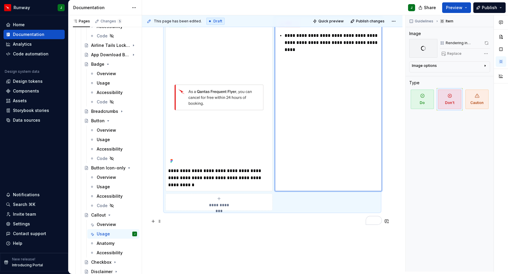
type textarea "*"
click at [297, 218] on p "To enrich screen reader interactions, please activate Accessibility in Grammarl…" at bounding box center [273, 221] width 214 height 7
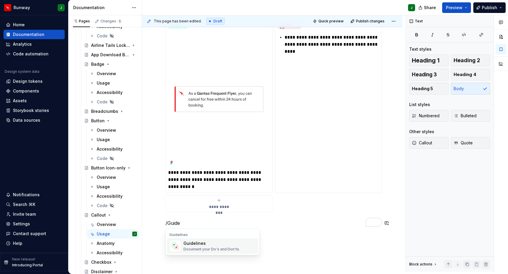
click at [234, 244] on div "Guidelines Document your Do's and Don'ts." at bounding box center [220, 246] width 72 height 12
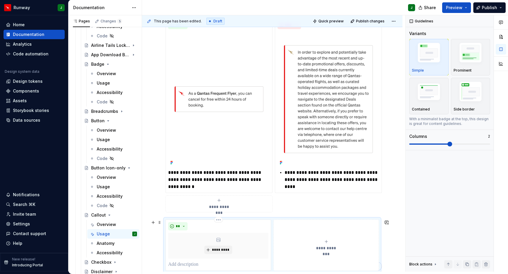
scroll to position [224, 0]
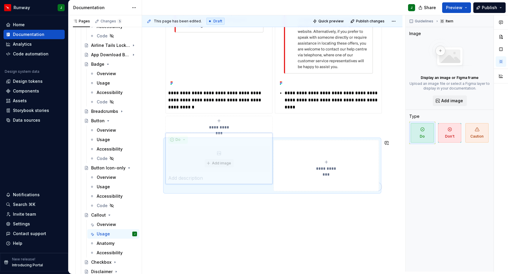
drag, startPoint x: 229, startPoint y: 157, endPoint x: 351, endPoint y: 157, distance: 122.7
click at [351, 157] on body "Runway J Home Documentation Analytics Code automation Design system data Design…" at bounding box center [254, 137] width 508 height 274
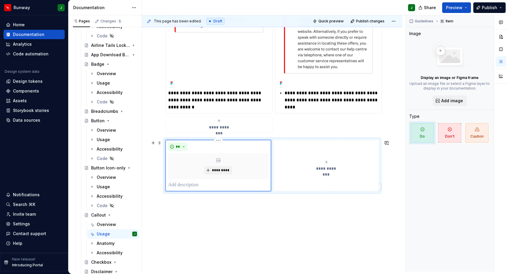
drag, startPoint x: 339, startPoint y: 157, endPoint x: 216, endPoint y: 157, distance: 123.8
click at [216, 157] on div "**********" at bounding box center [273, 165] width 214 height 51
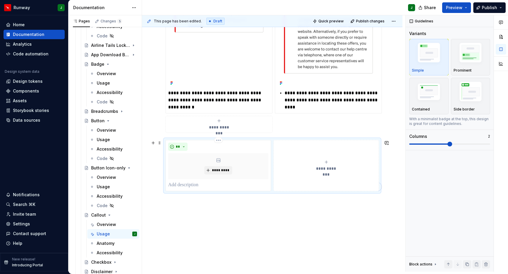
click at [314, 151] on body "Runway J Home Documentation Analytics Code automation Design system data Design…" at bounding box center [254, 137] width 508 height 274
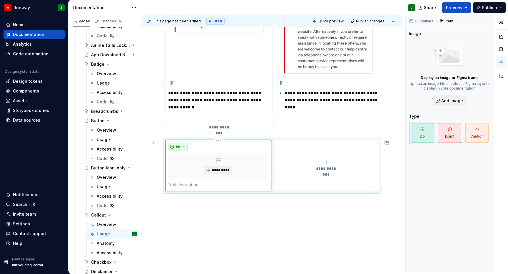
click at [183, 142] on button "**" at bounding box center [177, 146] width 19 height 8
click at [196, 159] on div "Don't" at bounding box center [191, 160] width 11 height 6
click at [186, 142] on button "*****" at bounding box center [180, 146] width 24 height 8
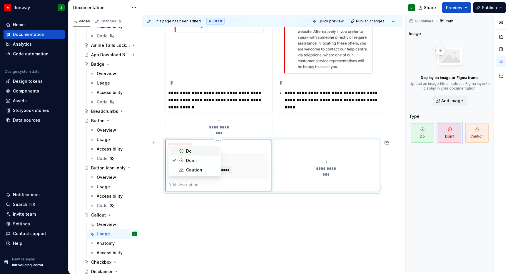
click at [189, 151] on div "Do" at bounding box center [189, 151] width 6 height 6
click at [293, 143] on button "**********" at bounding box center [327, 165] width 106 height 51
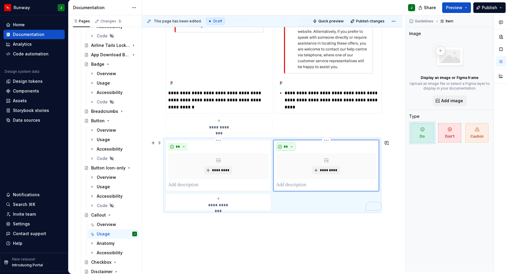
click at [291, 142] on button "**" at bounding box center [285, 146] width 19 height 8
drag, startPoint x: 299, startPoint y: 161, endPoint x: 496, endPoint y: 145, distance: 197.7
click at [299, 161] on div "Don't" at bounding box center [301, 160] width 11 height 6
click at [287, 181] on p "To enrich screen reader interactions, please activate Accessibility in Grammarl…" at bounding box center [326, 184] width 100 height 7
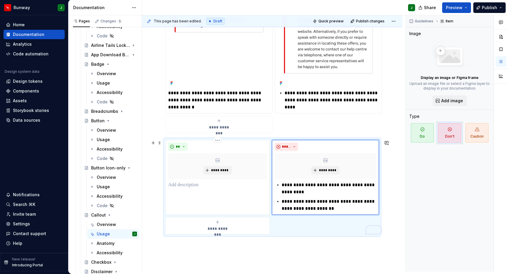
drag, startPoint x: 285, startPoint y: 177, endPoint x: 273, endPoint y: 177, distance: 12.1
click at [273, 177] on div "**********" at bounding box center [273, 187] width 214 height 94
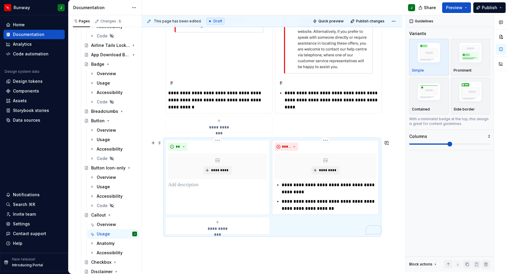
click at [290, 181] on p "**********" at bounding box center [329, 188] width 95 height 14
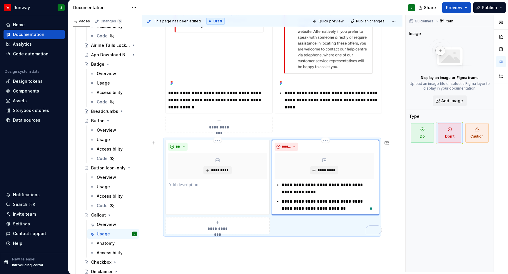
click at [286, 181] on p "**********" at bounding box center [328, 188] width 92 height 14
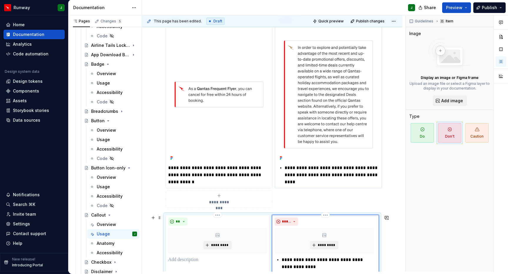
scroll to position [145, 0]
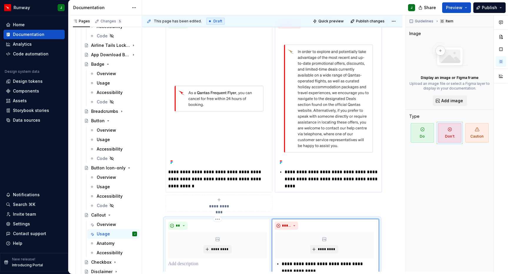
drag, startPoint x: 286, startPoint y: 164, endPoint x: 312, endPoint y: 169, distance: 26.3
click at [286, 168] on p "**********" at bounding box center [332, 178] width 95 height 21
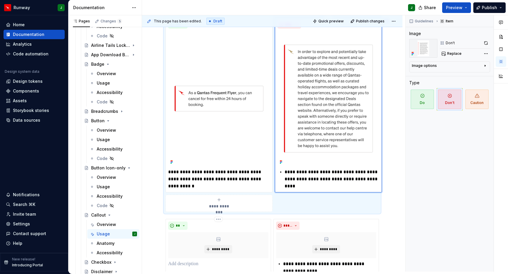
type textarea "*"
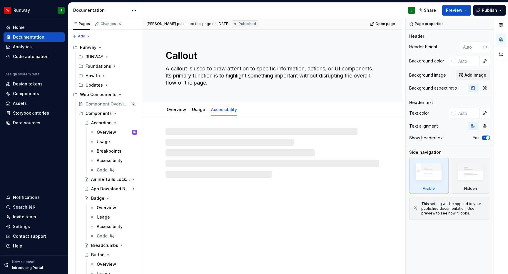
scroll to position [187, 0]
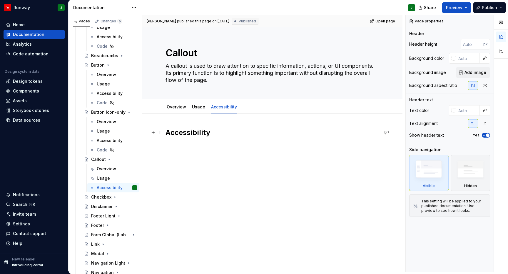
click at [189, 128] on h2 "Accessibility" at bounding box center [273, 132] width 214 height 9
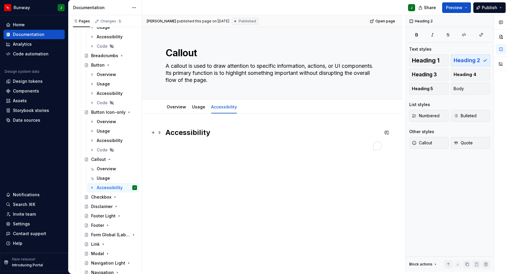
type textarea "*"
click at [219, 128] on h2 "Accessibility" at bounding box center [273, 132] width 214 height 9
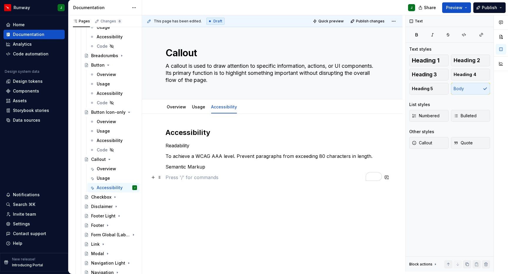
click at [183, 174] on p "To enrich screen reader interactions, please activate Accessibility in Grammarl…" at bounding box center [273, 177] width 214 height 7
click at [201, 163] on p "Semantic Markup" at bounding box center [273, 166] width 214 height 7
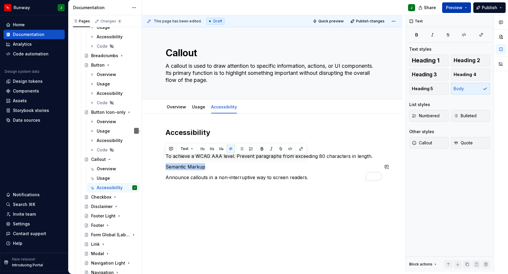
copy p "Semantic Markup"
click at [190, 163] on p "Semantic Markup" at bounding box center [273, 166] width 214 height 7
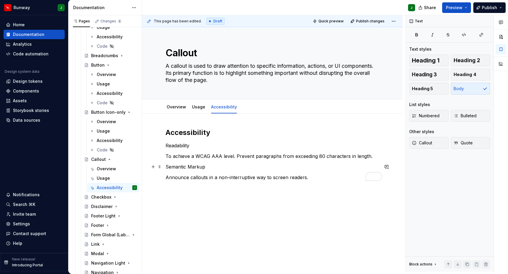
type textarea "*"
click at [166, 163] on p "Semantic markup" at bounding box center [273, 166] width 214 height 7
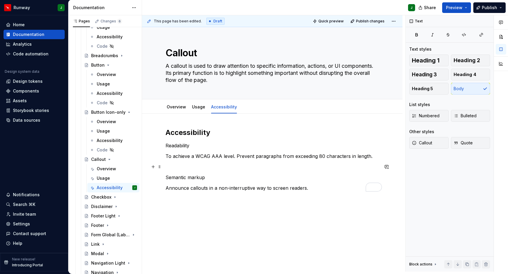
click at [174, 163] on p "To enrich screen reader interactions, please activate Accessibility in Grammarl…" at bounding box center [273, 166] width 214 height 7
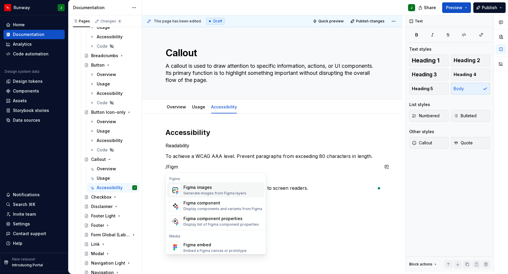
click at [196, 191] on div "Generate images from Figma layers" at bounding box center [215, 193] width 63 height 5
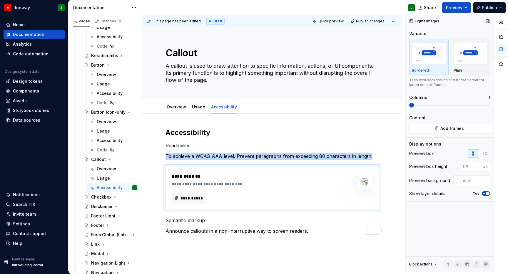
drag, startPoint x: 483, startPoint y: 146, endPoint x: 483, endPoint y: 153, distance: 6.8
click at [483, 151] on icon "button" at bounding box center [485, 153] width 5 height 5
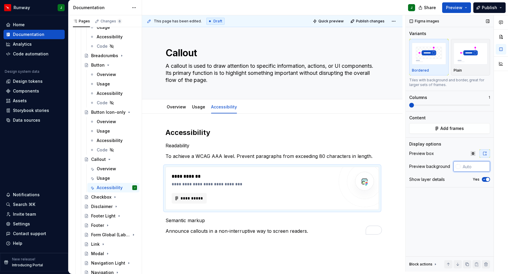
click at [474, 161] on input "text" at bounding box center [476, 166] width 30 height 11
type input "#FFFFFF"
type textarea "*"
type input "#FFFFFF"
drag, startPoint x: 484, startPoint y: 174, endPoint x: 422, endPoint y: 46, distance: 142.2
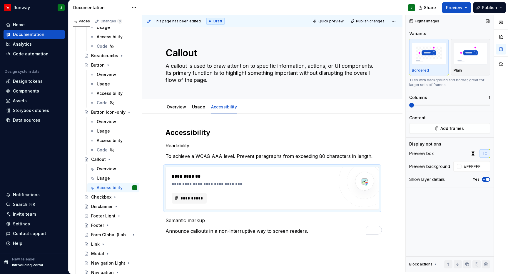
click at [484, 177] on icon "button" at bounding box center [484, 179] width 5 height 4
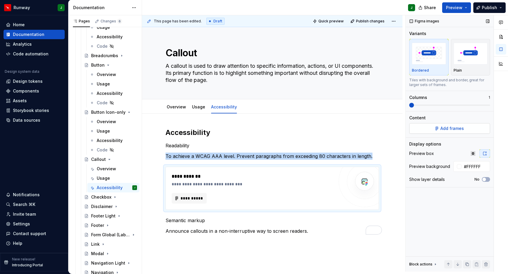
click at [444, 125] on span "Add frames" at bounding box center [453, 128] width 24 height 6
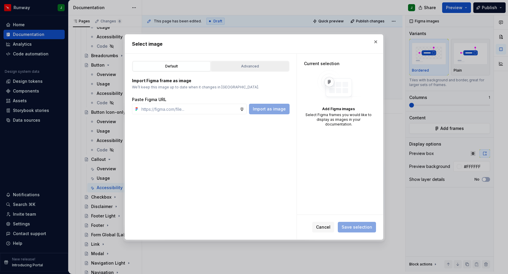
click at [252, 67] on div "Advanced" at bounding box center [250, 66] width 74 height 6
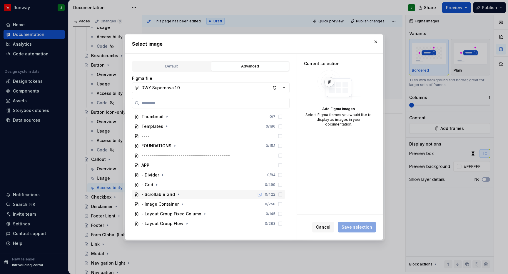
scroll to position [154, 0]
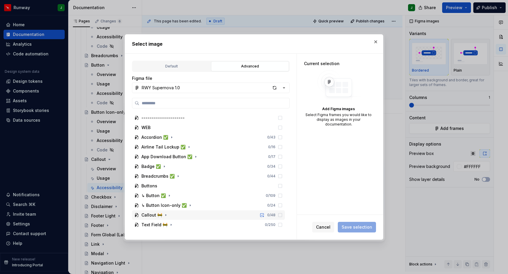
drag, startPoint x: 163, startPoint y: 214, endPoint x: 175, endPoint y: 212, distance: 11.9
click at [164, 214] on icon "button" at bounding box center [166, 214] width 5 height 5
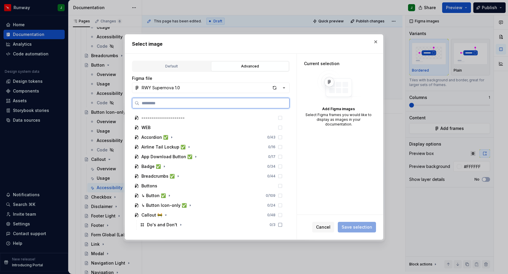
scroll to position [212, 0]
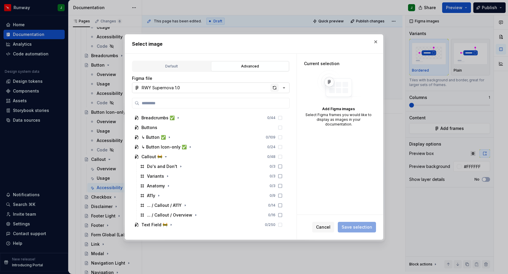
click at [277, 89] on div "button" at bounding box center [275, 88] width 8 height 8
click at [159, 194] on icon "button" at bounding box center [158, 195] width 5 height 5
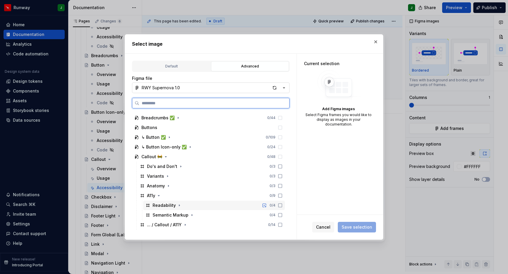
click at [283, 206] on icon at bounding box center [280, 205] width 5 height 5
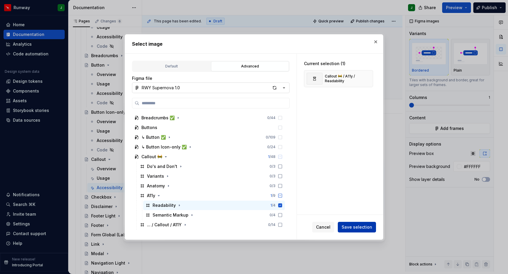
click at [366, 228] on span "Save selection" at bounding box center [357, 227] width 31 height 6
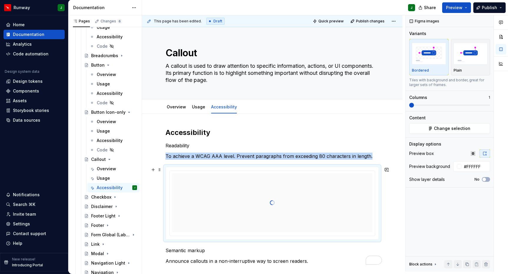
scroll to position [35, 0]
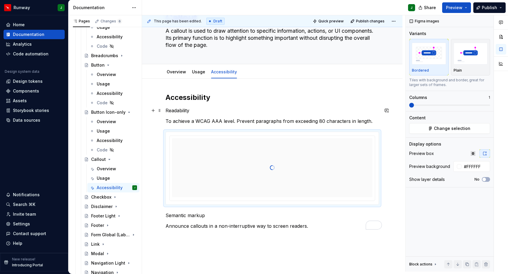
click at [178, 107] on p "Readability" at bounding box center [273, 110] width 214 height 7
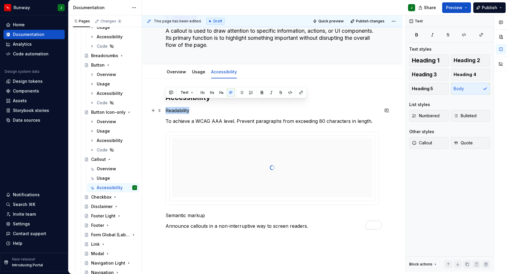
click at [178, 107] on p "Readability" at bounding box center [273, 110] width 214 height 7
click at [210, 92] on button "button" at bounding box center [212, 92] width 8 height 8
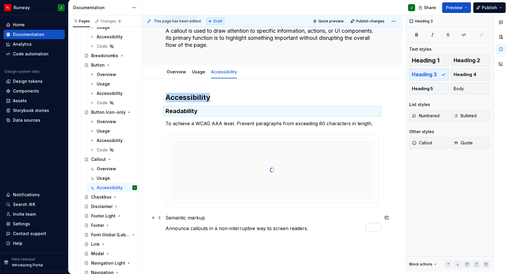
click at [179, 214] on p "Semantic markup" at bounding box center [273, 217] width 214 height 7
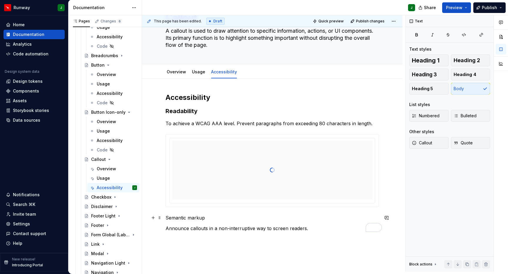
click at [179, 214] on p "Semantic markup" at bounding box center [273, 217] width 214 height 7
click at [200, 214] on p "Semantic markup" at bounding box center [273, 217] width 214 height 7
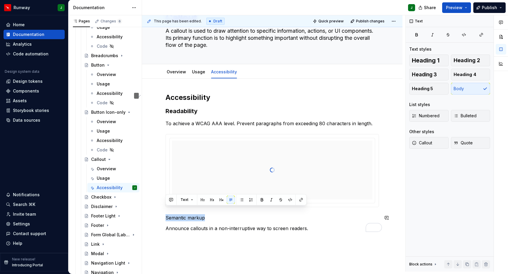
click at [215, 199] on button "button" at bounding box center [212, 199] width 8 height 8
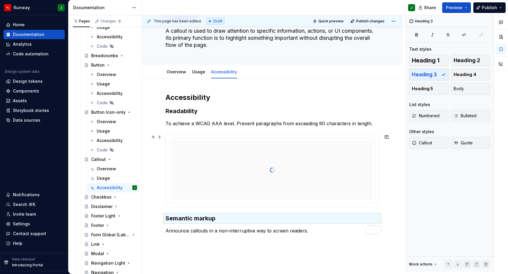
click at [208, 237] on div "This page has been edited. Draft Quick preview Publish changes Callout A callou…" at bounding box center [274, 143] width 264 height 256
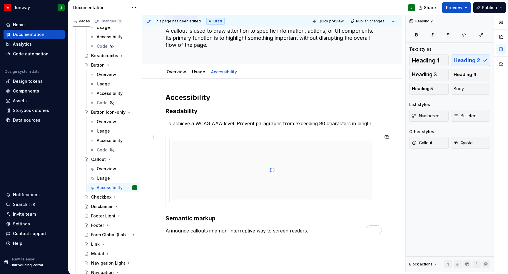
scroll to position [71, 0]
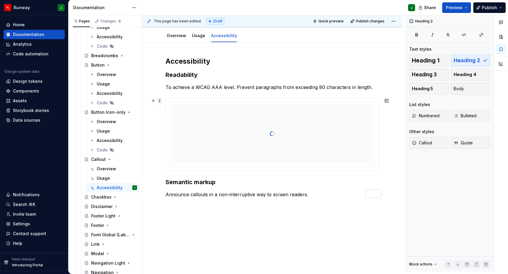
click at [161, 96] on span at bounding box center [159, 100] width 5 height 8
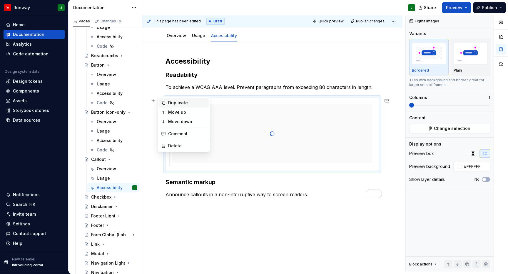
click at [173, 102] on div "Duplicate" at bounding box center [187, 103] width 38 height 6
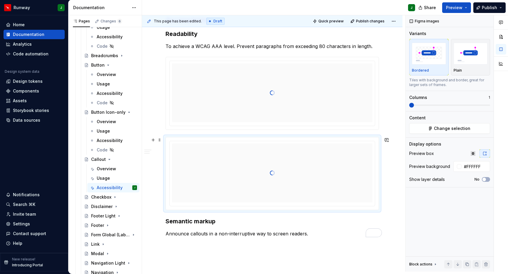
scroll to position [139, 0]
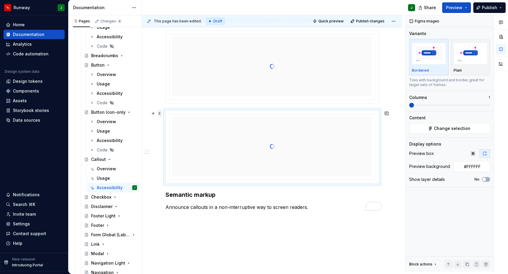
click at [159, 109] on span at bounding box center [159, 113] width 5 height 8
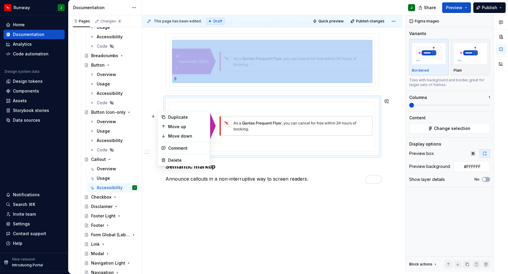
scroll to position [137, 0]
click at [167, 135] on div "Move down" at bounding box center [184, 135] width 50 height 9
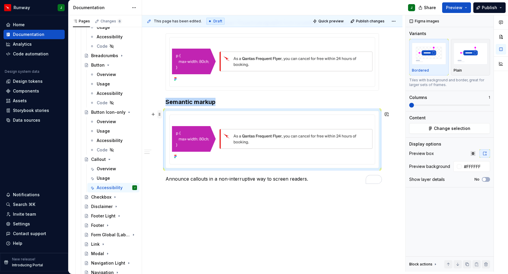
click at [160, 110] on span at bounding box center [159, 114] width 5 height 8
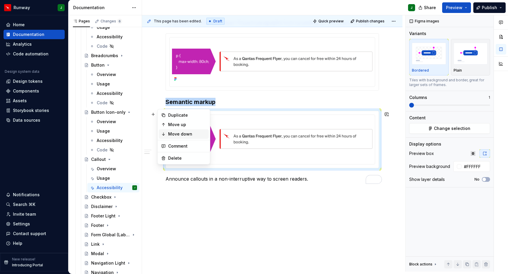
click at [169, 135] on div "Move down" at bounding box center [187, 134] width 38 height 6
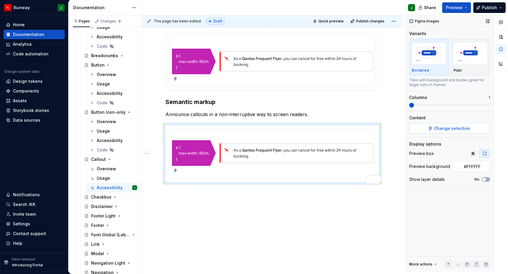
click at [446, 125] on span "Change selection" at bounding box center [452, 128] width 36 height 6
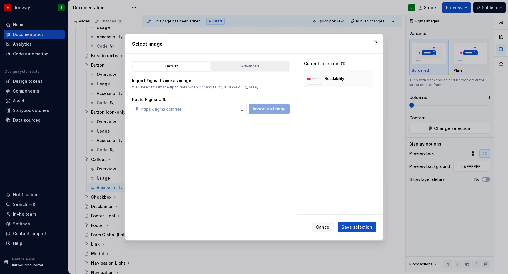
click at [241, 63] on button "Advanced" at bounding box center [250, 66] width 78 height 10
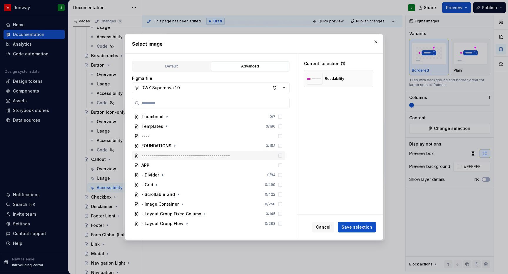
scroll to position [154, 0]
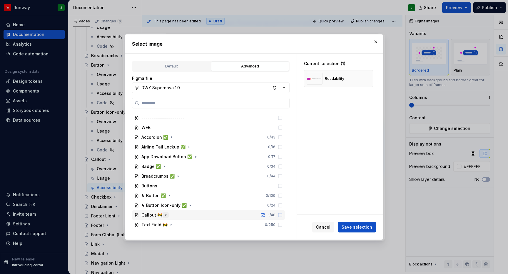
click at [164, 216] on icon "button" at bounding box center [166, 214] width 5 height 5
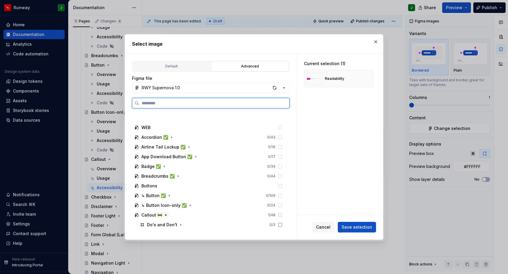
scroll to position [232, 0]
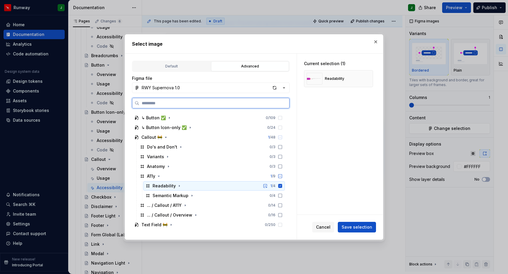
drag, startPoint x: 285, startPoint y: 188, endPoint x: 286, endPoint y: 191, distance: 3.5
click at [283, 188] on icon at bounding box center [280, 185] width 5 height 5
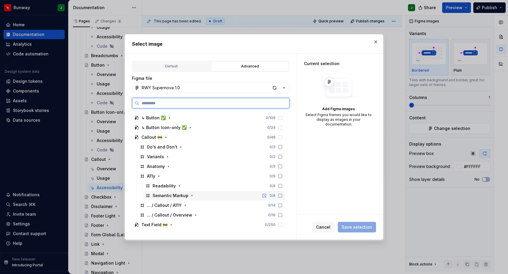
click at [283, 195] on icon at bounding box center [280, 195] width 5 height 5
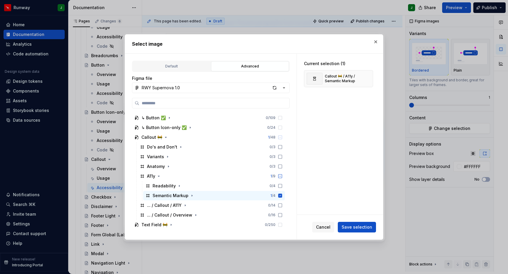
click at [359, 229] on span "Save selection" at bounding box center [357, 227] width 31 height 6
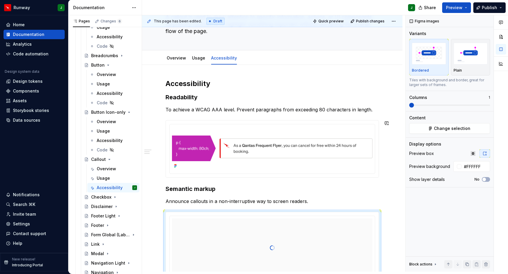
scroll to position [0, 0]
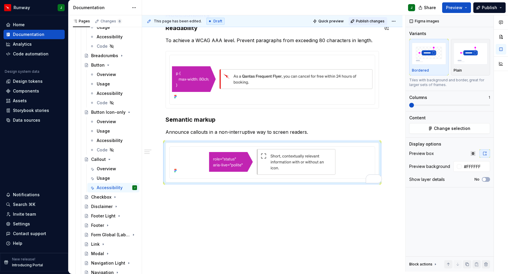
click at [380, 17] on button "Publish changes" at bounding box center [368, 21] width 39 height 8
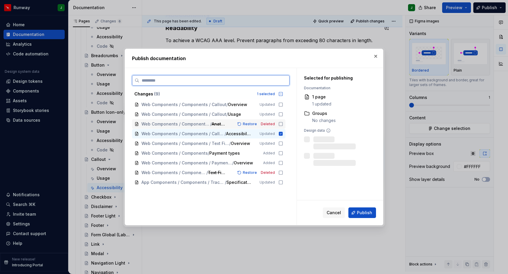
drag, startPoint x: 284, startPoint y: 123, endPoint x: 284, endPoint y: 117, distance: 5.9
click at [283, 123] on icon at bounding box center [281, 123] width 5 height 5
click at [283, 113] on icon at bounding box center [281, 114] width 5 height 5
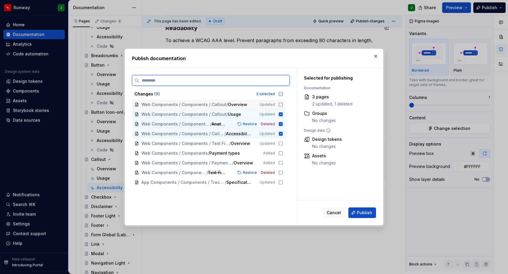
click at [283, 105] on icon at bounding box center [281, 104] width 5 height 5
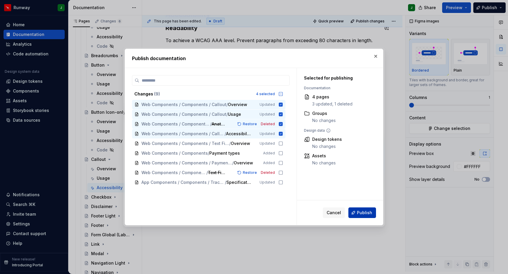
click at [365, 212] on span "Publish" at bounding box center [364, 212] width 15 height 6
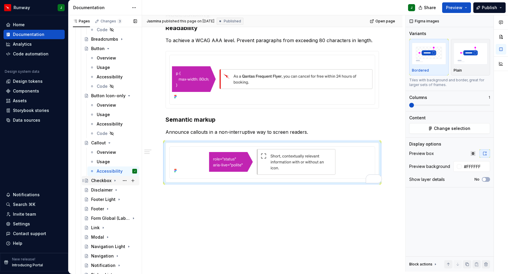
scroll to position [206, 0]
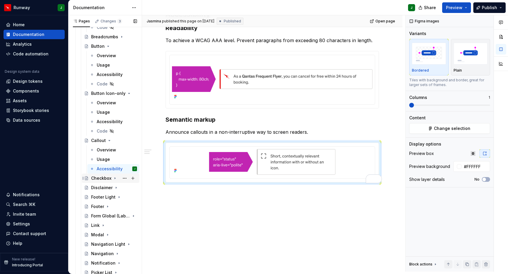
click at [104, 175] on div "Checkbox" at bounding box center [101, 178] width 20 height 6
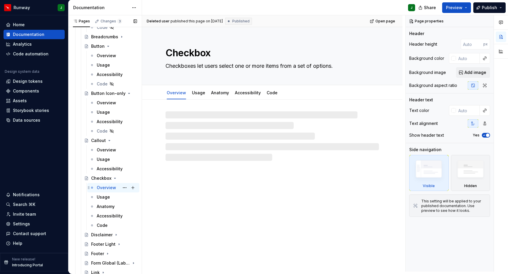
click at [105, 184] on div "Overview" at bounding box center [106, 187] width 19 height 6
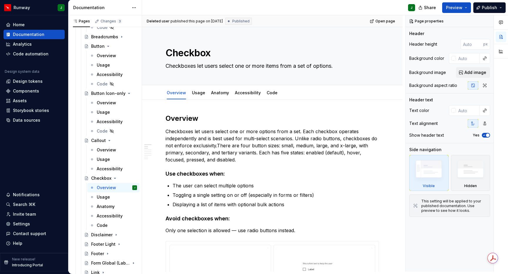
click at [194, 144] on p "Checkboxes let users select one or more options from a set. Each checkbox opera…" at bounding box center [273, 145] width 214 height 35
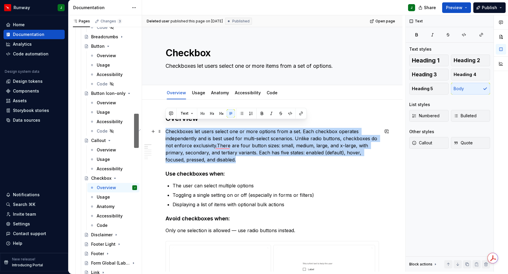
drag, startPoint x: 219, startPoint y: 153, endPoint x: 167, endPoint y: 126, distance: 58.5
click at [166, 128] on p "Checkboxes let users select one or more options from a set. Each checkbox opera…" at bounding box center [273, 145] width 214 height 35
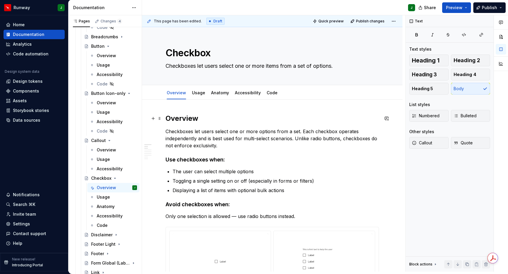
click at [183, 114] on h2 "Overview" at bounding box center [273, 118] width 214 height 9
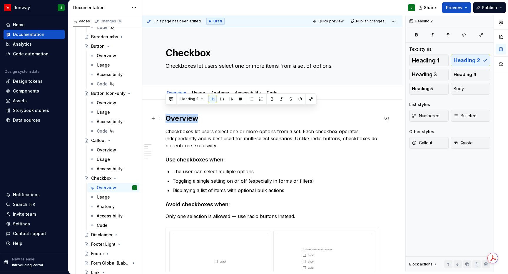
click at [183, 114] on h2 "Overview" at bounding box center [273, 118] width 214 height 9
click at [188, 156] on h4 "Use checkboxes when:" at bounding box center [273, 159] width 214 height 7
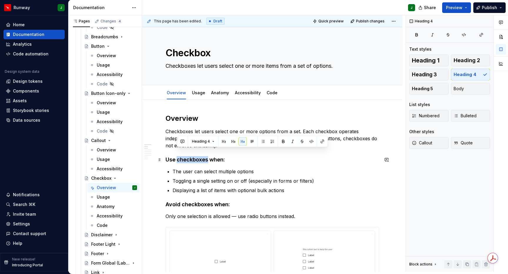
click at [188, 156] on h4 "Use checkboxes when:" at bounding box center [273, 159] width 214 height 7
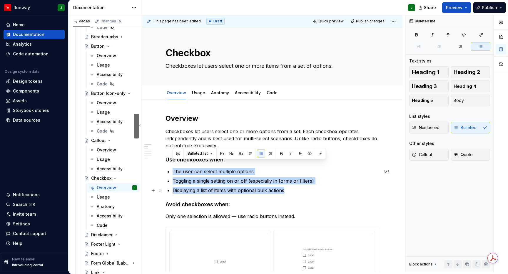
drag, startPoint x: 173, startPoint y: 164, endPoint x: 299, endPoint y: 183, distance: 127.0
click at [299, 183] on ul "The user can select multiple options Toggling a single setting on or off (espec…" at bounding box center [276, 181] width 206 height 26
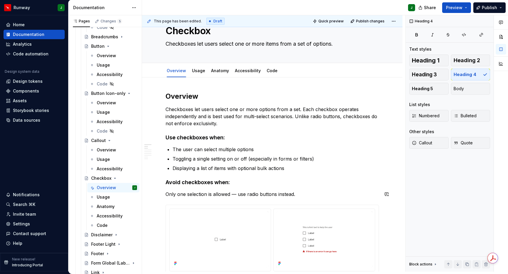
scroll to position [42, 0]
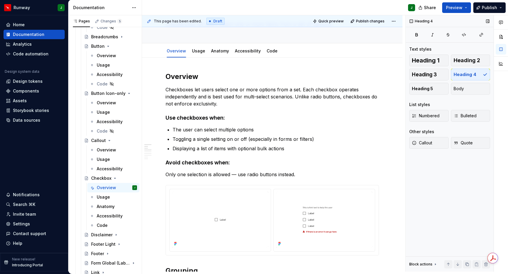
type textarea "*"
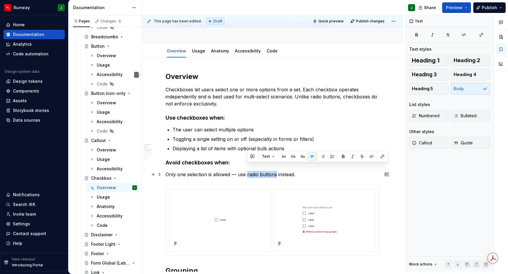
drag, startPoint x: 247, startPoint y: 168, endPoint x: 341, endPoint y: 161, distance: 94.4
click at [276, 171] on p "Only one selection is allowed — use radio buttons instead." at bounding box center [273, 174] width 214 height 7
click at [382, 157] on button "button" at bounding box center [383, 156] width 8 height 8
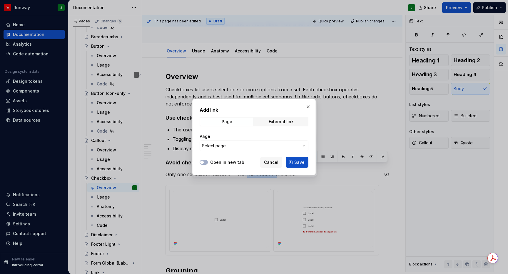
click at [245, 146] on span "Select page" at bounding box center [250, 146] width 97 height 6
click at [303, 146] on div at bounding box center [254, 137] width 508 height 274
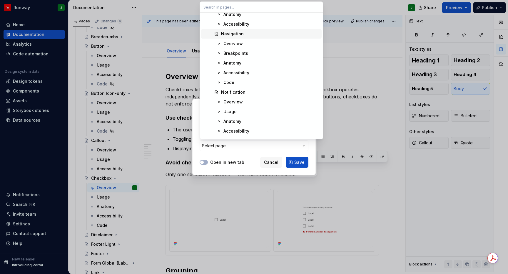
scroll to position [1295, 0]
click at [235, 7] on input "text" at bounding box center [261, 7] width 123 height 11
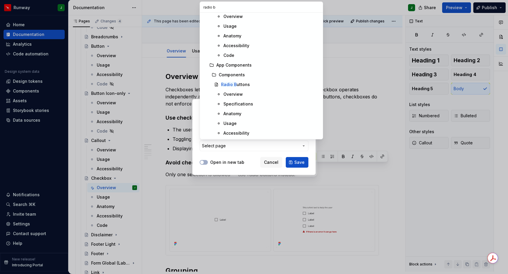
scroll to position [31, 0]
drag, startPoint x: 212, startPoint y: 8, endPoint x: 227, endPoint y: 7, distance: 15.3
click at [226, 7] on input "radio b" at bounding box center [261, 7] width 123 height 11
type input "radio"
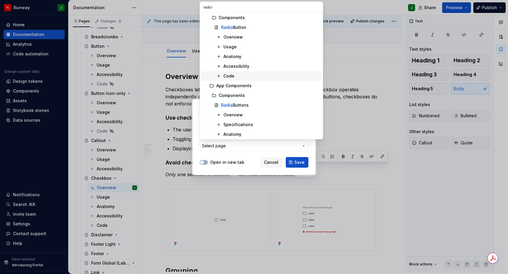
scroll to position [0, 0]
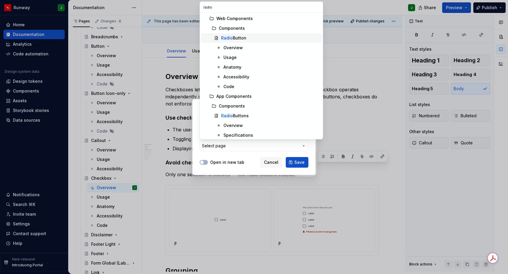
click at [245, 37] on div "Radio Button" at bounding box center [233, 38] width 25 height 6
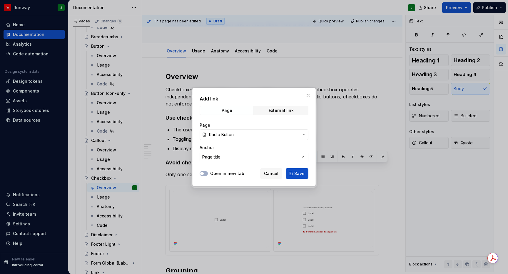
click at [227, 173] on label "Open in new tab" at bounding box center [227, 173] width 34 height 6
click at [208, 173] on button "Open in new tab" at bounding box center [204, 173] width 8 height 5
click at [307, 173] on button "Save" at bounding box center [297, 173] width 23 height 11
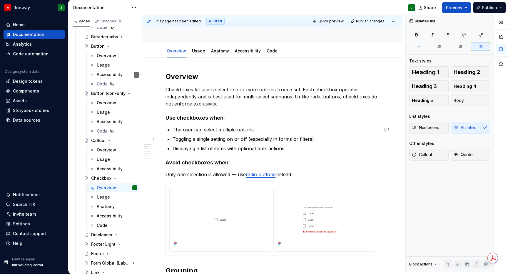
click at [337, 135] on p "Toggling a single setting on or off (especially in forms or filters)" at bounding box center [276, 138] width 206 height 7
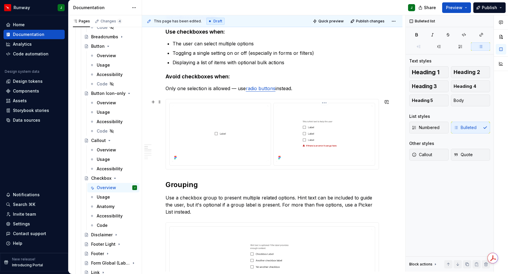
scroll to position [140, 0]
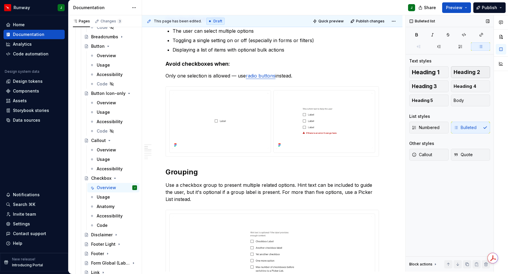
type textarea "*"
